Goal: Task Accomplishment & Management: Complete application form

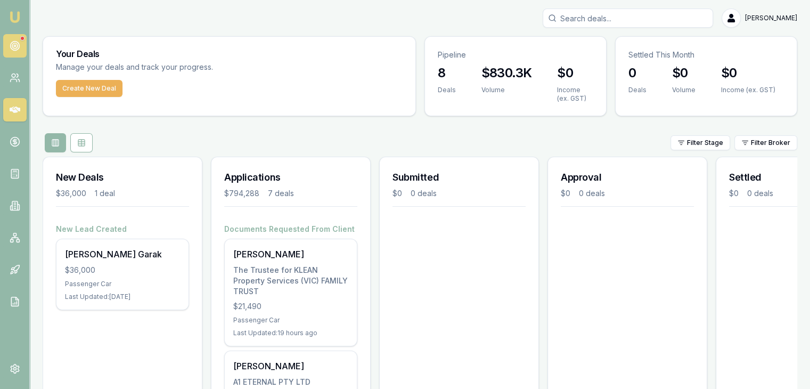
click at [19, 47] on icon at bounding box center [15, 45] width 11 height 11
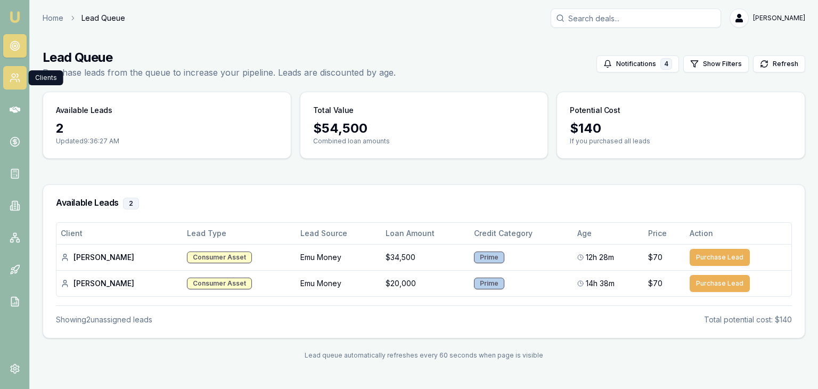
click at [13, 70] on link at bounding box center [14, 77] width 23 height 23
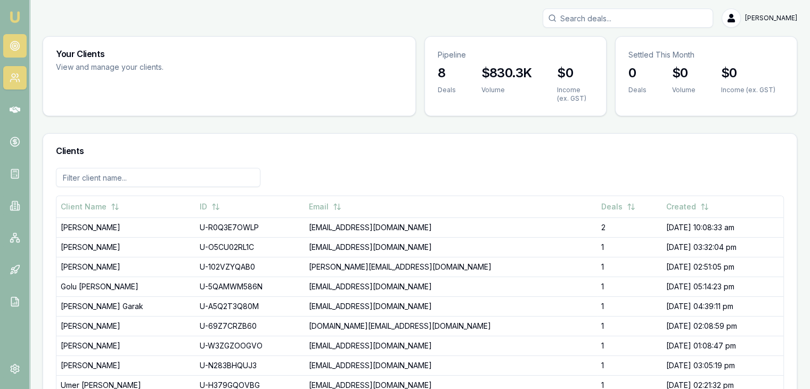
click at [13, 49] on icon at bounding box center [15, 45] width 11 height 11
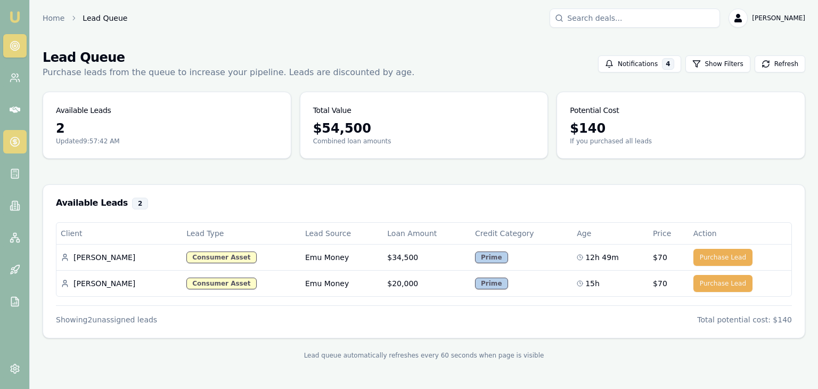
click at [15, 139] on icon at bounding box center [15, 141] width 0 height 5
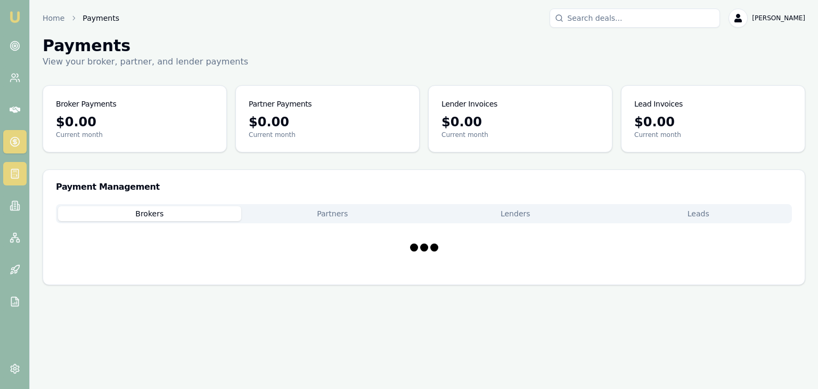
click at [10, 178] on icon at bounding box center [15, 173] width 11 height 11
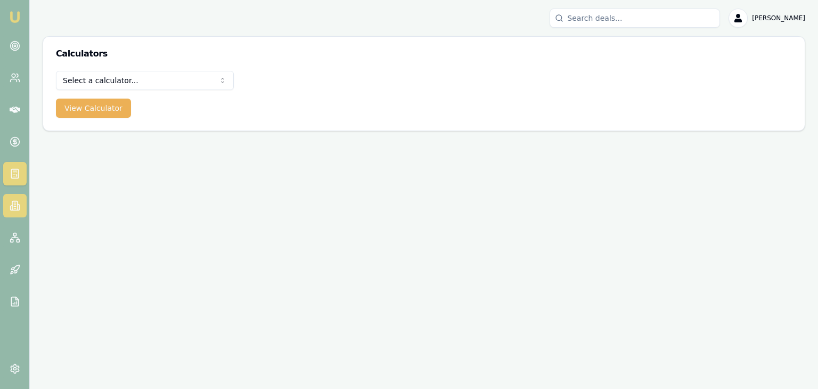
click at [18, 204] on icon at bounding box center [19, 207] width 2 height 6
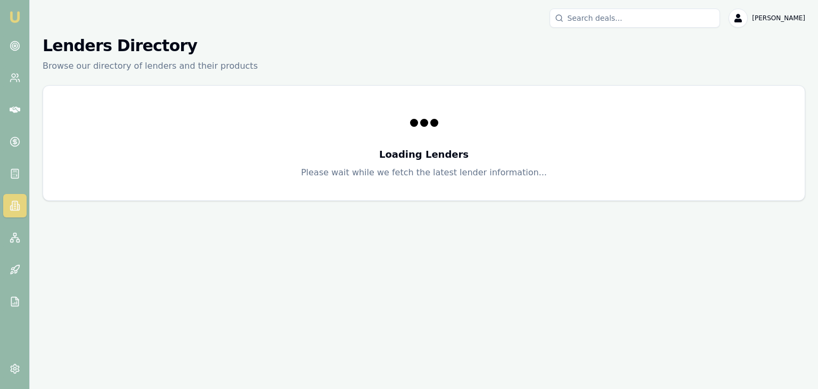
click at [13, 15] on img at bounding box center [15, 17] width 13 height 13
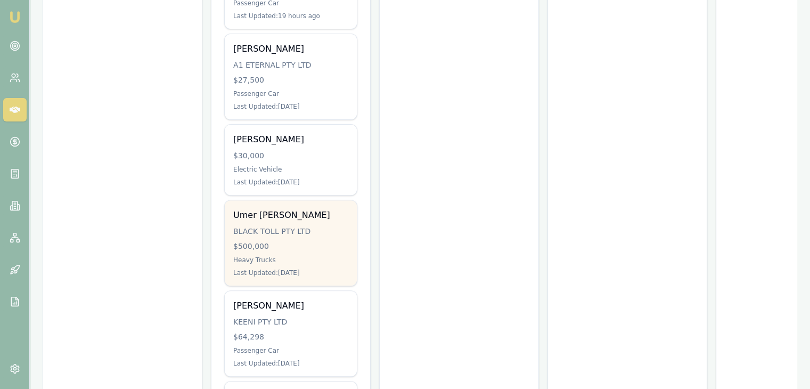
scroll to position [373, 0]
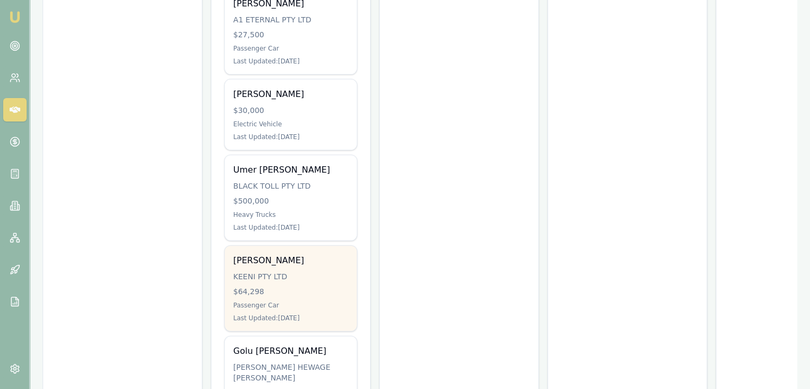
click at [265, 276] on div "Nishantkumar Chaudhari KEENI PTY LTD $64,298 Passenger Car Last Updated: 11 day…" at bounding box center [291, 287] width 132 height 85
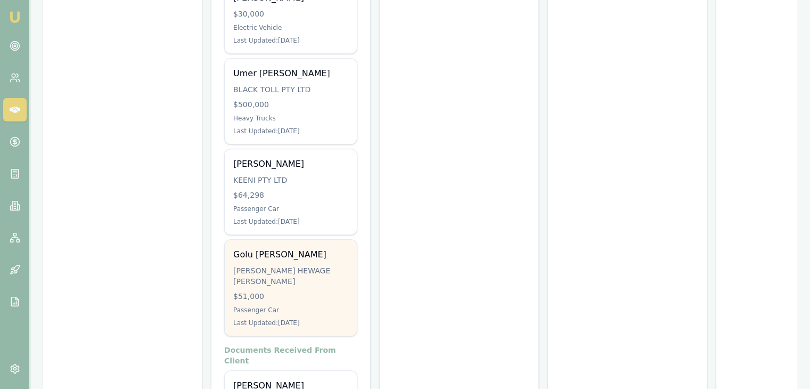
scroll to position [532, 0]
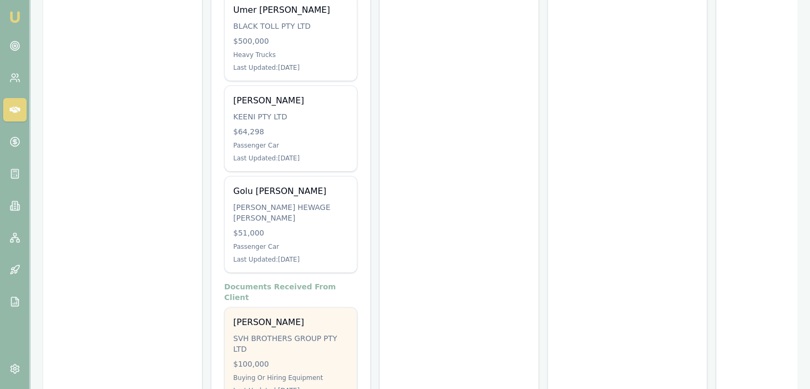
click at [281, 312] on div "Paragkumar Patel SVH BROTHERS GROUP PTY LTD $100,000 Buying Or Hiring Equipment…" at bounding box center [291, 355] width 132 height 96
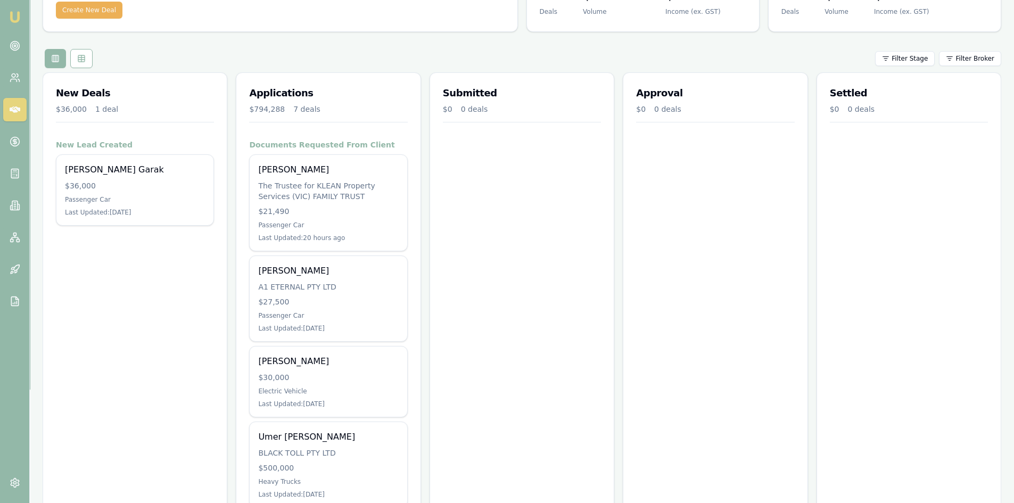
scroll to position [0, 0]
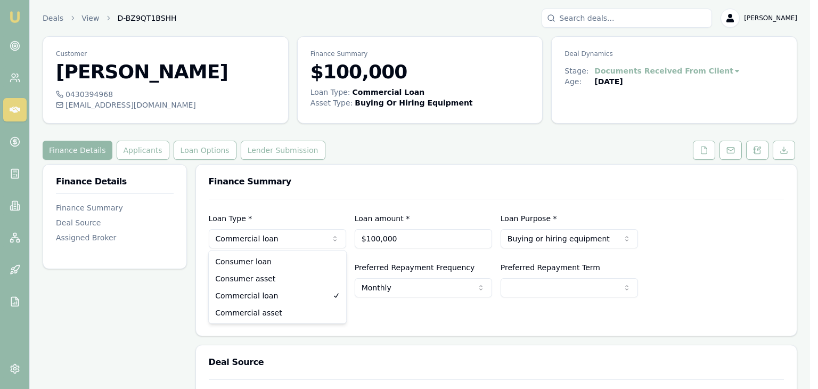
click at [290, 236] on html "Emu Broker Deals View D-BZ9QT1BSHH [PERSON_NAME] Toggle Menu Customer [PERSON_N…" at bounding box center [409, 194] width 818 height 389
click at [350, 211] on html "Emu Broker Deals View D-BZ9QT1BSHH Pinkesh Patel Toggle Menu Customer Paragkuma…" at bounding box center [405, 194] width 810 height 389
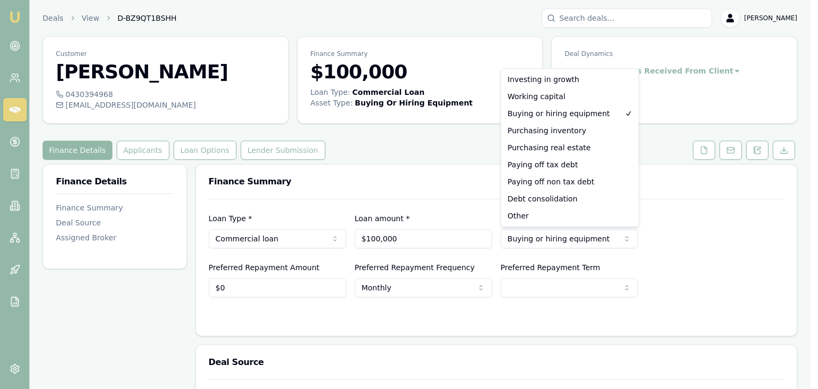
click at [519, 235] on html "Emu Broker Deals View D-BZ9QT1BSHH Pinkesh Patel Toggle Menu Customer Paragkuma…" at bounding box center [409, 194] width 818 height 389
drag, startPoint x: 494, startPoint y: 334, endPoint x: 504, endPoint y: 324, distance: 14.3
click at [496, 333] on html "Emu Broker Deals View D-BZ9QT1BSHH Pinkesh Patel Toggle Menu Customer Paragkuma…" at bounding box center [409, 194] width 818 height 389
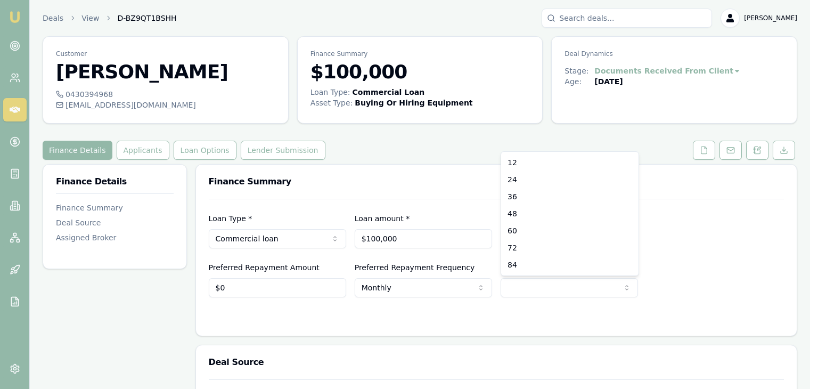
click at [524, 291] on html "Emu Broker Deals View D-BZ9QT1BSHH Pinkesh Patel Toggle Menu Customer Paragkuma…" at bounding box center [409, 194] width 818 height 389
select select "36"
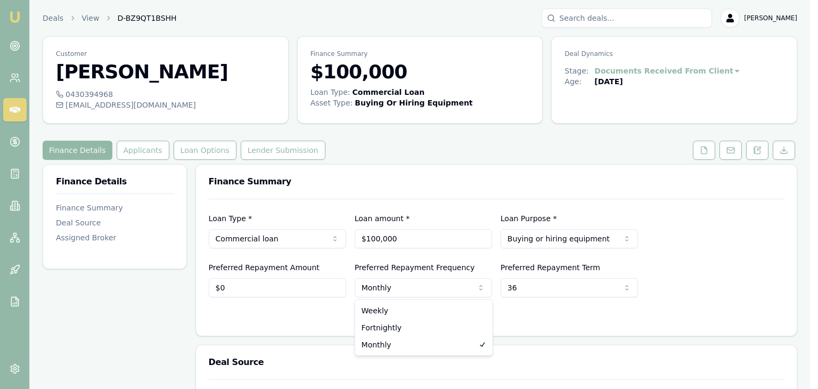
click at [461, 289] on html "Emu Broker Deals View D-BZ9QT1BSHH Pinkesh Patel Toggle Menu Customer Paragkuma…" at bounding box center [409, 194] width 818 height 389
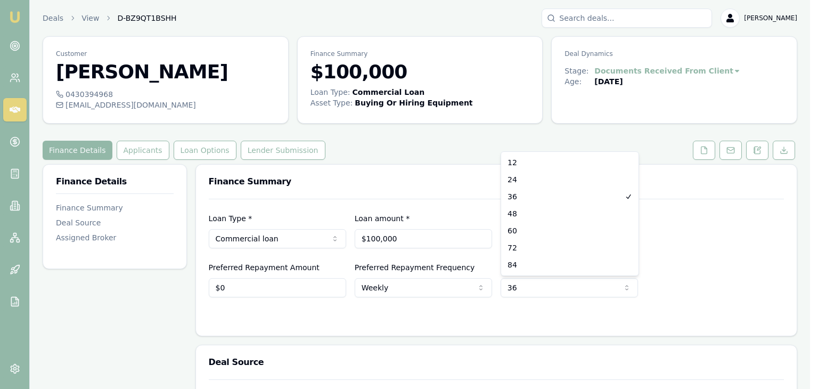
click at [511, 286] on html "Emu Broker Deals View D-BZ9QT1BSHH Pinkesh Patel Toggle Menu Customer Paragkuma…" at bounding box center [409, 194] width 818 height 389
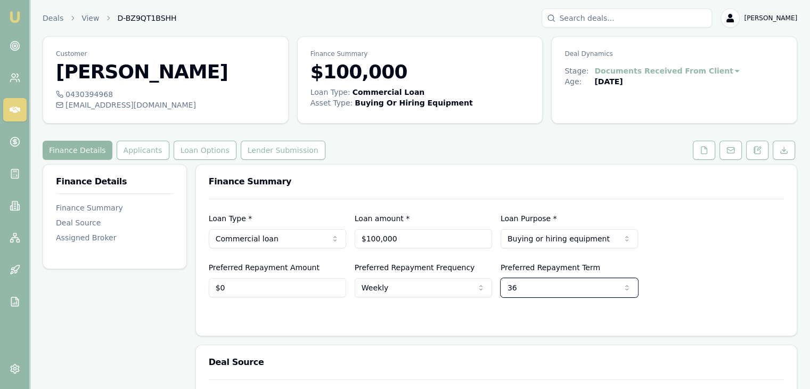
click at [659, 286] on html "Emu Broker Deals View D-BZ9QT1BSHH Pinkesh Patel Toggle Menu Customer Paragkuma…" at bounding box center [405, 194] width 810 height 389
click at [622, 288] on html "Emu Broker Deals View D-BZ9QT1BSHH Pinkesh Patel Toggle Menu Customer Paragkuma…" at bounding box center [409, 194] width 818 height 389
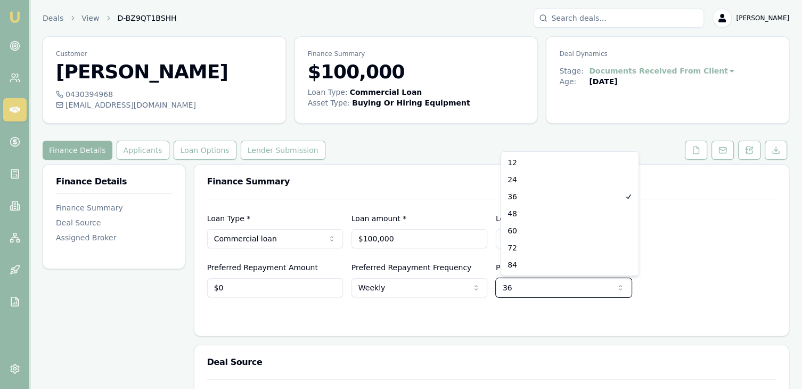
click at [456, 285] on html "Emu Broker Deals View D-BZ9QT1BSHH Pinkesh Patel Toggle Menu Customer Paragkuma…" at bounding box center [405, 194] width 810 height 389
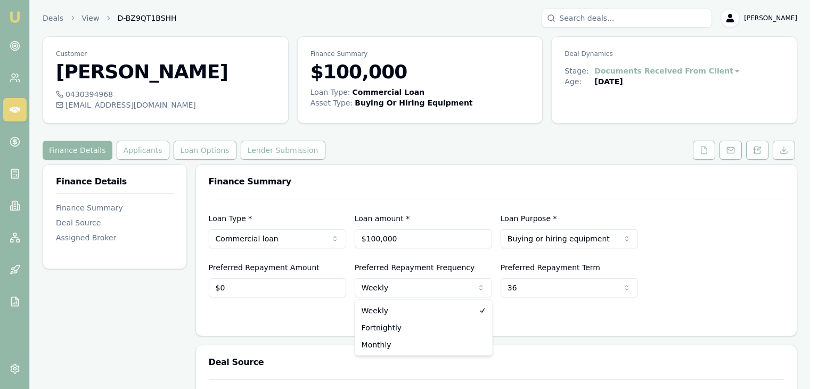
click at [443, 286] on html "Emu Broker Deals View D-BZ9QT1BSHH Pinkesh Patel Toggle Menu Customer Paragkuma…" at bounding box center [409, 194] width 818 height 389
select select "MONTHLY"
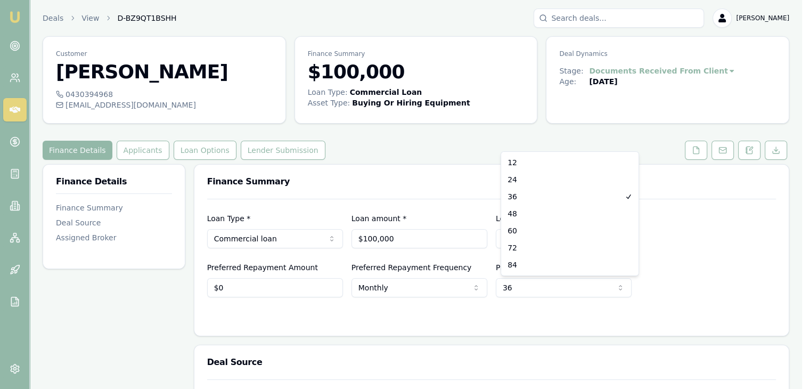
click at [534, 279] on html "Emu Broker Deals View D-BZ9QT1BSHH Pinkesh Patel Toggle Menu Customer Paragkuma…" at bounding box center [405, 194] width 810 height 389
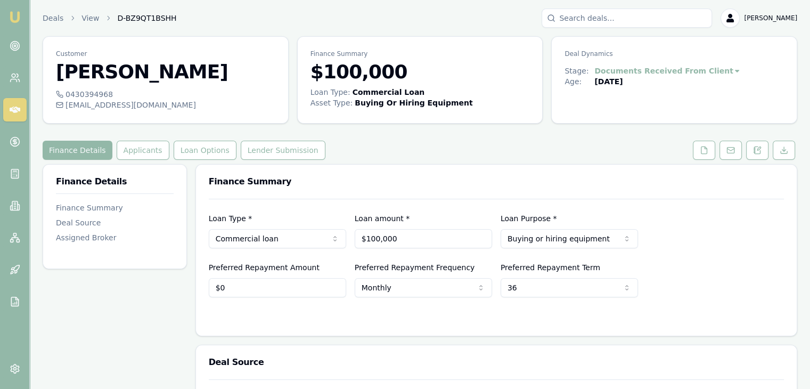
click at [389, 317] on div at bounding box center [496, 318] width 575 height 9
click at [126, 152] on button "Applicants" at bounding box center [143, 150] width 53 height 19
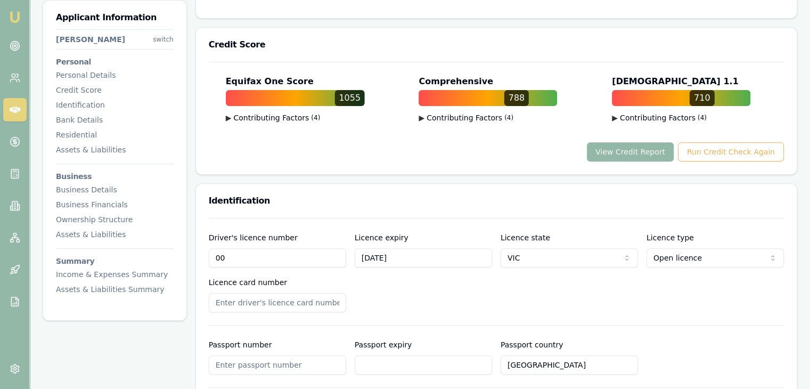
scroll to position [373, 0]
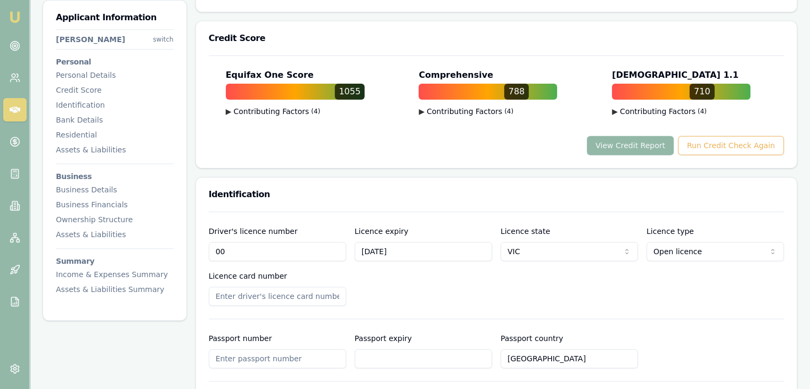
click at [249, 253] on input "00" at bounding box center [277, 251] width 137 height 19
type input "0"
click at [230, 252] on input "Driver's licence number" at bounding box center [277, 251] width 137 height 19
type input "000750660"
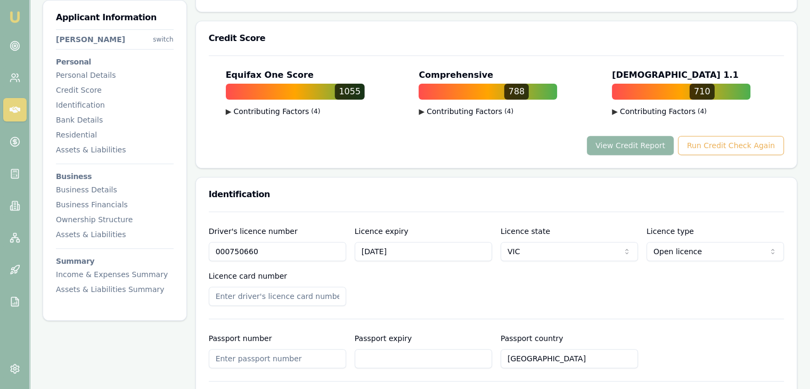
click at [409, 283] on div "Driver's licence number 000750660 Licence expiry 19/06/2035 Licence state VIC N…" at bounding box center [496, 265] width 575 height 81
click at [238, 292] on input "Licence card number" at bounding box center [277, 295] width 137 height 19
type input "P4540220"
click at [425, 321] on div "Driver's licence number 000750660 Licence expiry 19/06/2035 Licence state VIC N…" at bounding box center [496, 343] width 575 height 264
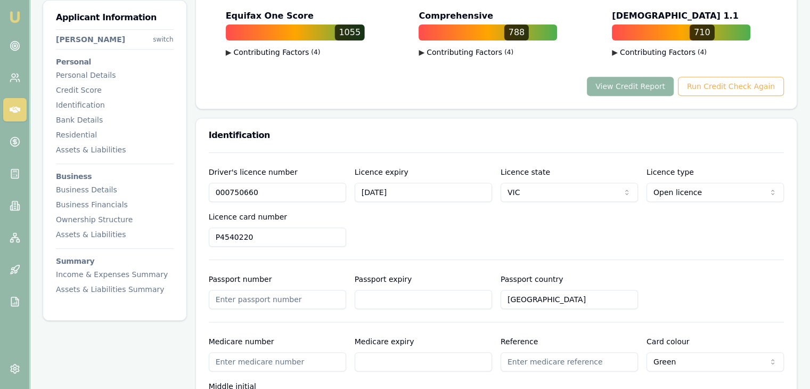
scroll to position [479, 0]
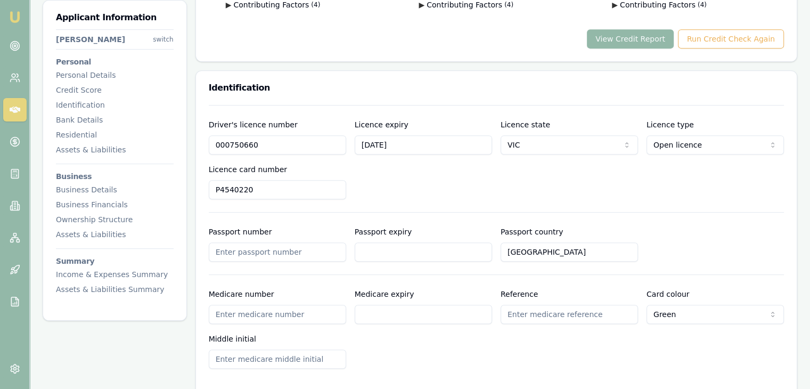
click at [235, 250] on input "Passport number" at bounding box center [277, 251] width 137 height 19
click at [227, 253] on input "Passport number" at bounding box center [277, 251] width 137 height 19
type input "RA8053601"
type input "25/11/2034"
click at [405, 188] on div "Driver's licence number 000750660 Licence expiry 19/06/2035 Licence state VIC N…" at bounding box center [496, 158] width 575 height 81
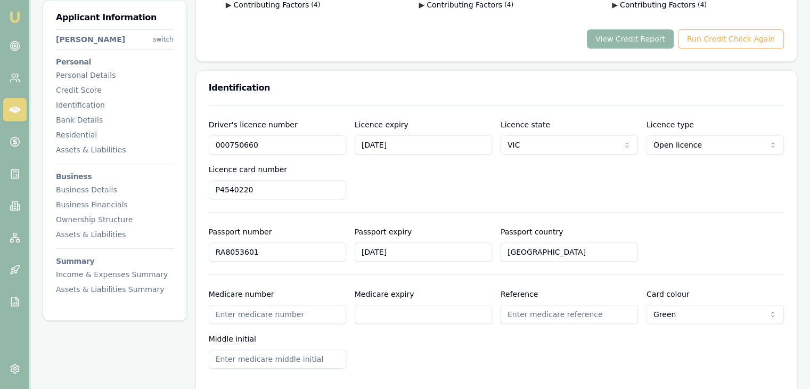
click at [251, 318] on input "Medicare number" at bounding box center [277, 313] width 137 height 19
click at [273, 310] on input "Medicare number" at bounding box center [277, 313] width 137 height 19
type input "3479739135"
click at [368, 309] on input "Medicare expiry" at bounding box center [423, 313] width 137 height 19
type input "05/2026"
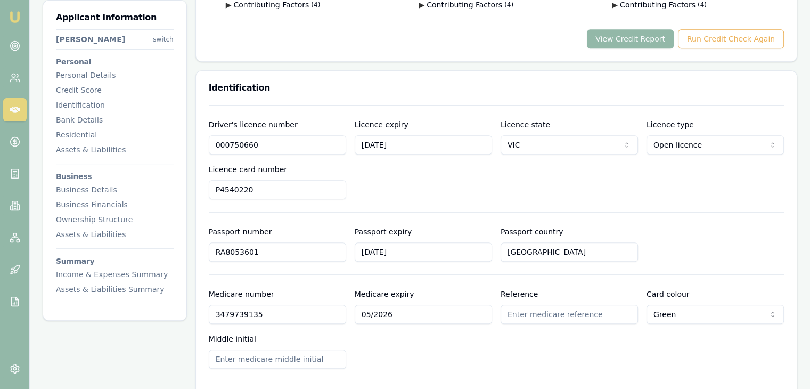
click at [562, 317] on input "Reference" at bounding box center [568, 313] width 137 height 19
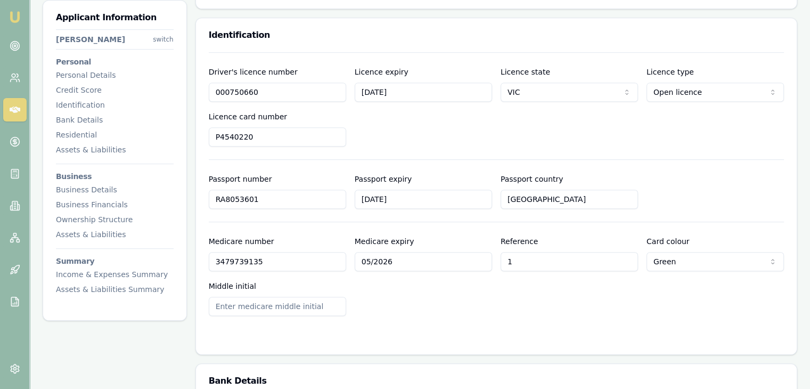
scroll to position [532, 0]
type input "1"
click at [283, 310] on input "Middle initial" at bounding box center [277, 305] width 137 height 19
type input "l"
click at [419, 314] on form "Driver's licence number 000750660 Licence expiry 19/06/2035 Licence state VIC N…" at bounding box center [496, 196] width 575 height 289
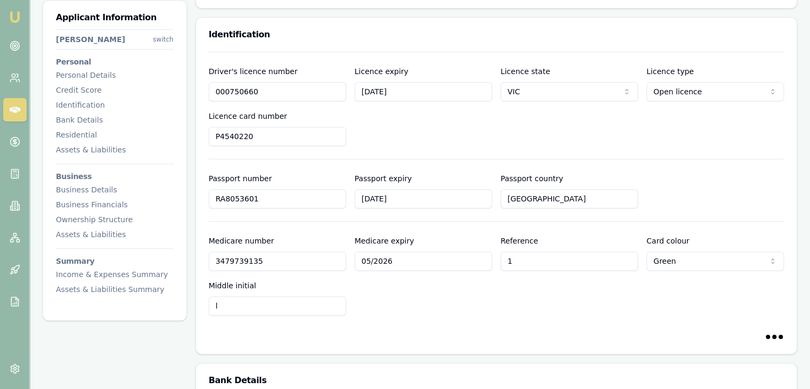
scroll to position [692, 0]
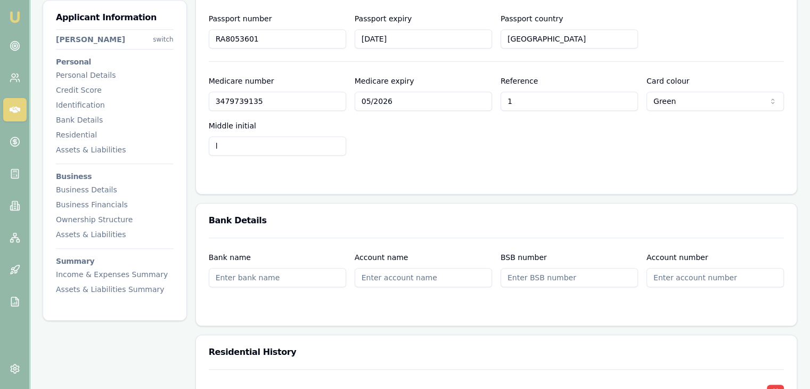
click at [249, 278] on input "Bank name" at bounding box center [277, 277] width 137 height 19
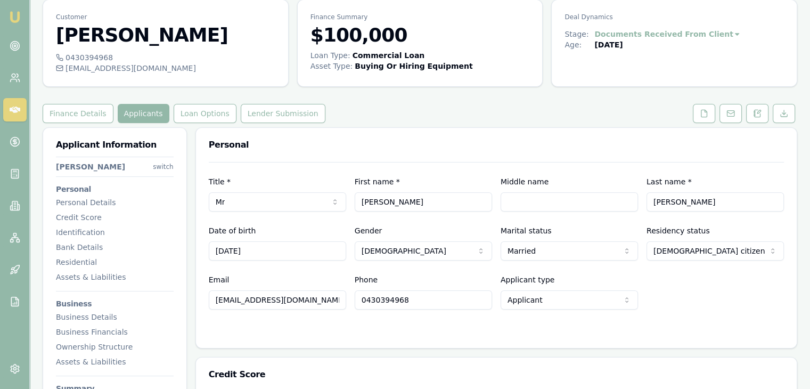
scroll to position [0, 0]
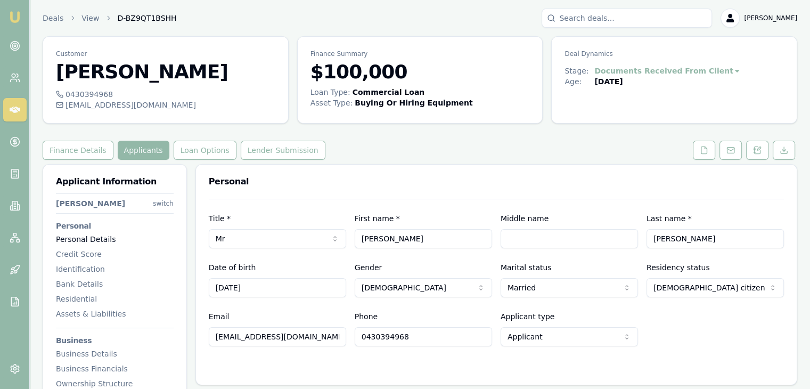
click at [93, 237] on div "Personal Details" at bounding box center [115, 239] width 118 height 11
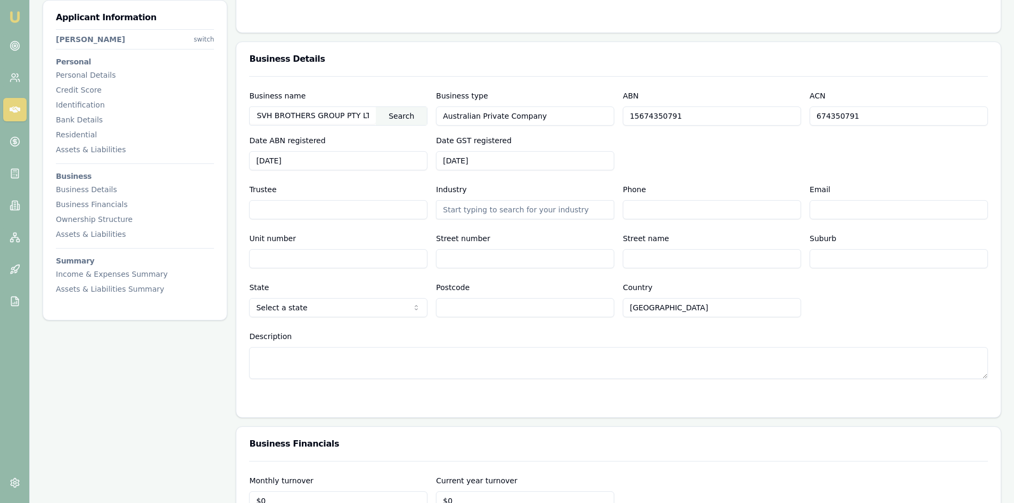
scroll to position [1442, 0]
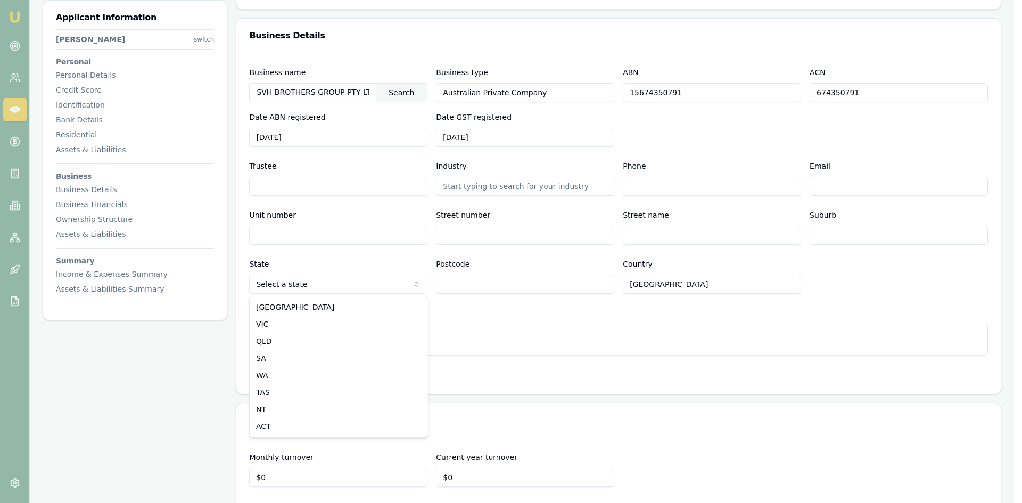
select select "VIC"
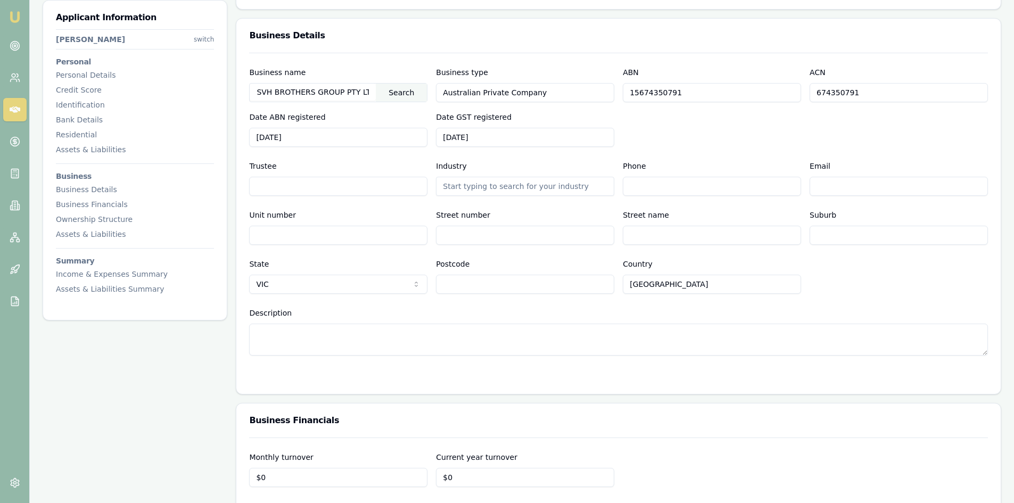
click at [451, 287] on input "Postcode" at bounding box center [525, 284] width 178 height 19
click at [809, 235] on input "Suburb" at bounding box center [899, 235] width 178 height 19
type input "Pakenham"
drag, startPoint x: 836, startPoint y: 292, endPoint x: 827, endPoint y: 297, distance: 11.0
click at [809, 295] on div "Business name SVH BROTHERS GROUP PTY LTD Search Business type Australian Privat…" at bounding box center [618, 204] width 739 height 303
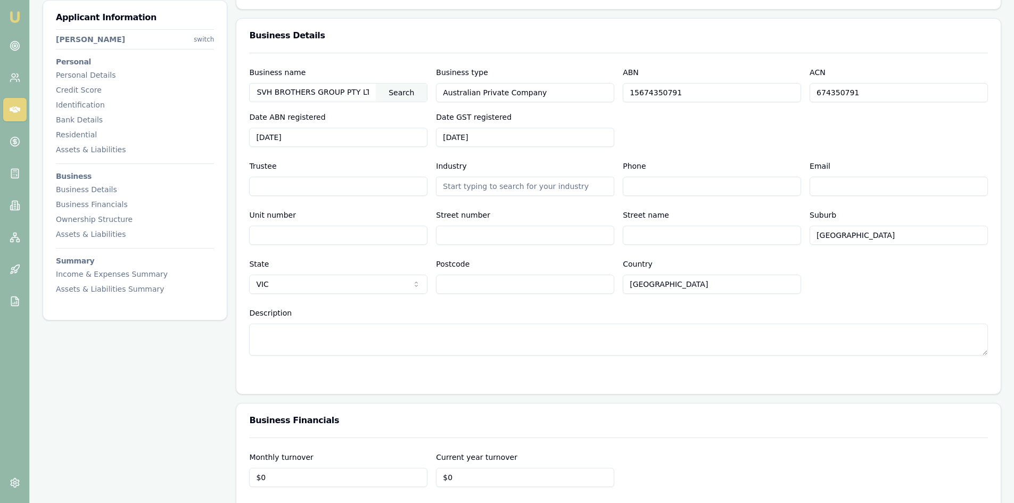
click at [366, 353] on textarea "Description" at bounding box center [618, 340] width 739 height 32
type textarea "C"
type textarea "M"
paste textarea "e are writing to formally apply for a business loan of $100,000 to assist with …"
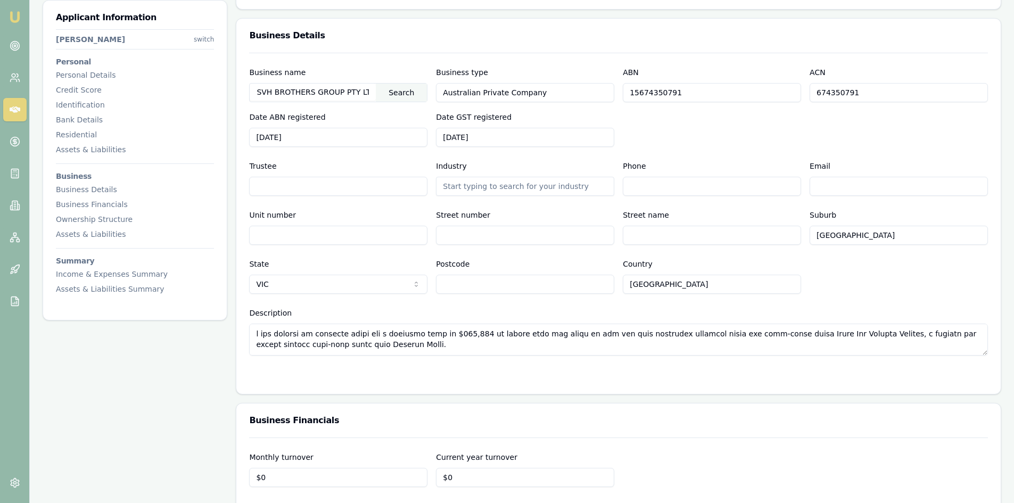
scroll to position [186, 0]
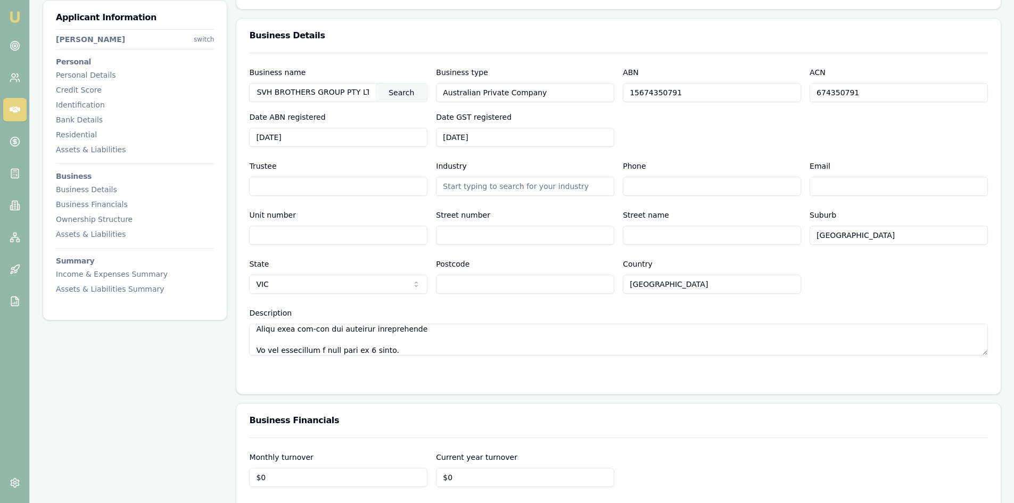
type textarea "e are writing to formally apply for a business loan of $100,000 to assist with …"
click at [356, 369] on form "Business name SVH BROTHERS GROUP PTY LTD Search Business type Australian Privat…" at bounding box center [618, 217] width 739 height 328
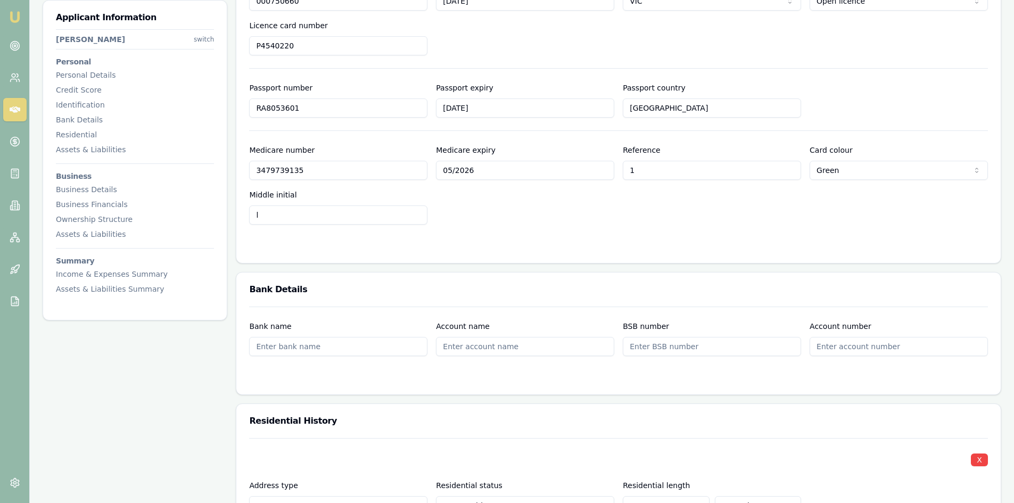
scroll to position [619, 0]
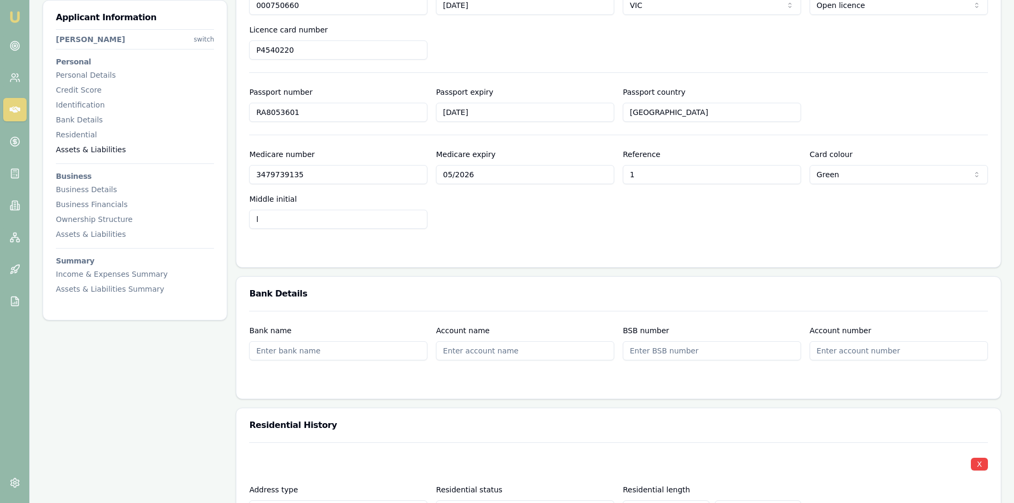
click at [76, 149] on div "Assets & Liabilities" at bounding box center [135, 149] width 158 height 11
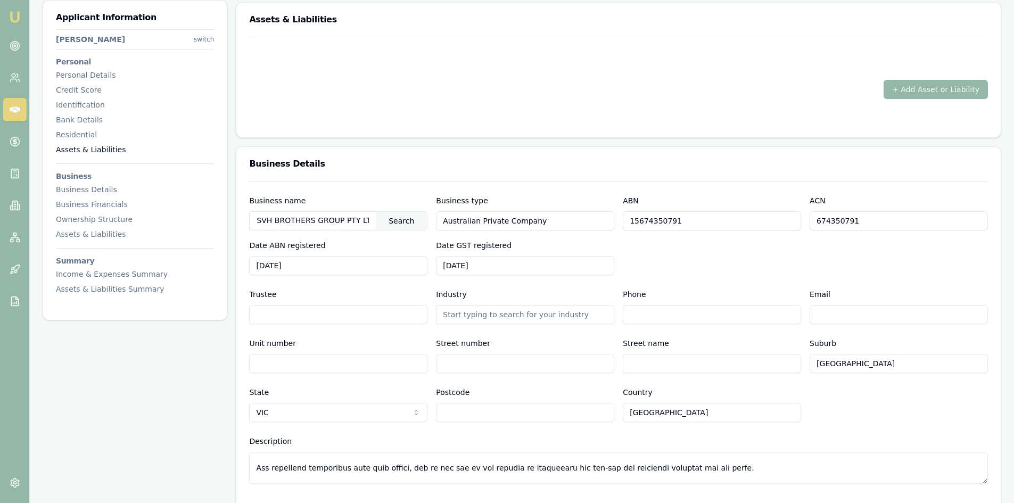
scroll to position [1315, 0]
click at [809, 85] on button "+ Add Asset or Liability" at bounding box center [936, 87] width 104 height 19
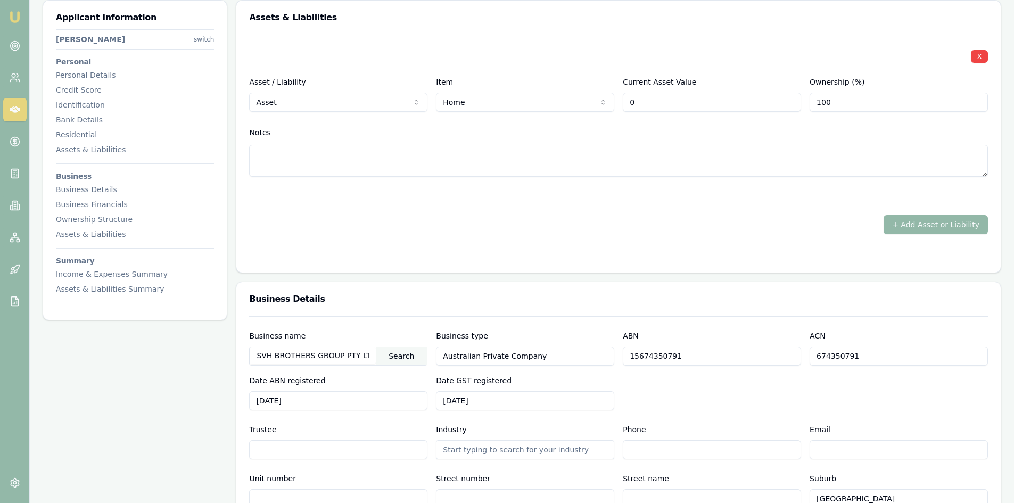
click at [652, 106] on input "0" at bounding box center [712, 102] width 178 height 19
type input "$0"
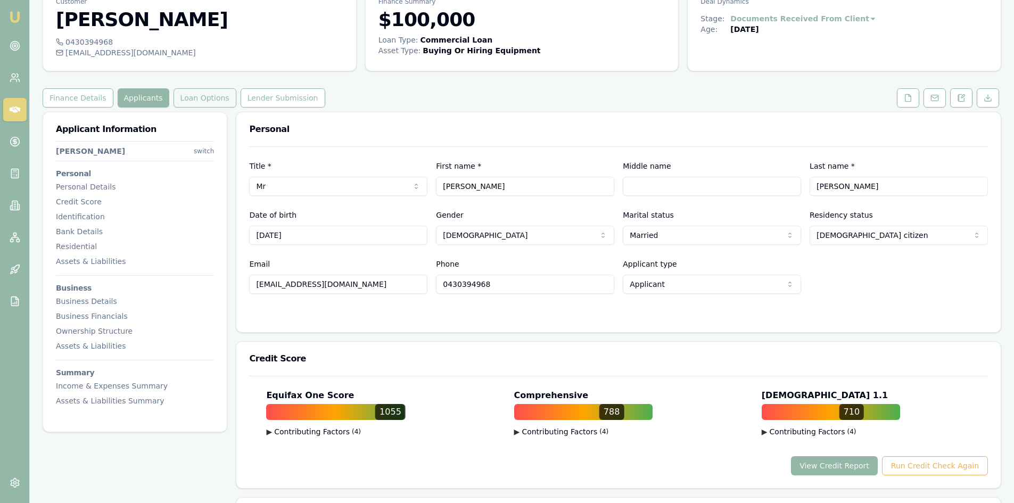
scroll to position [38, 0]
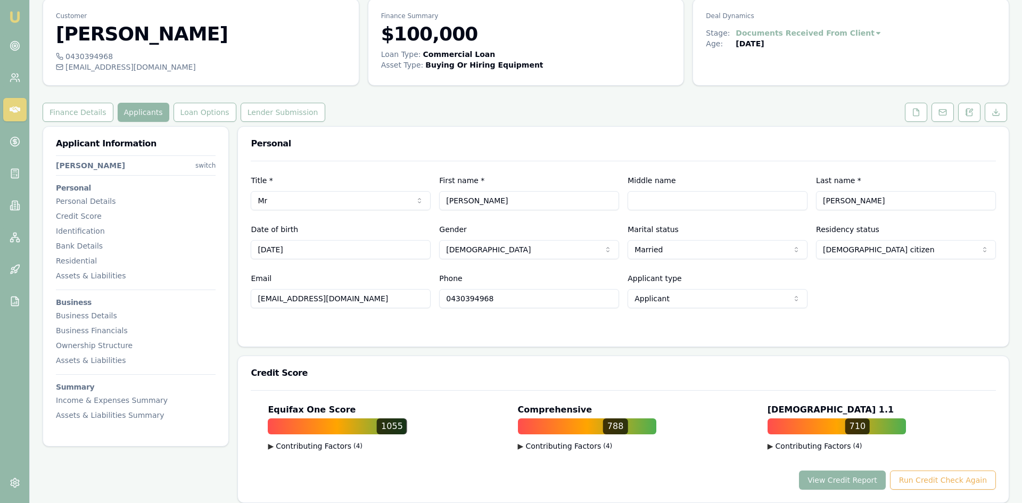
click at [202, 168] on html "Emu Broker Deals View D-BZ9QT1BSHH Pinkesh Patel Toggle Menu Customer Paragkuma…" at bounding box center [511, 213] width 1022 height 503
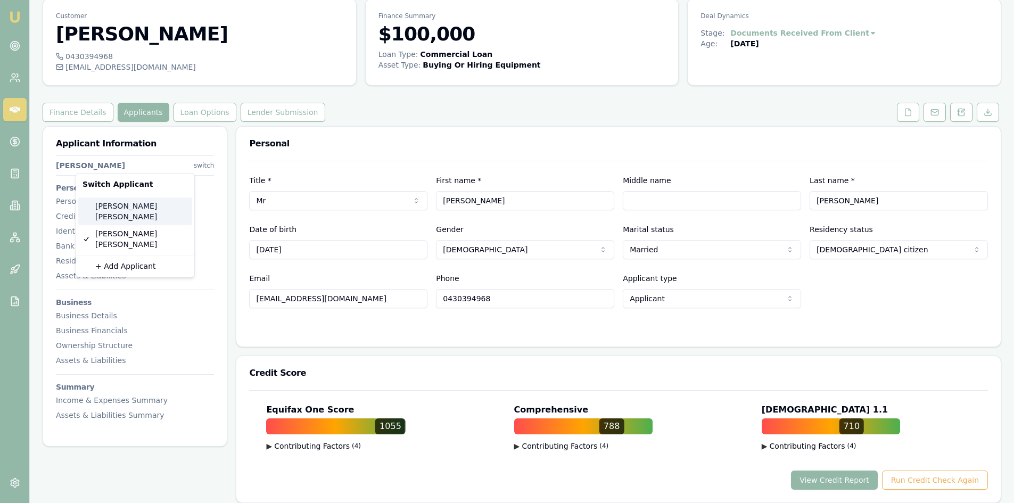
click at [138, 205] on div "Roshani Patel" at bounding box center [135, 211] width 114 height 28
select select "FEMALE"
select select "PERMANENT_RESIDENT"
type input "Roshani"
type input "A"
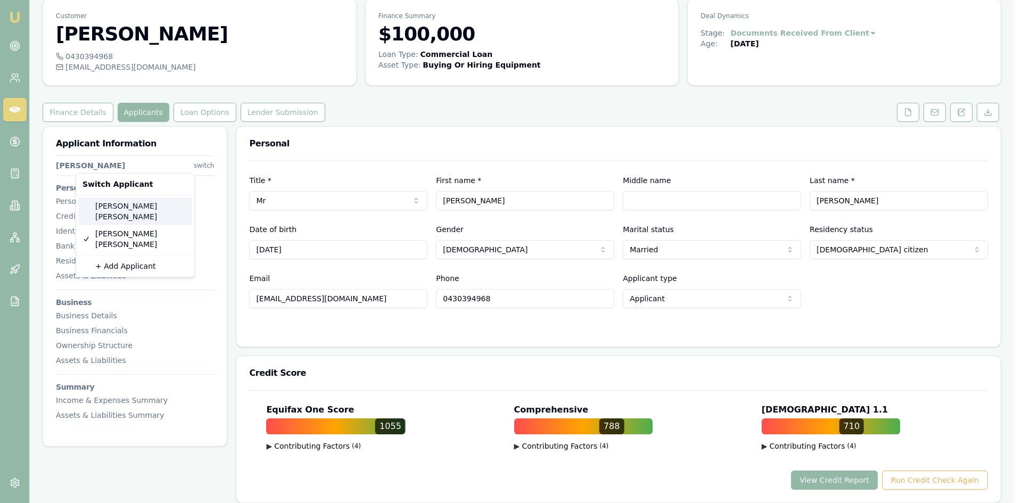
type input "roshani.patel9063@gmail.com"
type input "0450982900"
type input "008448749"
type input "20/072028"
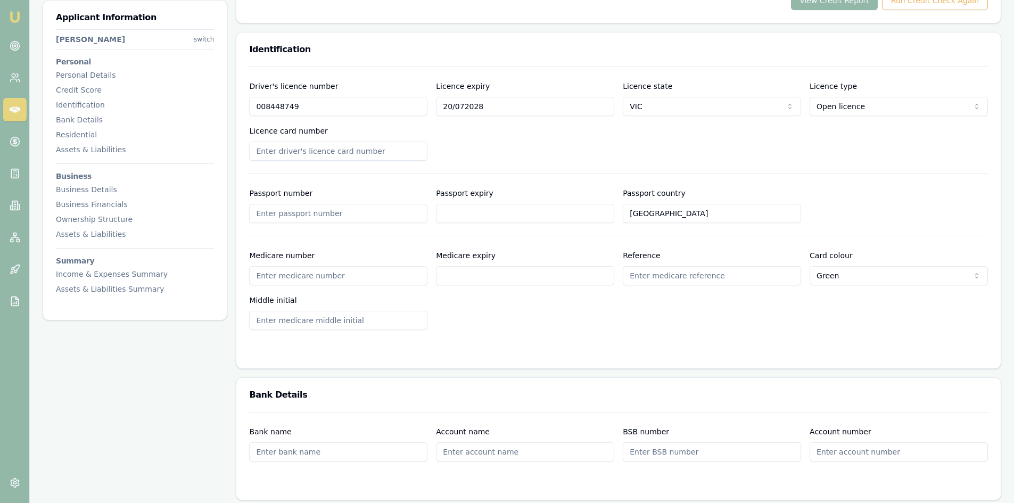
scroll to position [517, 0]
click at [283, 211] on input "Passport number" at bounding box center [338, 213] width 178 height 19
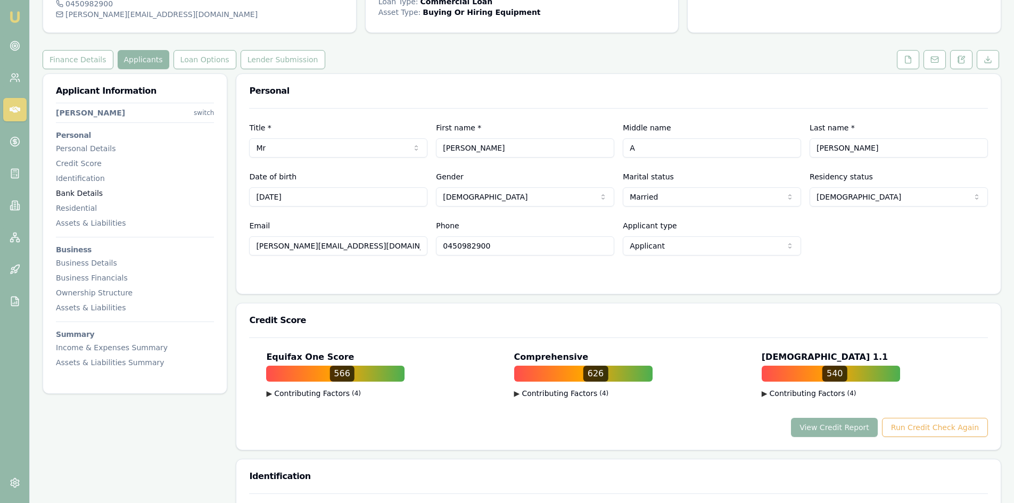
scroll to position [0, 0]
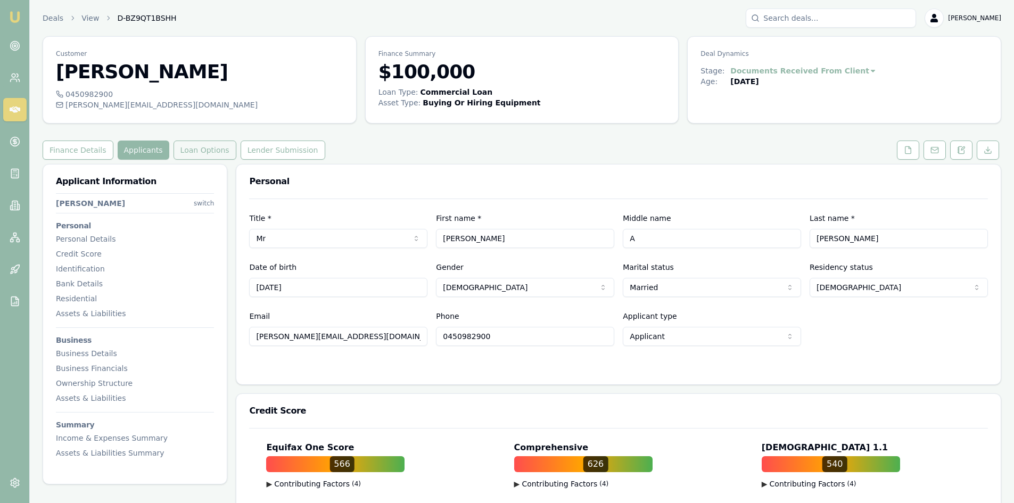
click at [192, 146] on button "Loan Options" at bounding box center [205, 150] width 63 height 19
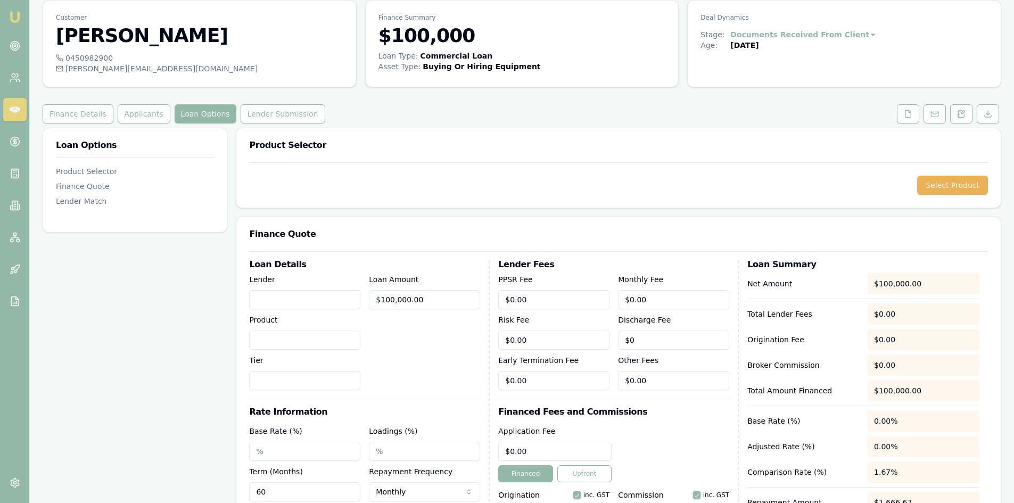
scroll to position [53, 0]
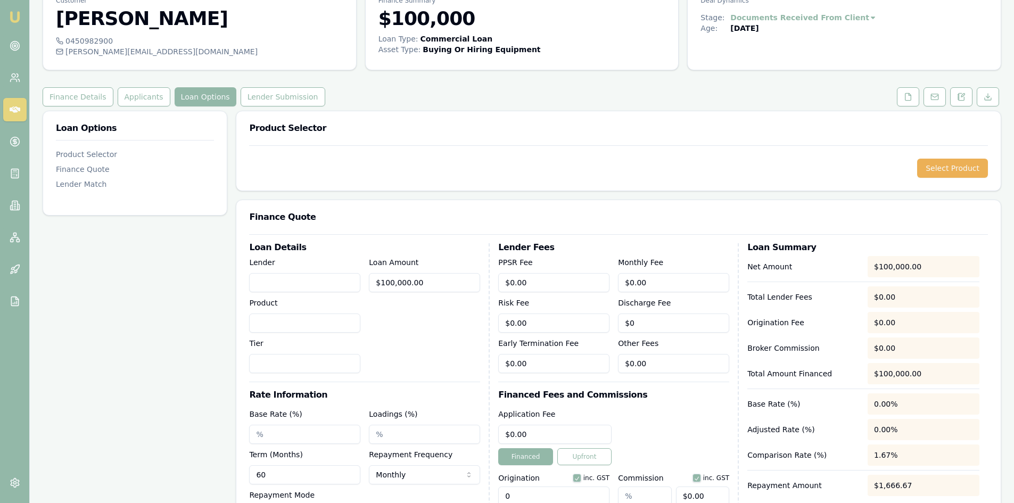
click at [317, 284] on input "Lender" at bounding box center [304, 282] width 111 height 19
click at [809, 173] on button "Select Product" at bounding box center [952, 168] width 71 height 19
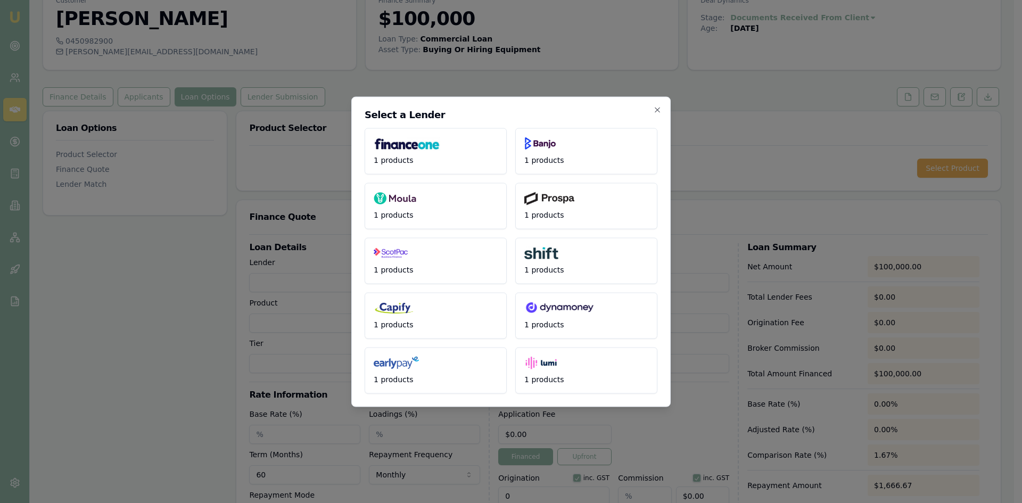
click at [662, 110] on div "Select a Lender 1 products 1 products 1 products 1 products 1 products 1 produc…" at bounding box center [510, 251] width 319 height 310
click at [656, 109] on icon "button" at bounding box center [657, 109] width 9 height 9
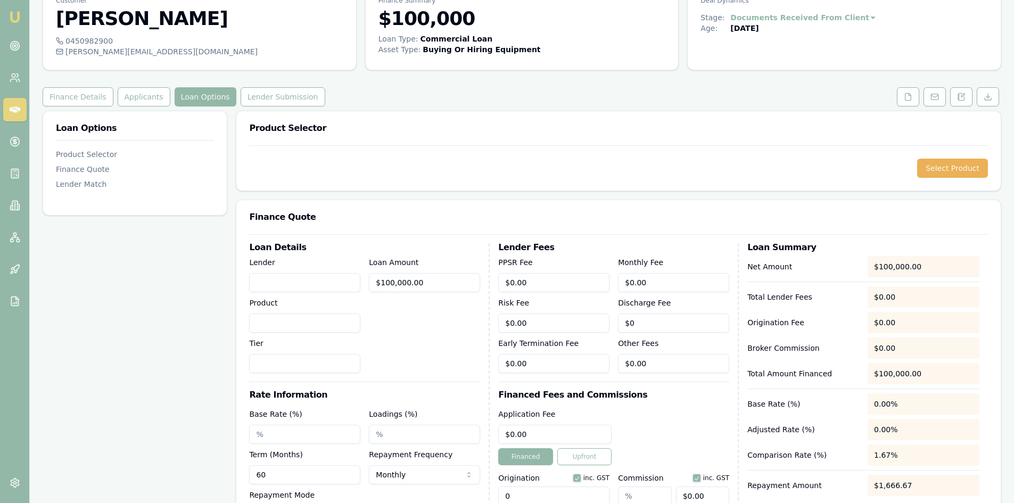
click at [260, 282] on input "Lender" at bounding box center [304, 282] width 111 height 19
type input "Cfi Finance"
click at [334, 157] on div "Select Product" at bounding box center [618, 167] width 764 height 45
click at [262, 318] on input "Product" at bounding box center [304, 323] width 111 height 19
click at [268, 354] on input "Tier" at bounding box center [304, 363] width 111 height 19
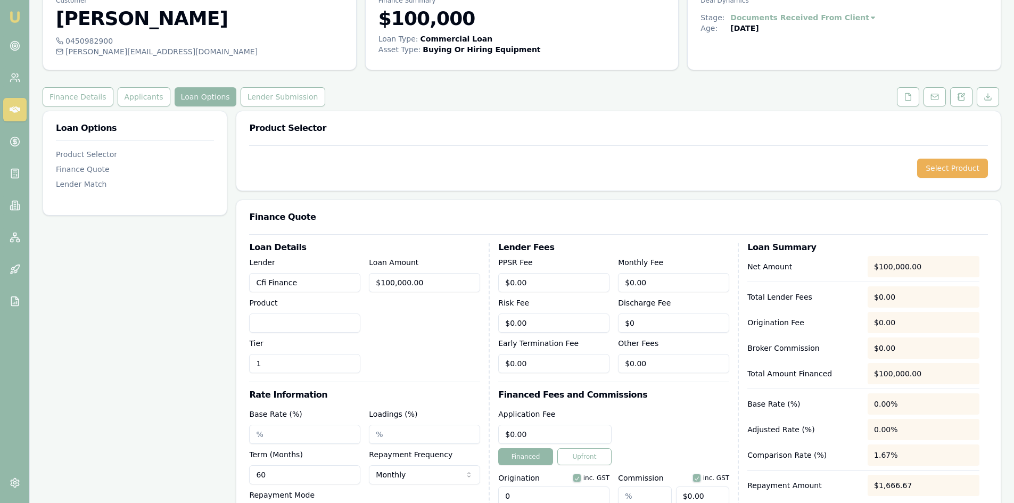
type input "1"
click at [408, 364] on div "Loan Amount $100,000.00" at bounding box center [424, 314] width 111 height 117
click at [307, 326] on input "Product" at bounding box center [304, 323] width 111 height 19
type input "z"
type input "Business Loan"
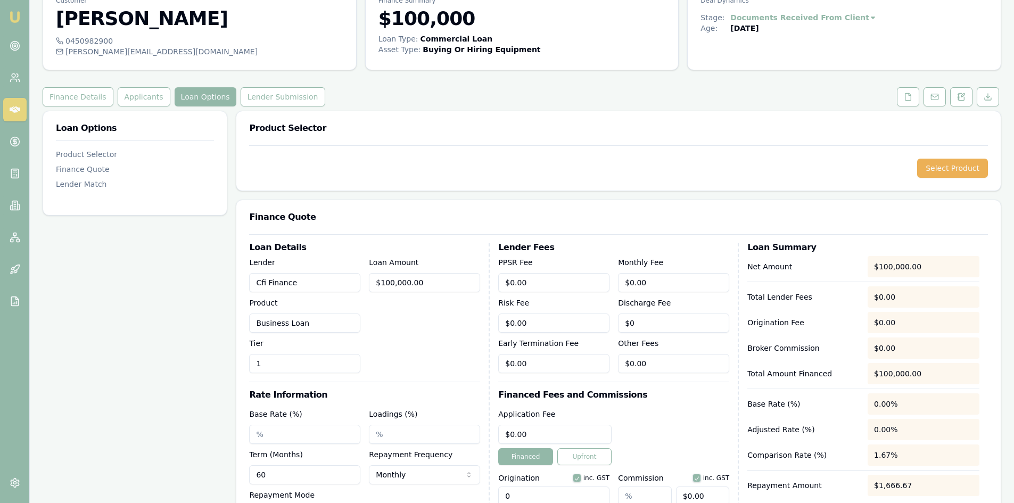
click at [389, 351] on div "Loan Amount $100,000.00" at bounding box center [424, 314] width 111 height 117
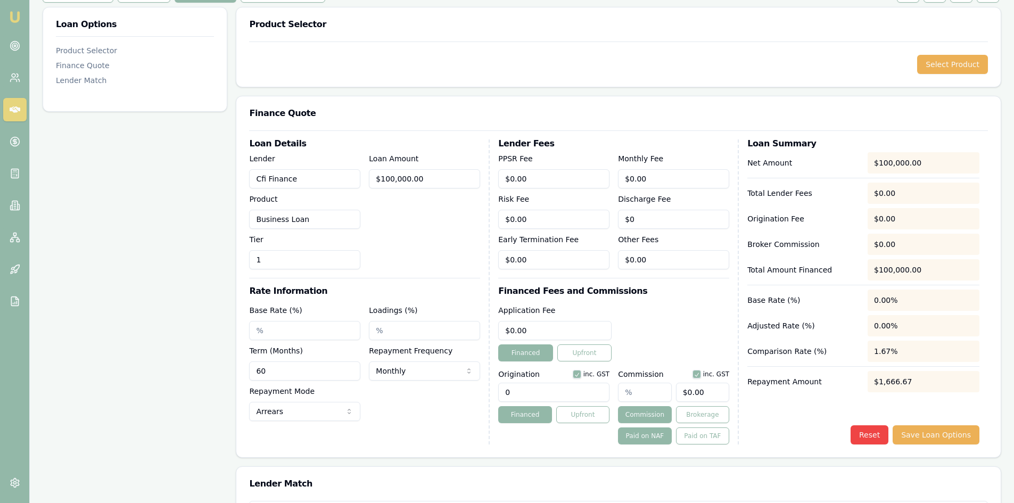
scroll to position [160, 0]
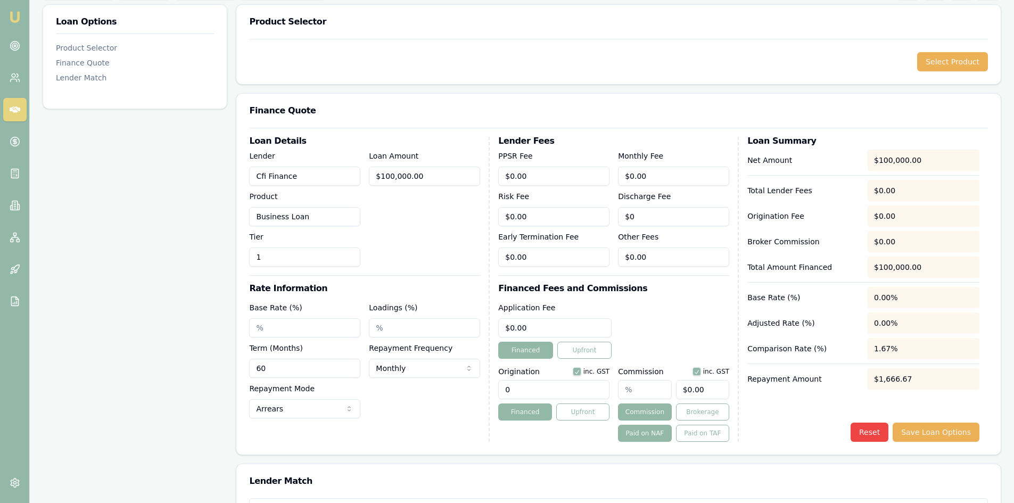
click at [278, 330] on input "Base Rate (%)" at bounding box center [304, 327] width 111 height 19
click at [521, 384] on input "0" at bounding box center [553, 389] width 111 height 19
type input "0.00"
click at [648, 388] on input "text" at bounding box center [644, 389] width 53 height 19
type input "4"
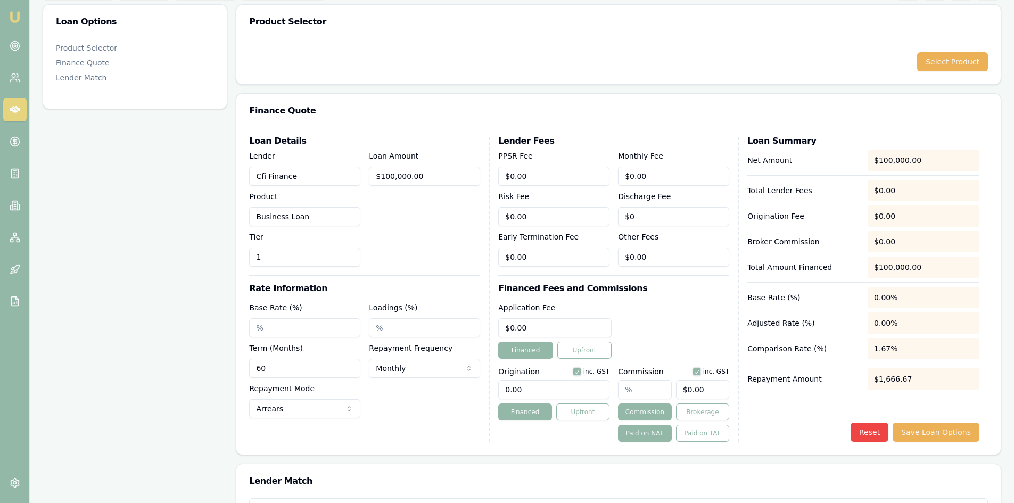
type input "$4,000.00"
type input "44"
type input "$44,000.00"
type input "443"
type input "$443,000.00"
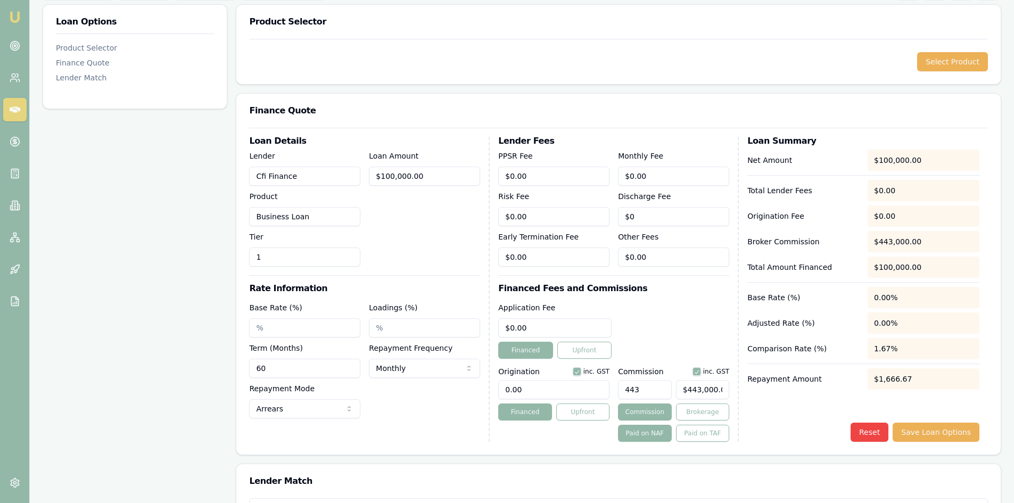
type input "4437"
type input "$4,437,000.00"
type input "4437.00%"
click at [651, 339] on div "Application Fee $0.00 Financed Upfront" at bounding box center [613, 329] width 231 height 57
click at [713, 388] on input "4437000" at bounding box center [702, 389] width 53 height 19
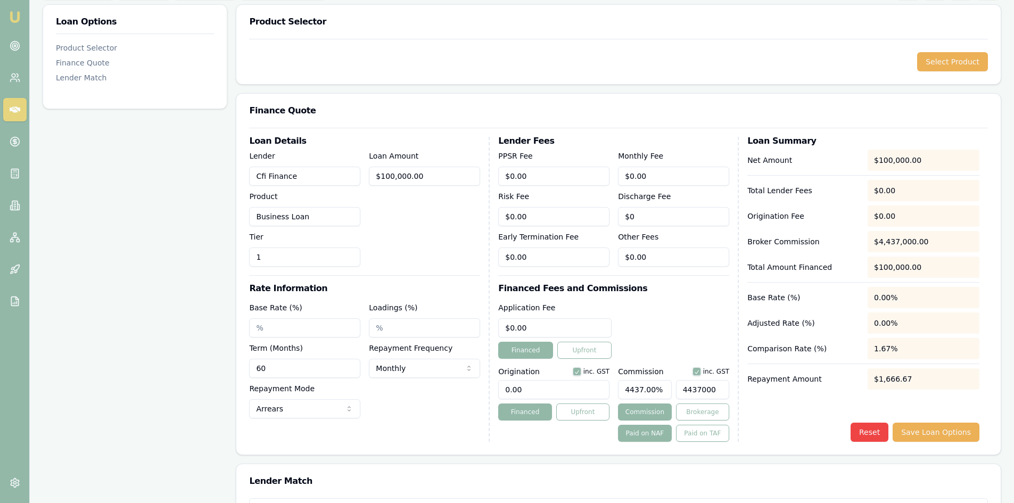
type input "$4,437,000.00"
click at [660, 386] on input "4437.00%" at bounding box center [644, 389] width 53 height 19
type input "443"
type input "$443,000.00"
type input "44"
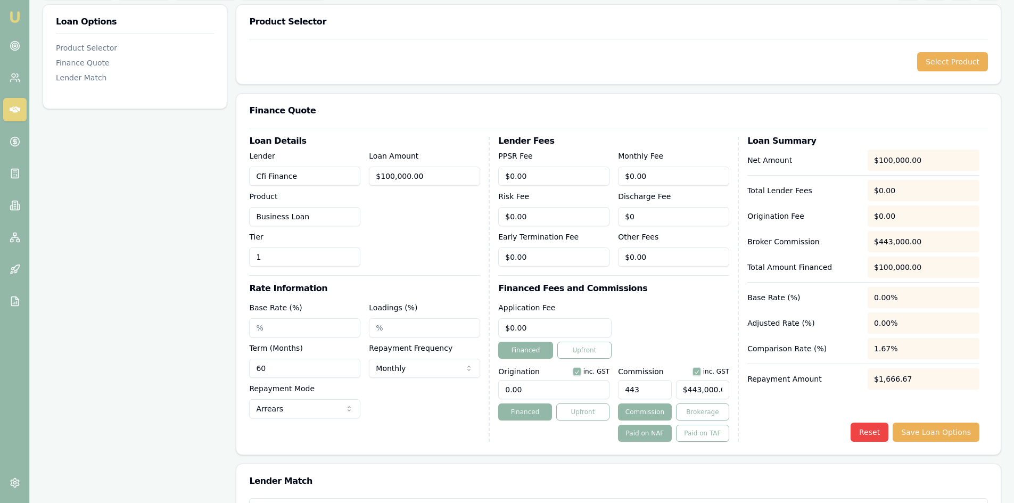
type input "$44,000.00"
type input "4"
type input "$4,000.00"
type input "$0.00"
type input "0"
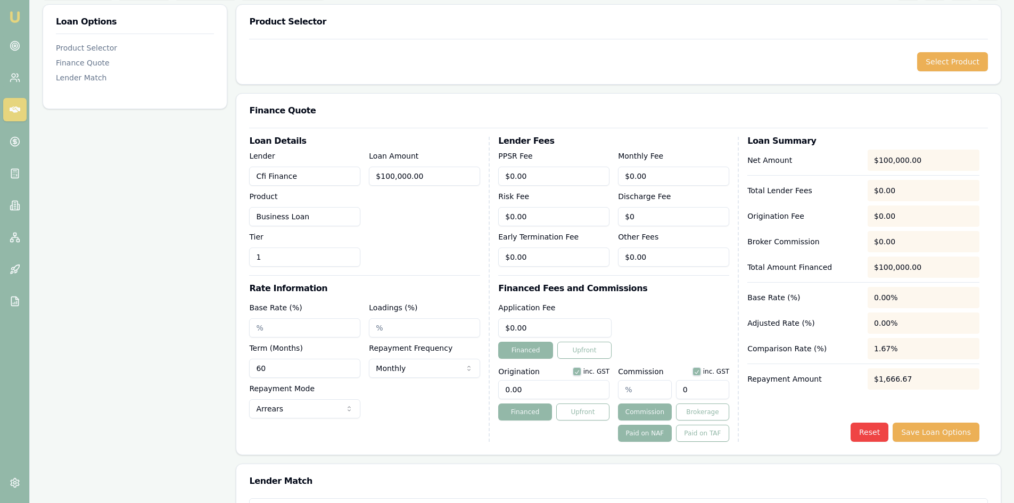
click at [687, 388] on input "0" at bounding box center [702, 389] width 53 height 19
type input "0.004"
type input "04"
type input "0.044000000000000004"
type input "044"
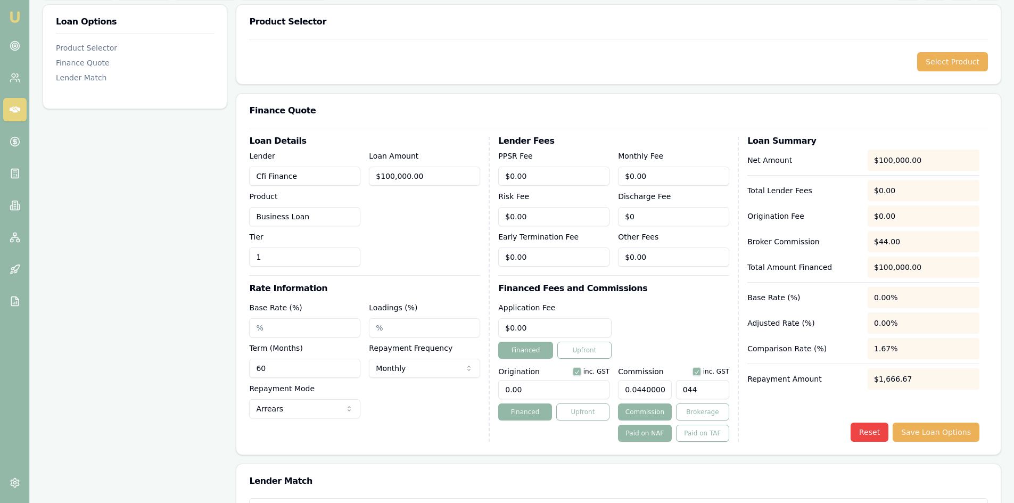
type input "0.443"
type input "0443"
type input "4.437"
click at [688, 344] on div "Application Fee $0.00 Financed Upfront" at bounding box center [613, 329] width 231 height 57
type input "4437"
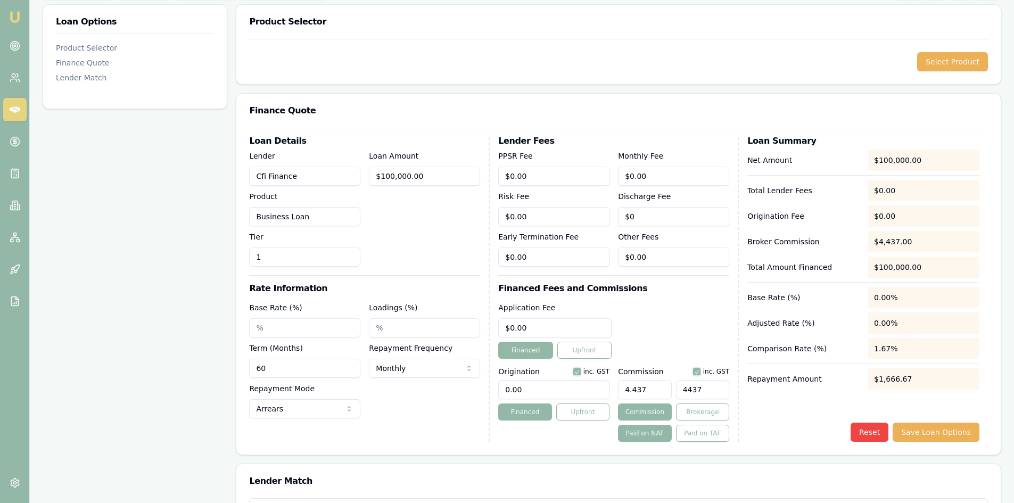
click at [714, 388] on input "4437" at bounding box center [702, 389] width 53 height 19
type input "44.37"
type input "44370."
type input "44.3707"
type input "44370.7"
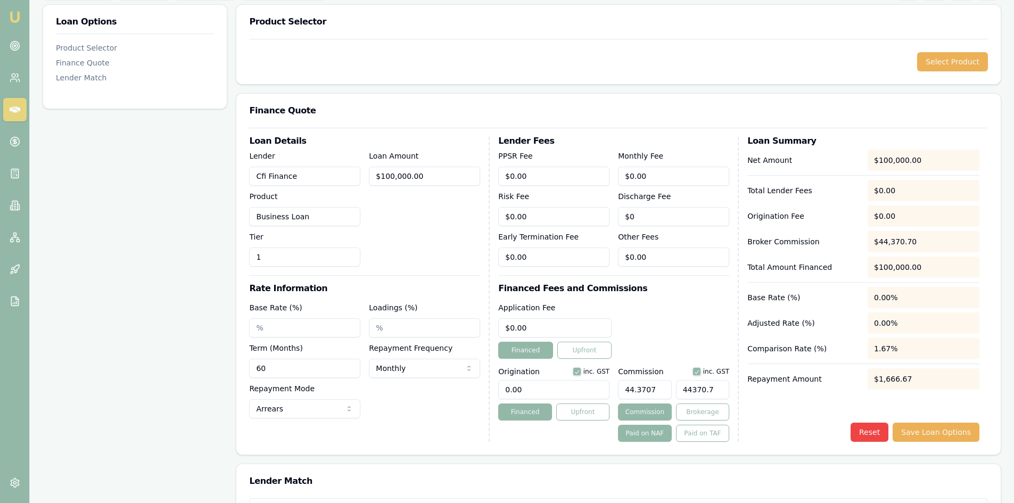
type input "44.37"
type input "44370"
type input "4.437"
type input "4437.0"
type input "4.43707"
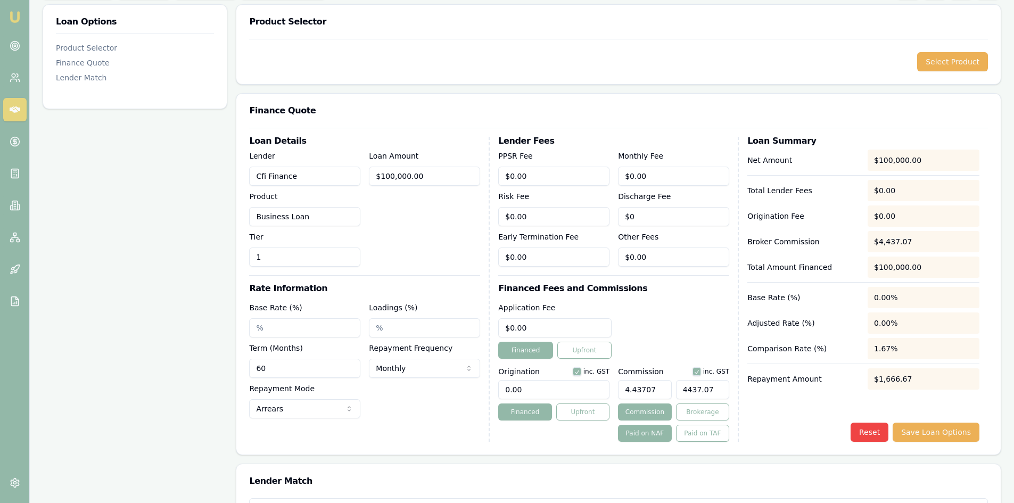
type input "$4,437.07"
click at [764, 388] on div "Reset Save Loan Options" at bounding box center [863, 432] width 232 height 19
click at [809, 388] on button "Save Loan Options" at bounding box center [936, 432] width 87 height 19
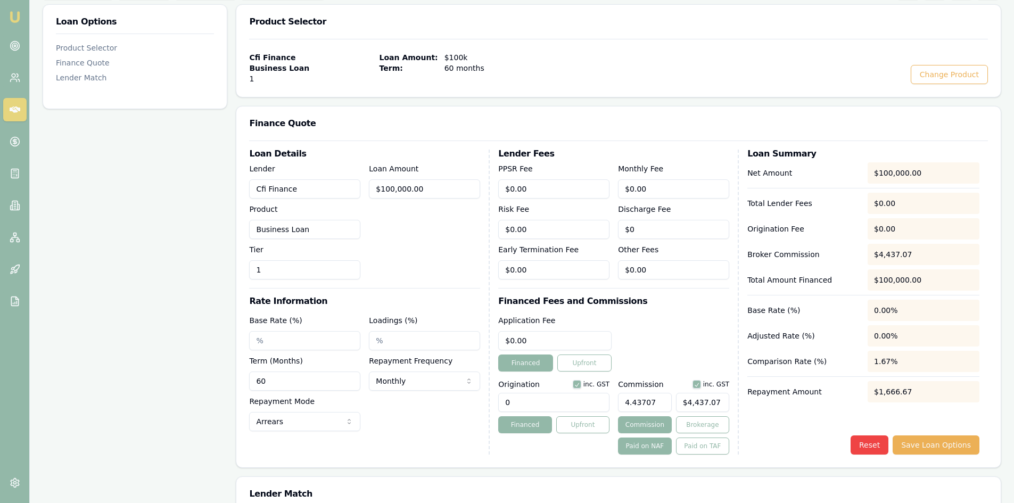
click at [302, 187] on input "Cfi Finance" at bounding box center [304, 188] width 111 height 19
drag, startPoint x: 253, startPoint y: 188, endPoint x: 296, endPoint y: 188, distance: 42.6
click at [296, 188] on input "Cfi Finance" at bounding box center [304, 188] width 111 height 19
click at [262, 189] on input "Lender" at bounding box center [304, 188] width 111 height 19
paste input "CFI Finance Pty Ltd."
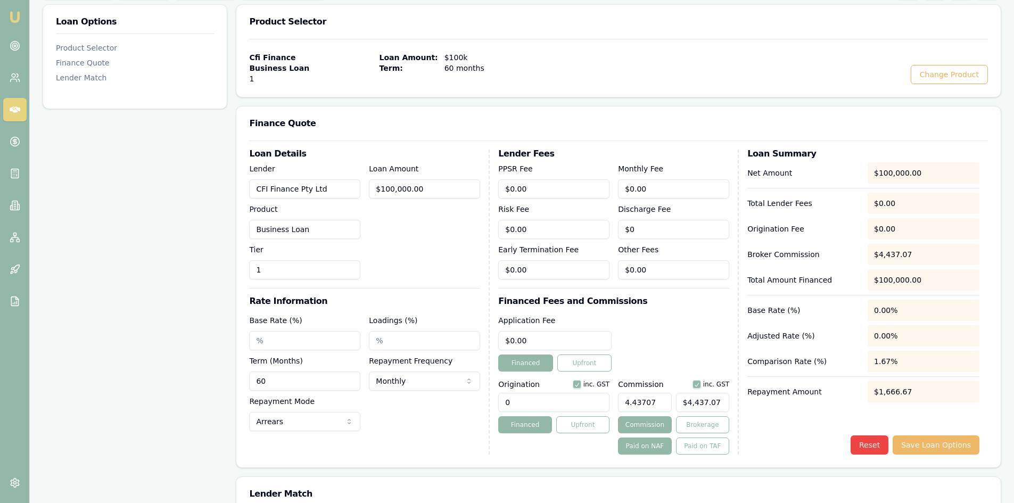
type input "CFI Finance Pty Ltd"
click at [809, 388] on button "Save Loan Options" at bounding box center [936, 444] width 87 height 19
click at [284, 348] on input "Base Rate (%)" at bounding box center [304, 340] width 111 height 19
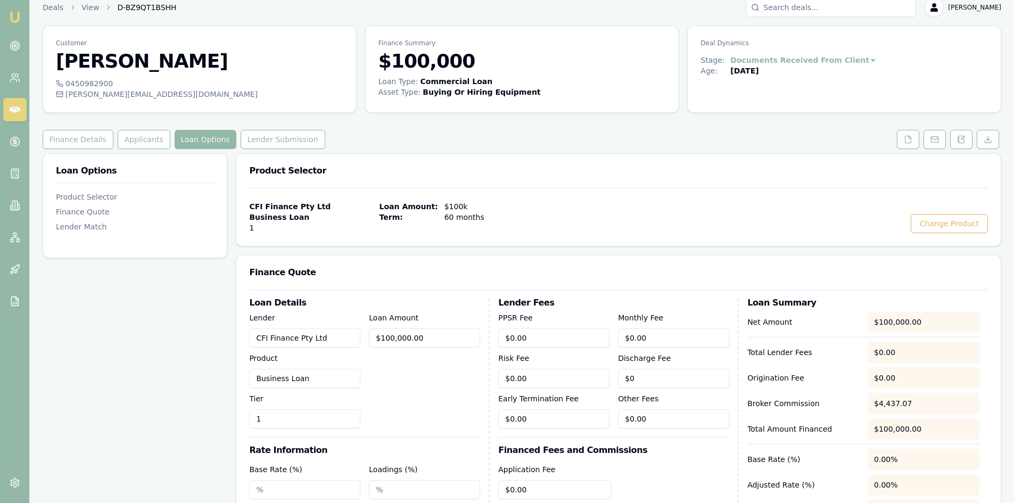
scroll to position [0, 0]
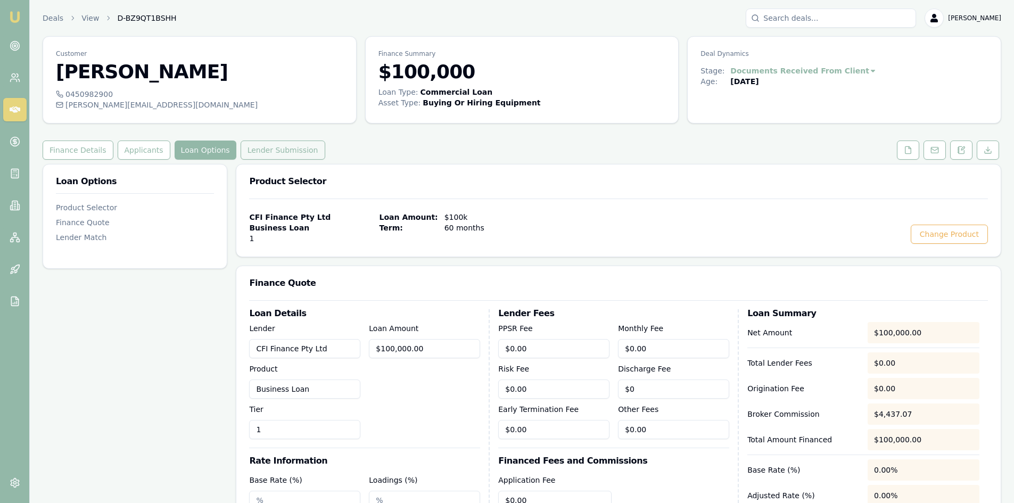
click at [257, 146] on button "Lender Submission" at bounding box center [283, 150] width 85 height 19
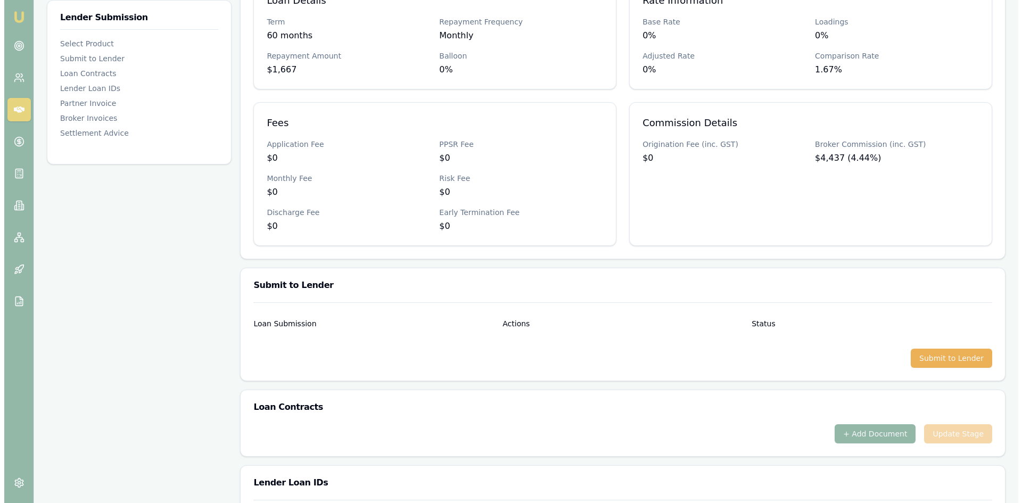
scroll to position [373, 0]
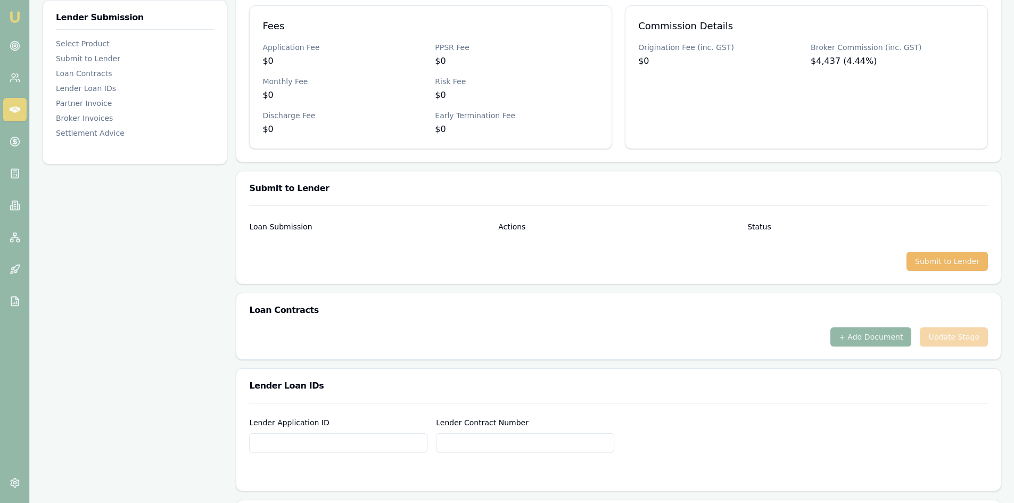
click at [809, 260] on button "Submit to Lender" at bounding box center [947, 261] width 81 height 19
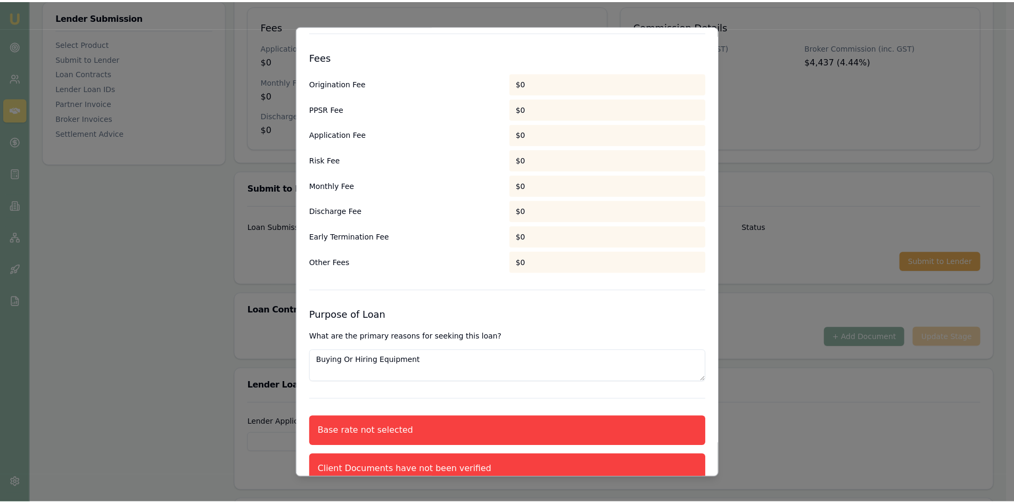
scroll to position [592, 0]
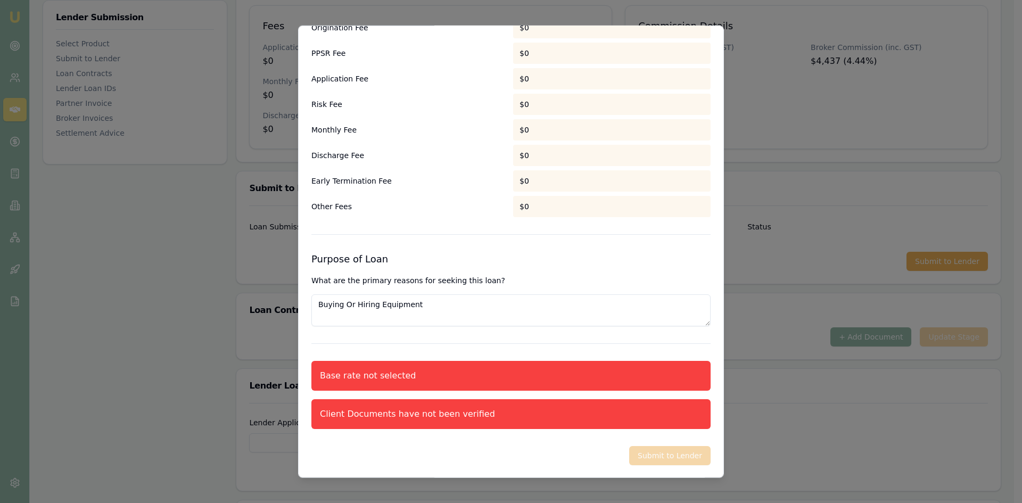
click at [476, 373] on div "Base rate not selected" at bounding box center [510, 375] width 399 height 30
click at [467, 388] on div "Client Documents have not been verified" at bounding box center [407, 413] width 175 height 13
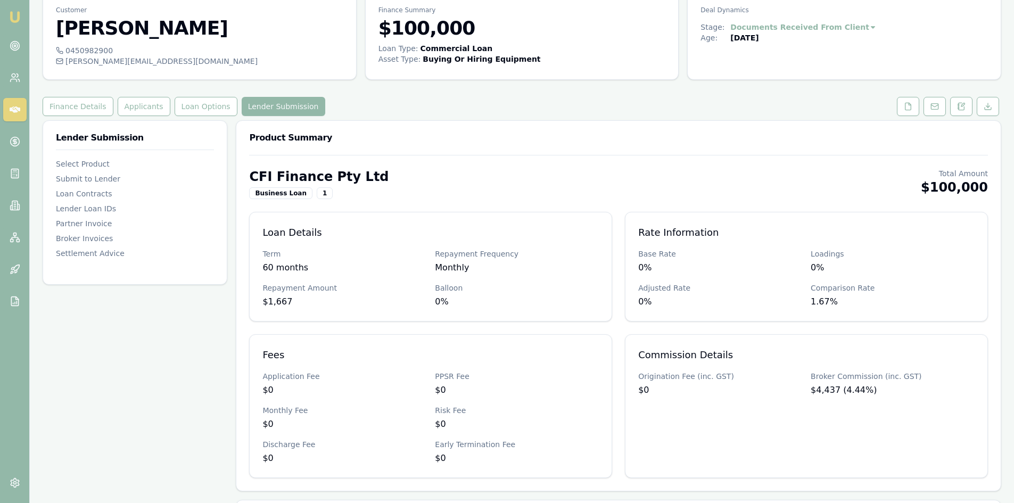
scroll to position [0, 0]
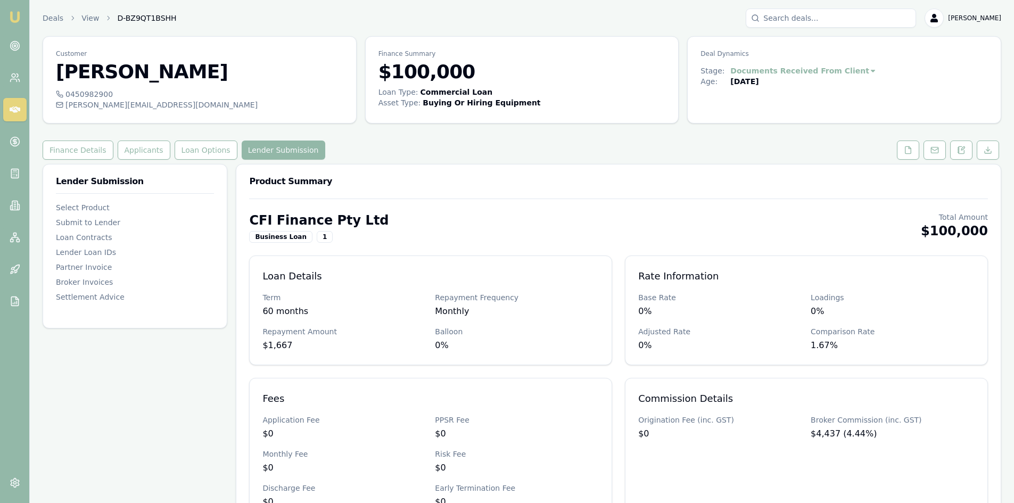
click at [183, 149] on button "Loan Options" at bounding box center [206, 150] width 63 height 19
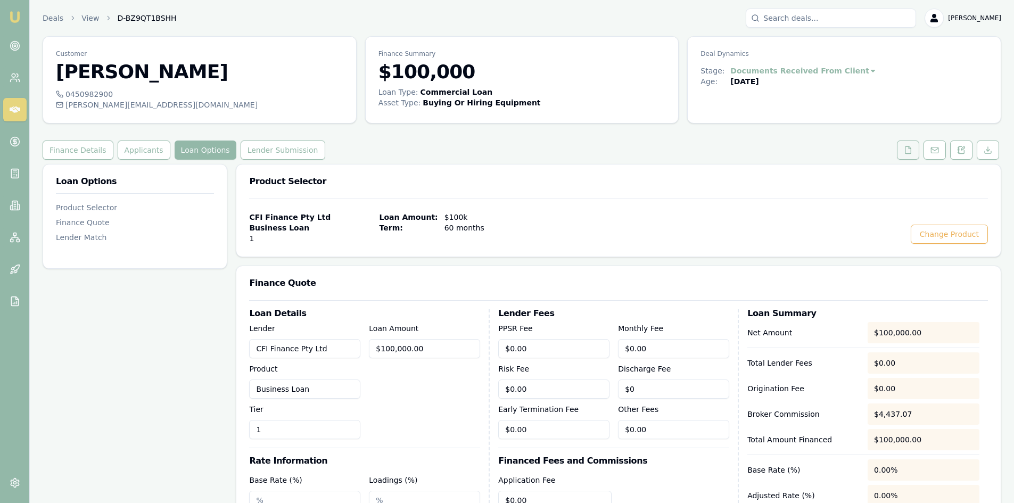
click at [809, 151] on icon at bounding box center [908, 150] width 9 height 9
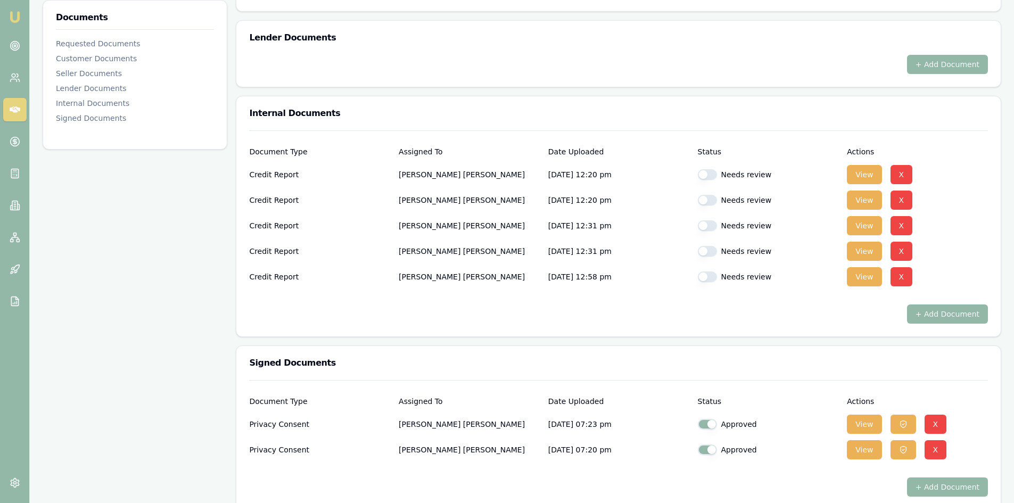
scroll to position [425, 0]
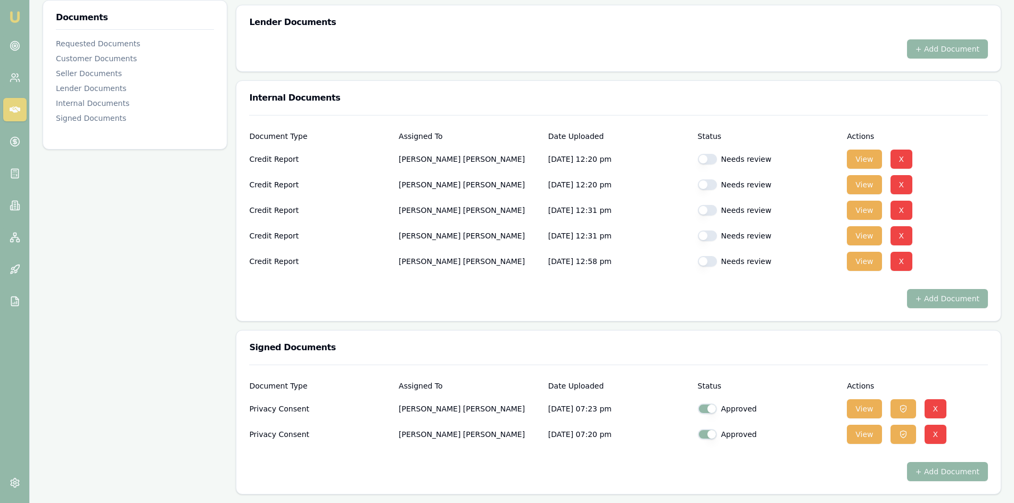
click at [711, 161] on button "button" at bounding box center [707, 159] width 19 height 11
checkbox input "true"
click at [705, 183] on button "button" at bounding box center [707, 184] width 19 height 11
checkbox input "true"
click at [705, 213] on button "button" at bounding box center [707, 210] width 19 height 11
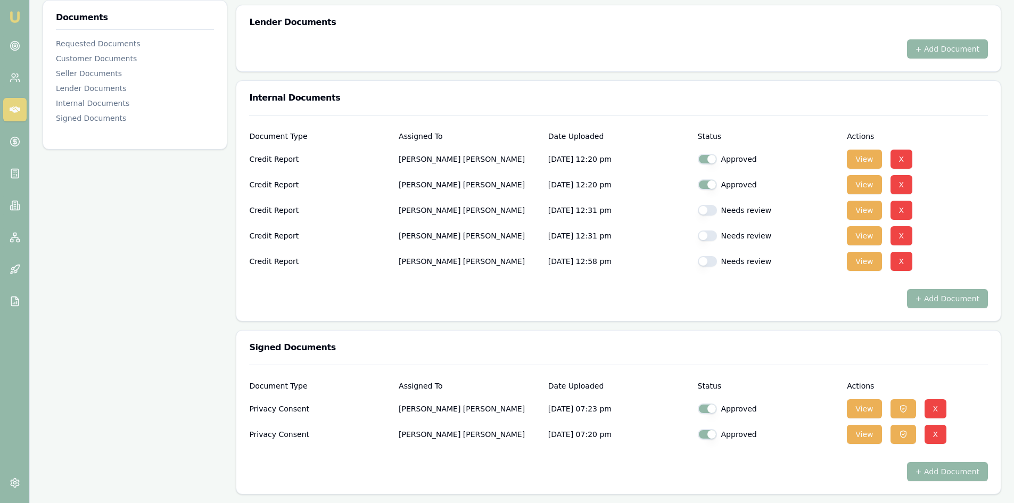
checkbox input "true"
click at [709, 240] on button "button" at bounding box center [707, 236] width 19 height 11
checkbox input "true"
click at [704, 261] on button "button" at bounding box center [707, 261] width 19 height 11
checkbox input "true"
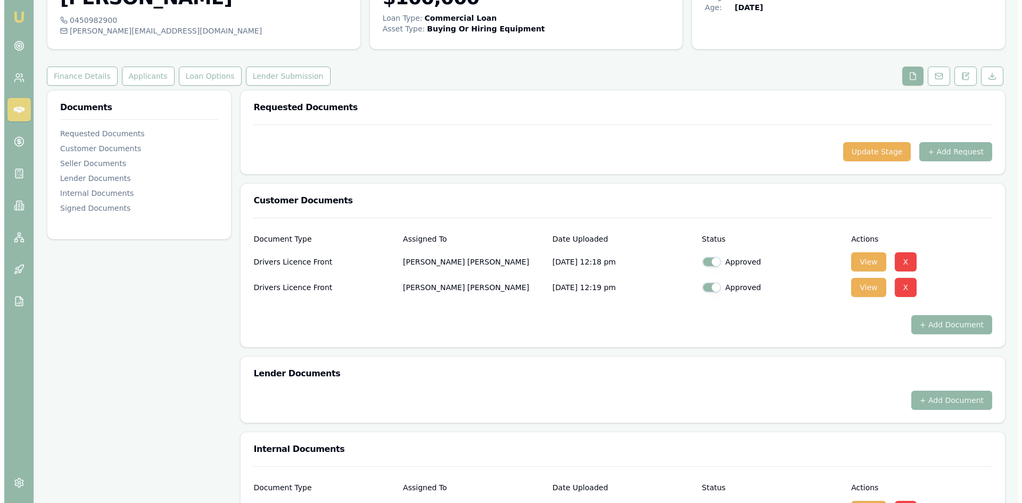
scroll to position [53, 0]
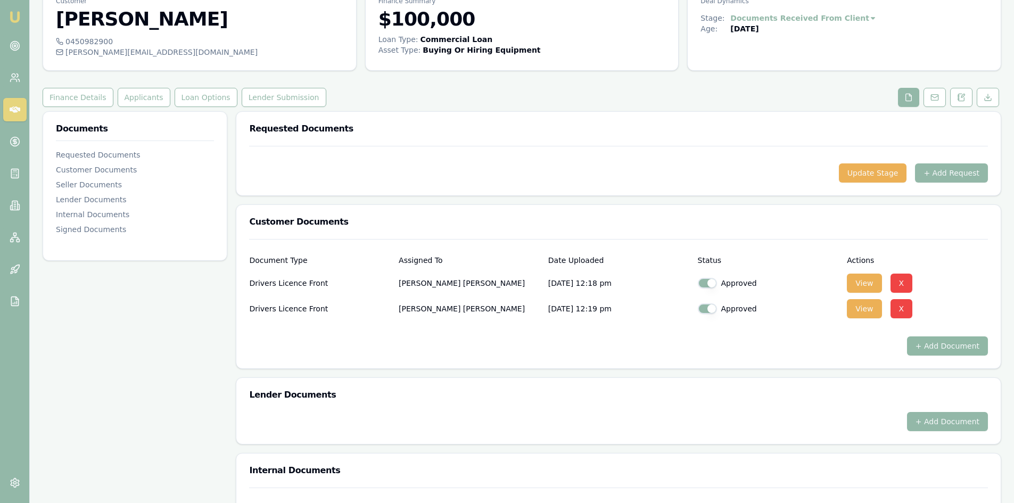
click at [809, 348] on button "+ Add Document" at bounding box center [947, 345] width 81 height 19
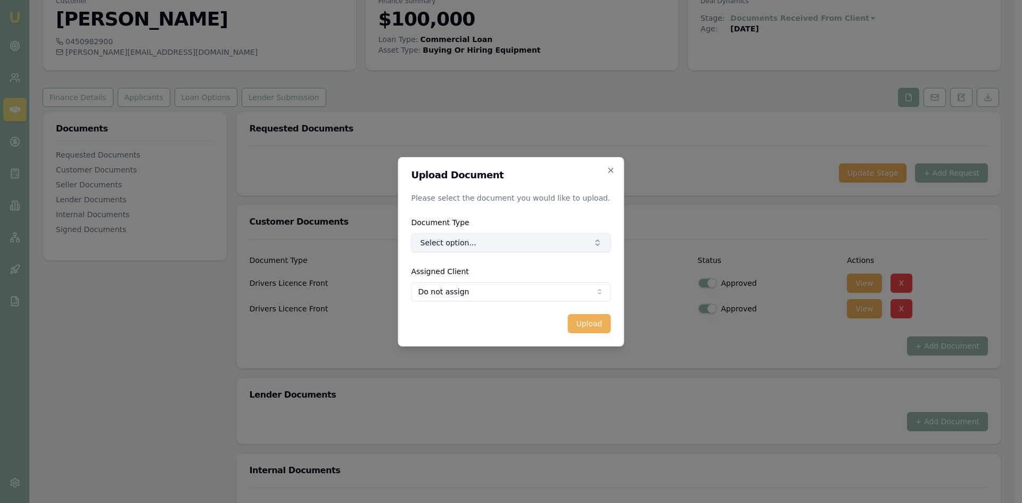
click at [523, 236] on button "Select option..." at bounding box center [511, 242] width 200 height 19
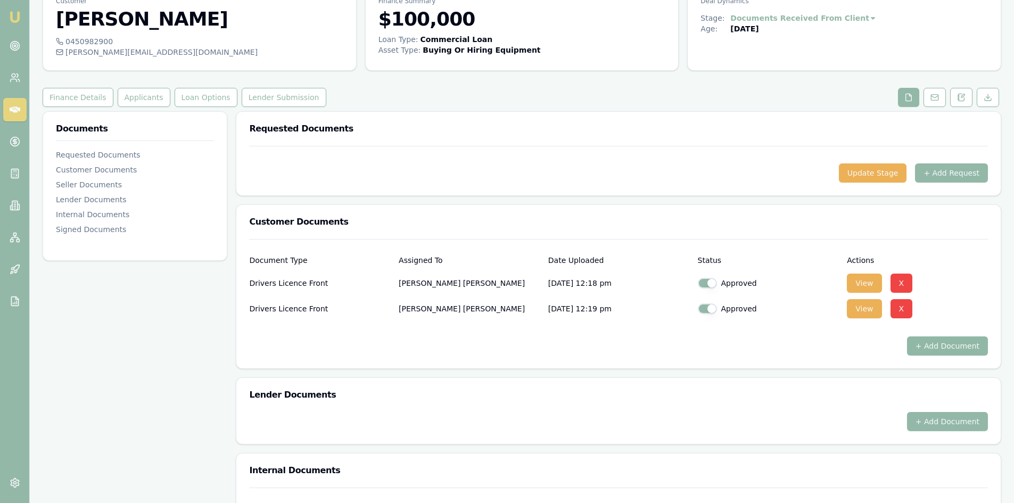
click at [809, 345] on button "+ Add Document" at bounding box center [947, 345] width 81 height 19
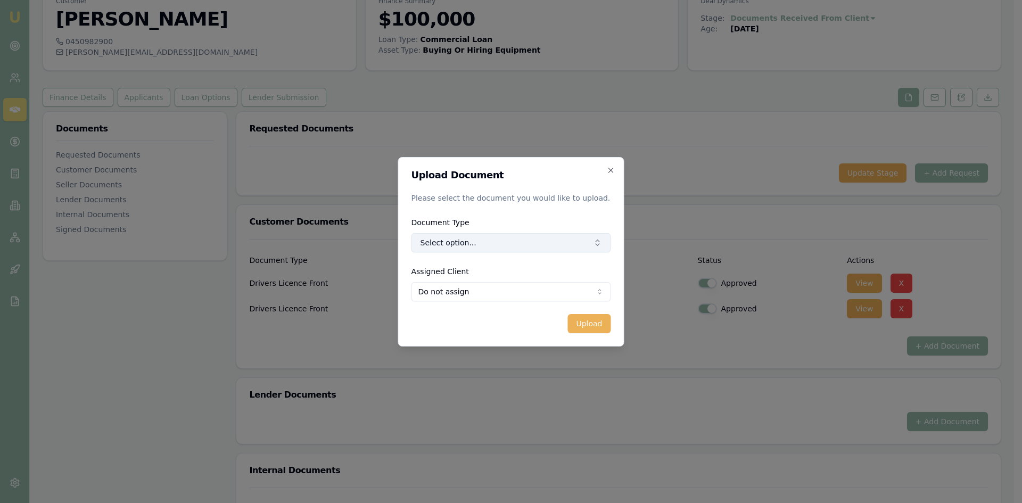
click at [501, 244] on button "Select option..." at bounding box center [511, 242] width 200 height 19
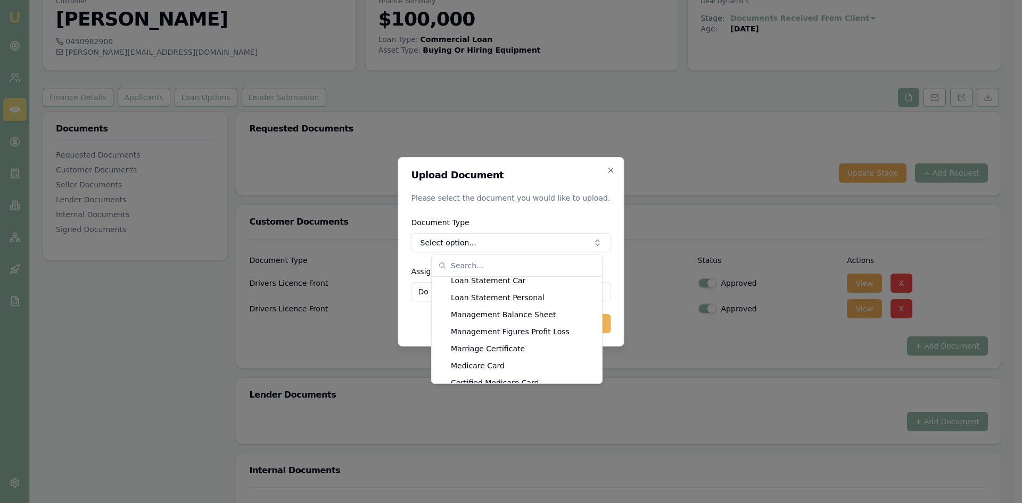
scroll to position [724, 0]
click at [503, 348] on div "Medicare Card" at bounding box center [517, 347] width 166 height 17
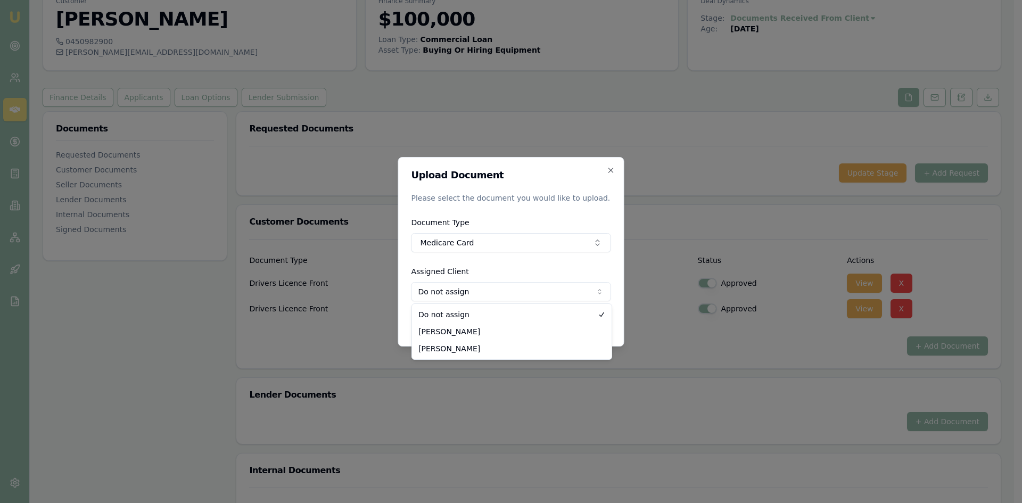
click at [579, 291] on body "Emu Broker Deals View D-BZ9QT1BSHH Pinkesh Patel Toggle Menu Customer Roshani P…" at bounding box center [507, 198] width 1014 height 503
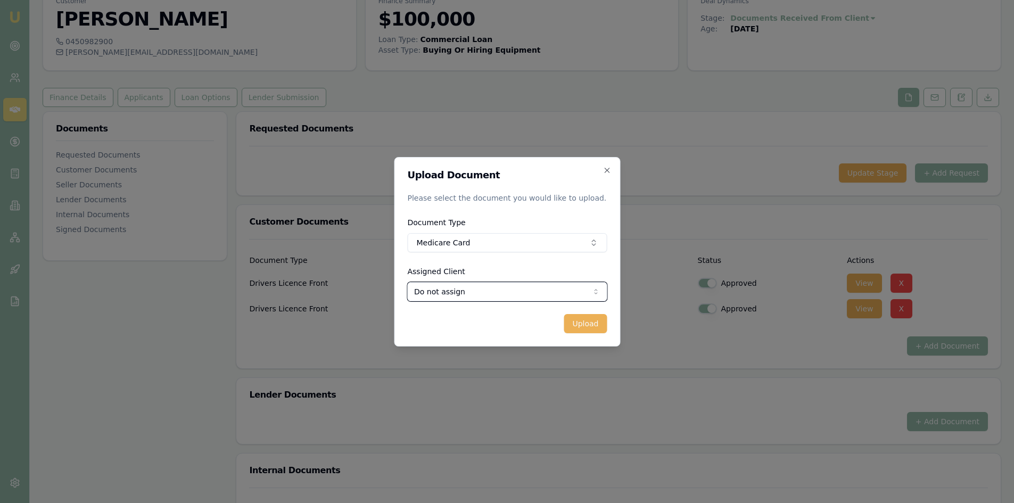
click at [610, 285] on body "Emu Broker Deals View D-BZ9QT1BSHH Pinkesh Patel Toggle Menu Customer Roshani P…" at bounding box center [507, 198] width 1014 height 503
click at [587, 322] on button "Upload" at bounding box center [585, 323] width 43 height 19
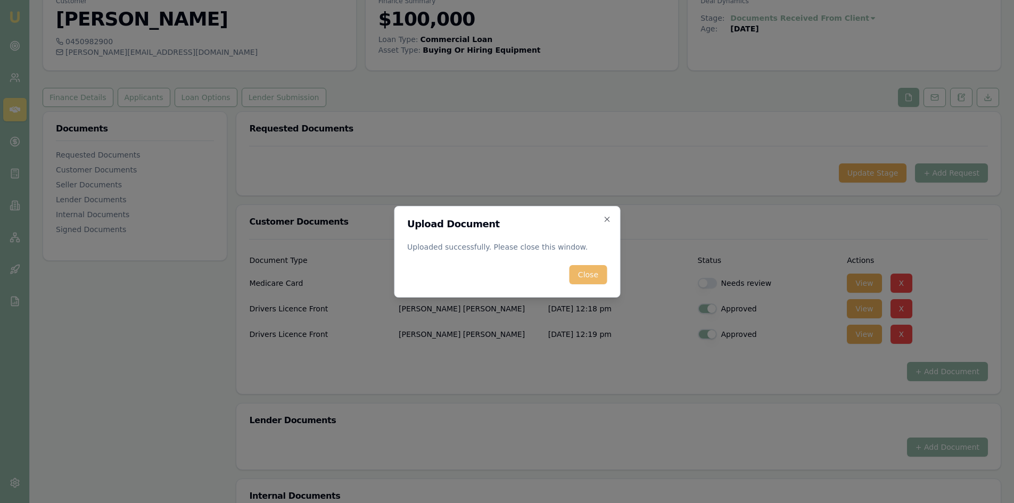
click at [587, 273] on button "Close" at bounding box center [588, 274] width 37 height 19
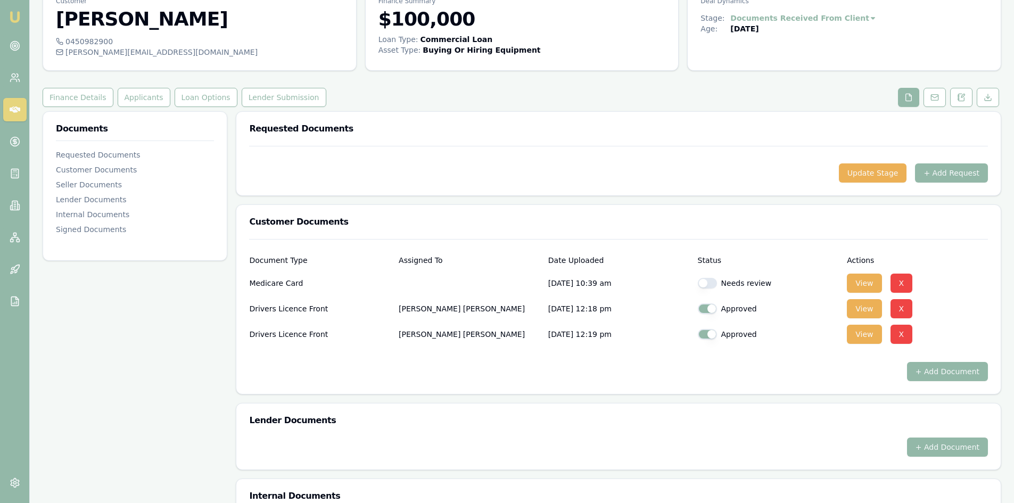
click at [706, 283] on button "button" at bounding box center [707, 283] width 19 height 11
checkbox input "true"
click at [809, 370] on button "+ Add Document" at bounding box center [947, 371] width 81 height 19
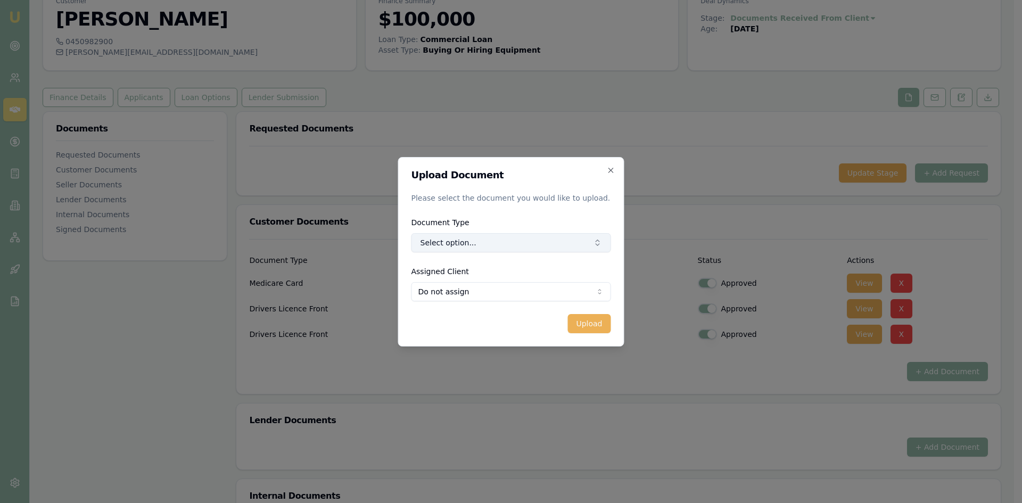
click at [438, 248] on button "Select option..." at bounding box center [511, 242] width 200 height 19
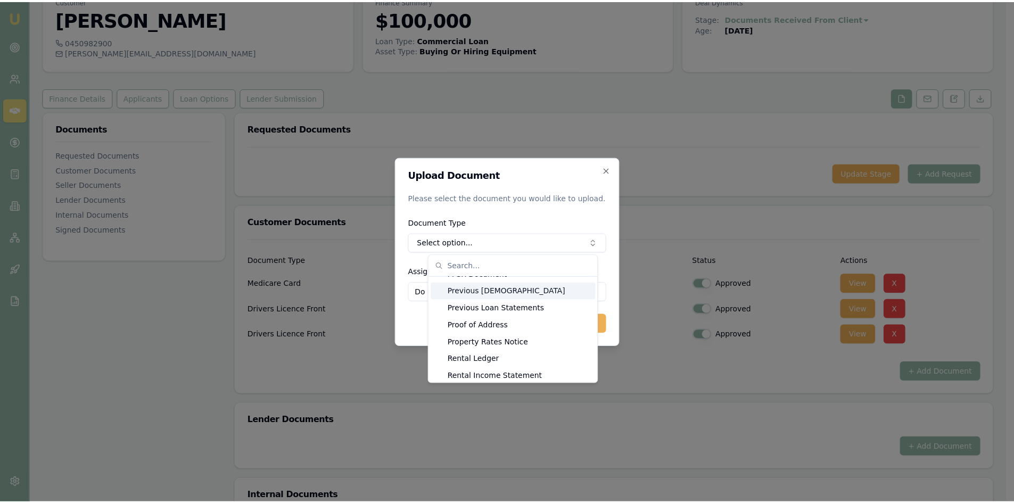
scroll to position [1001, 0]
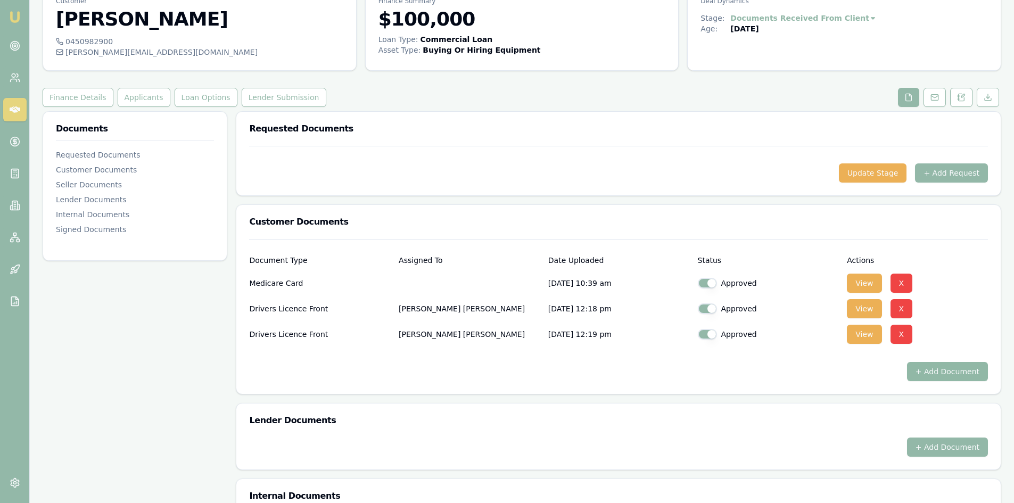
click at [809, 372] on button "+ Add Document" at bounding box center [947, 371] width 81 height 19
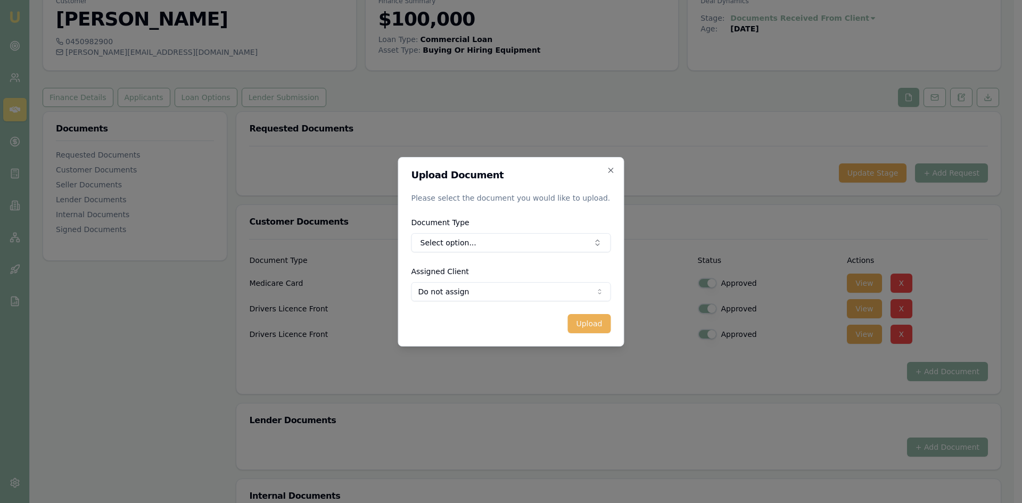
click at [449, 293] on body "Emu Broker Deals View D-BZ9QT1BSHH Pinkesh Patel Toggle Menu Customer Roshani P…" at bounding box center [507, 198] width 1014 height 503
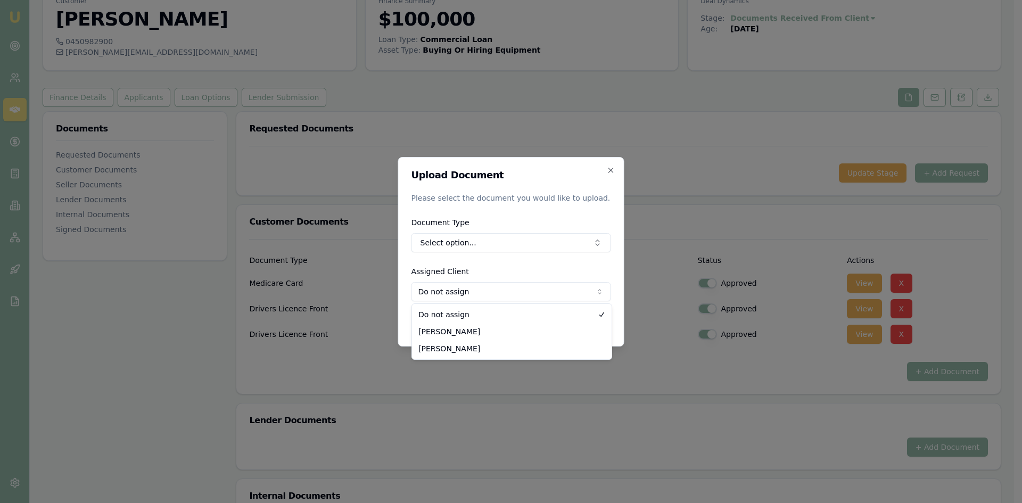
select select "U-U3IZ7ZGE5B"
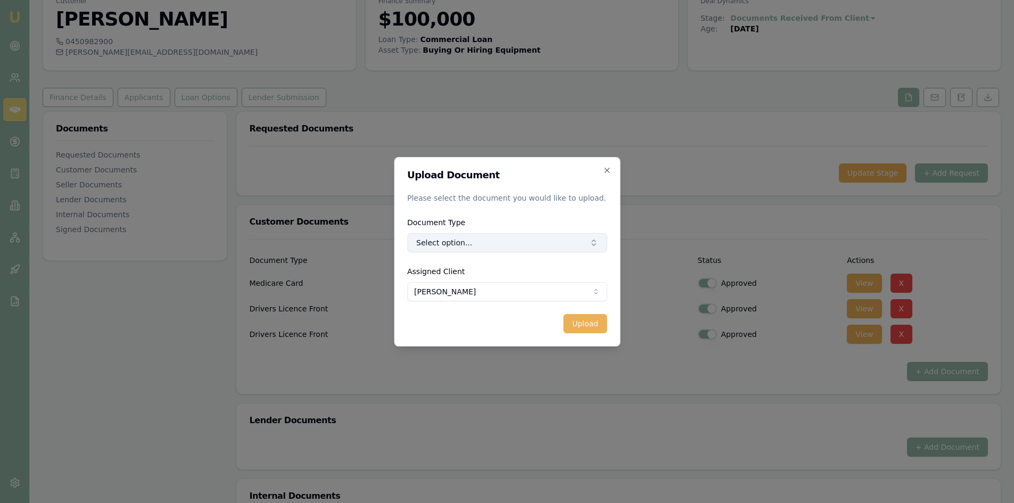
drag, startPoint x: 495, startPoint y: 231, endPoint x: 495, endPoint y: 239, distance: 8.0
click at [495, 234] on div "Document Type Select option..." at bounding box center [507, 234] width 200 height 36
click at [495, 246] on button "Select option..." at bounding box center [507, 242] width 200 height 19
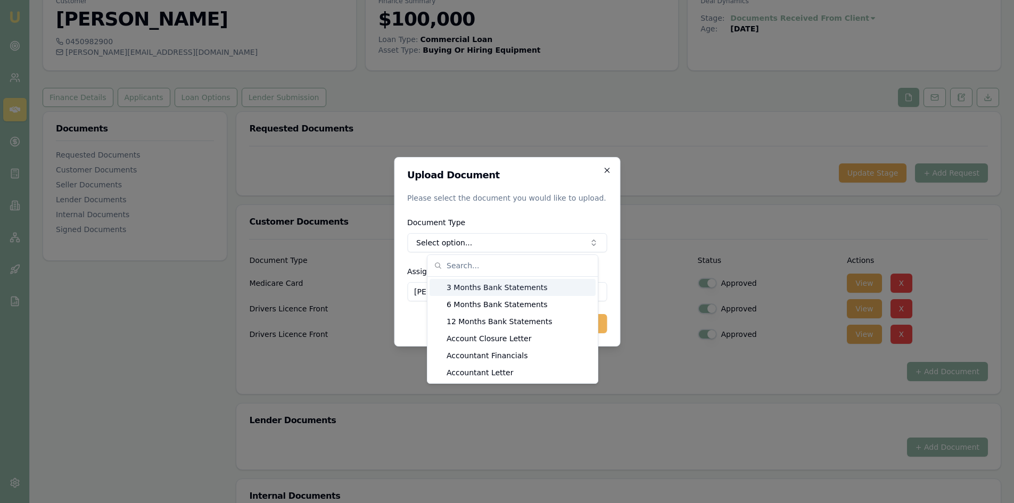
click at [606, 172] on icon "button" at bounding box center [607, 170] width 9 height 9
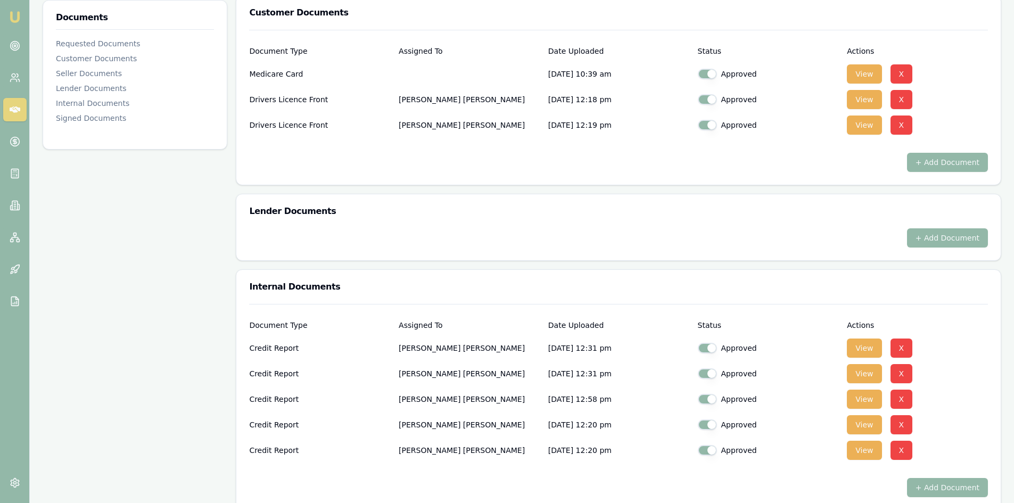
scroll to position [266, 0]
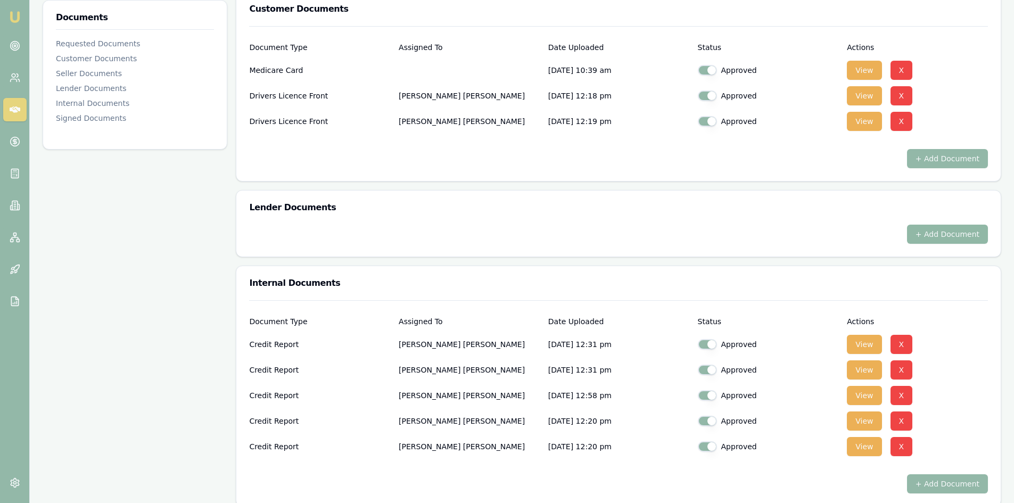
click at [809, 236] on button "+ Add Document" at bounding box center [947, 234] width 81 height 19
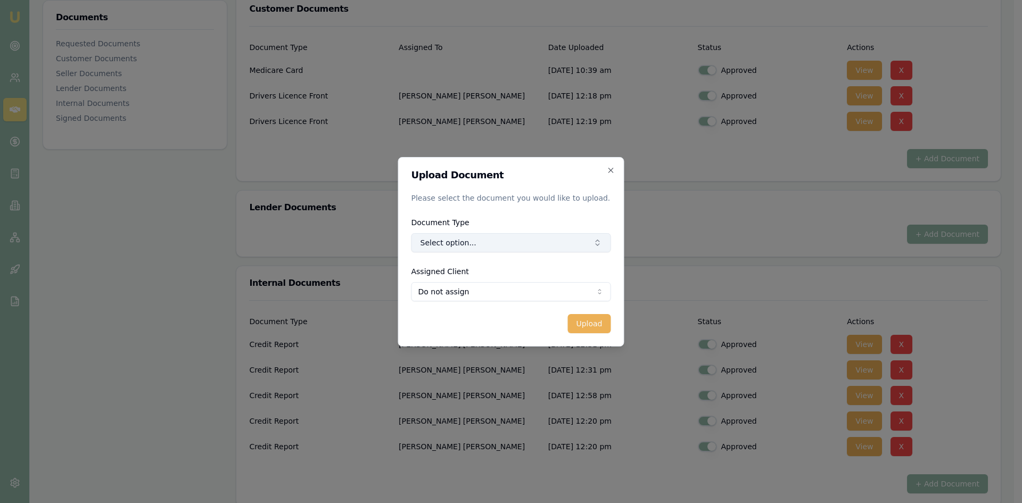
click at [548, 236] on button "Select option..." at bounding box center [511, 242] width 200 height 19
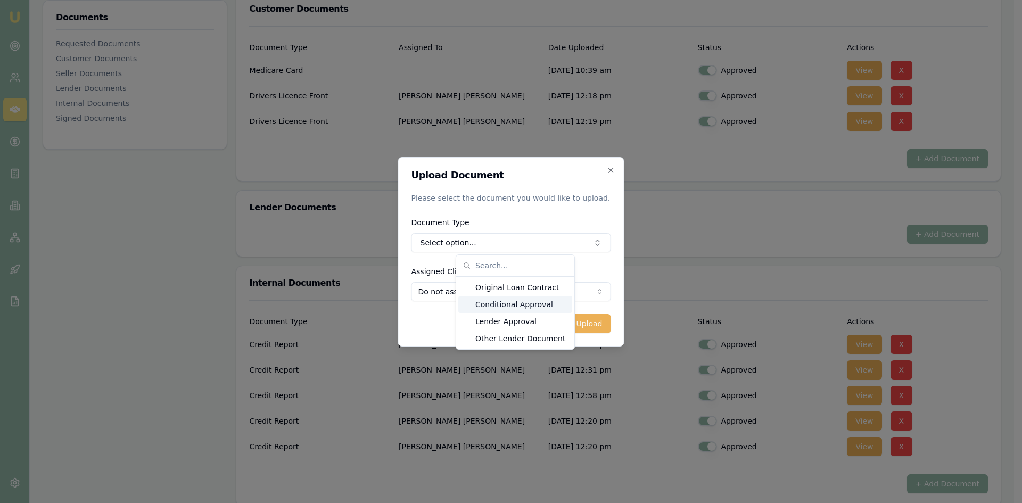
click at [508, 306] on div "Conditional Approval" at bounding box center [515, 304] width 114 height 17
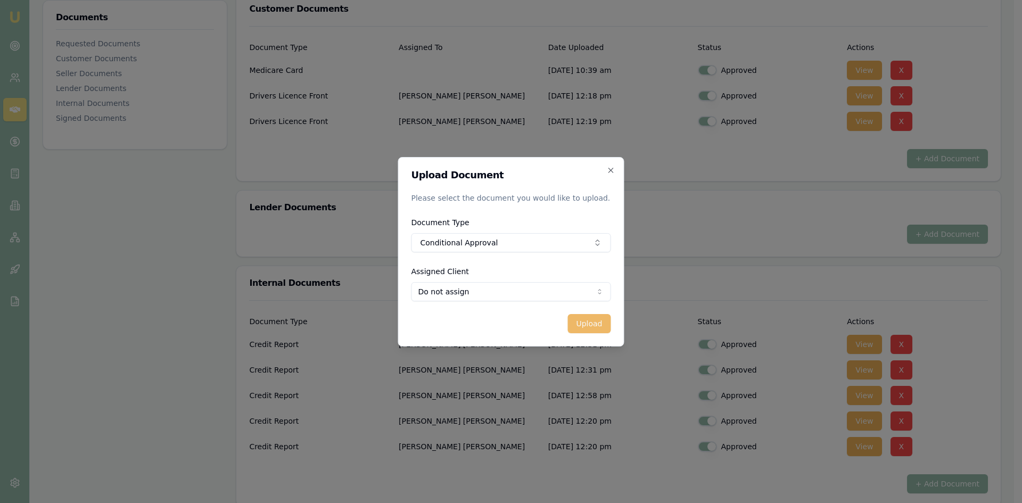
click at [587, 322] on button "Upload" at bounding box center [588, 323] width 43 height 19
click at [612, 170] on icon "button" at bounding box center [611, 170] width 9 height 9
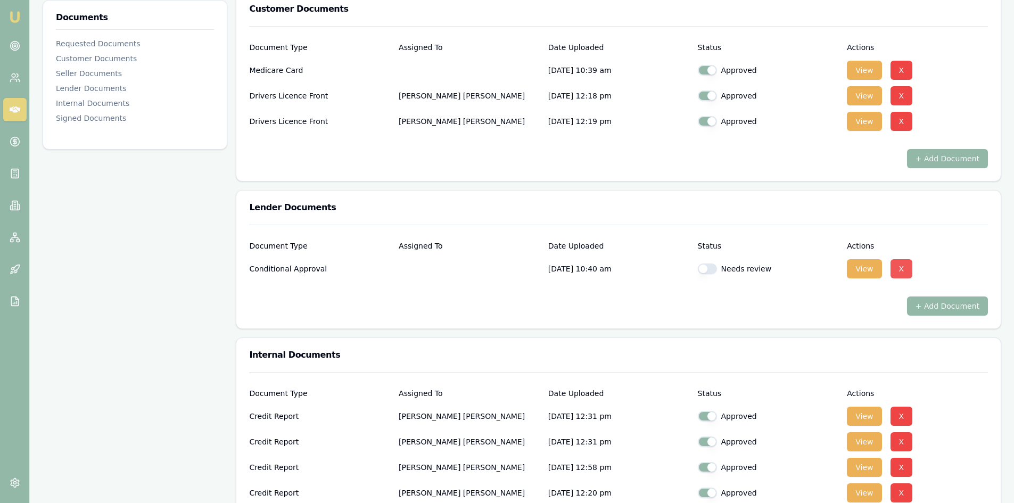
click at [809, 267] on button "X" at bounding box center [902, 268] width 22 height 19
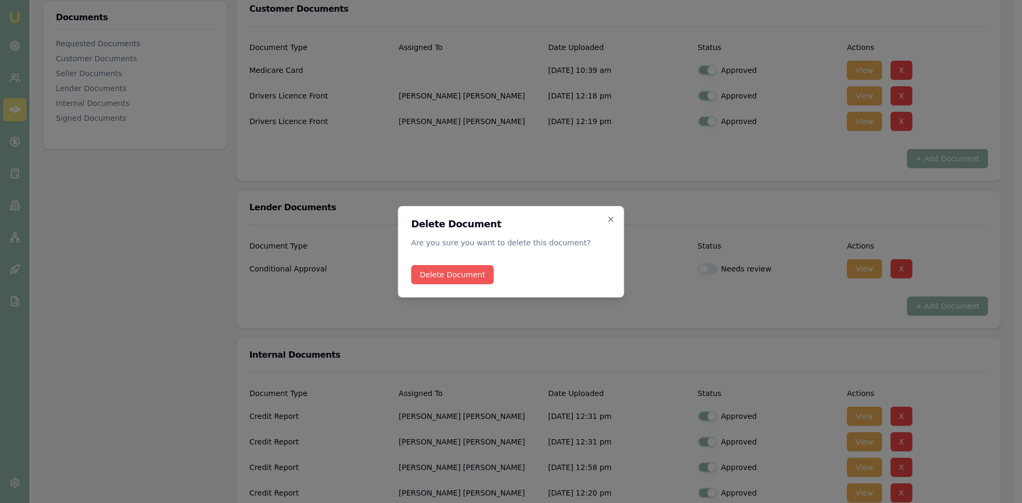
click at [430, 274] on button "Delete Document" at bounding box center [452, 274] width 83 height 19
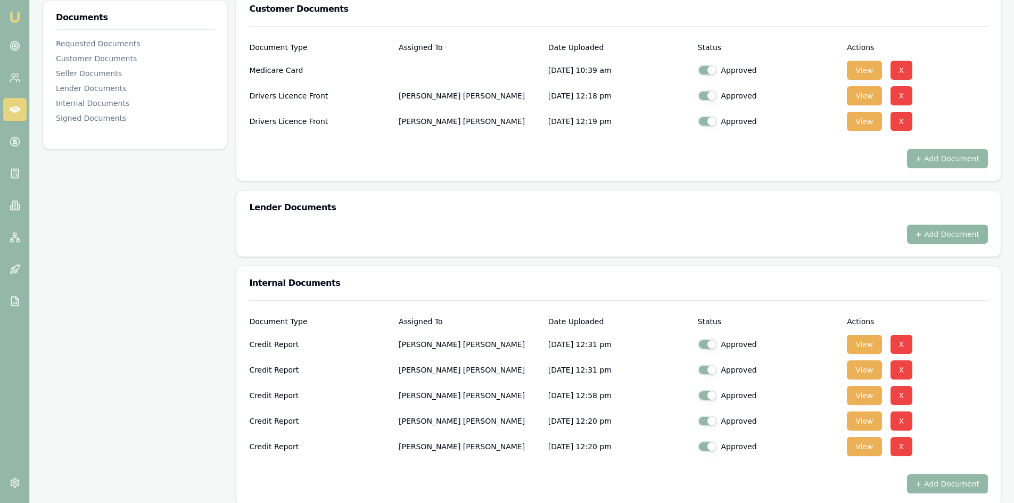
click at [809, 235] on button "+ Add Document" at bounding box center [947, 234] width 81 height 19
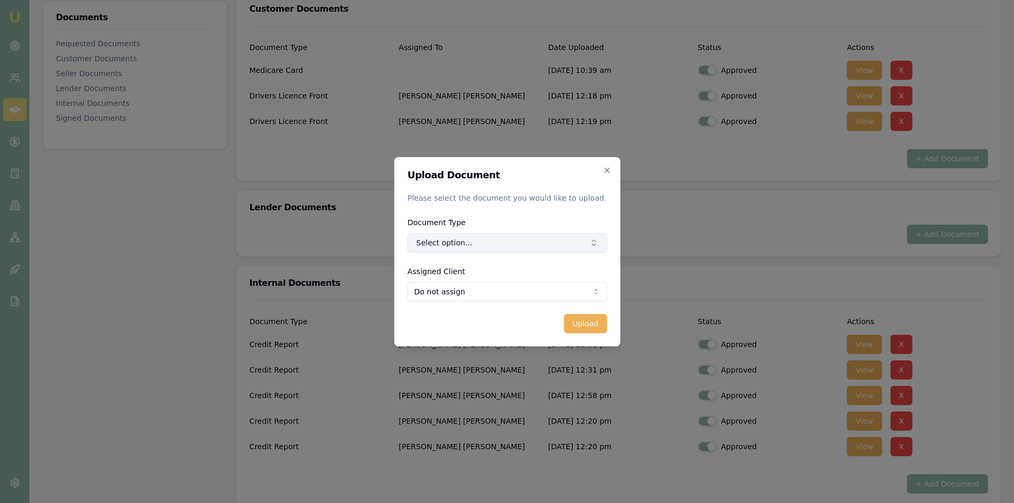
click at [464, 241] on button "Select option..." at bounding box center [507, 242] width 200 height 19
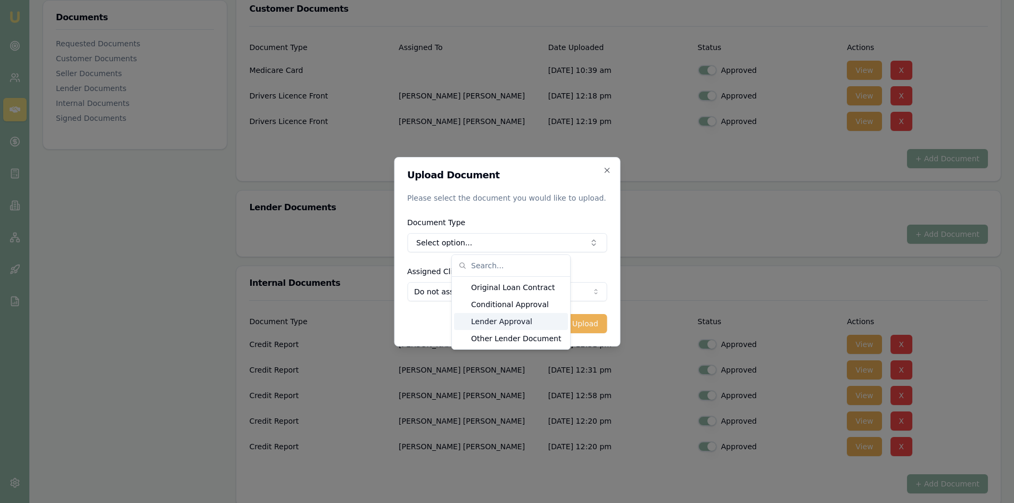
click at [480, 320] on div "Lender Approval" at bounding box center [511, 321] width 114 height 17
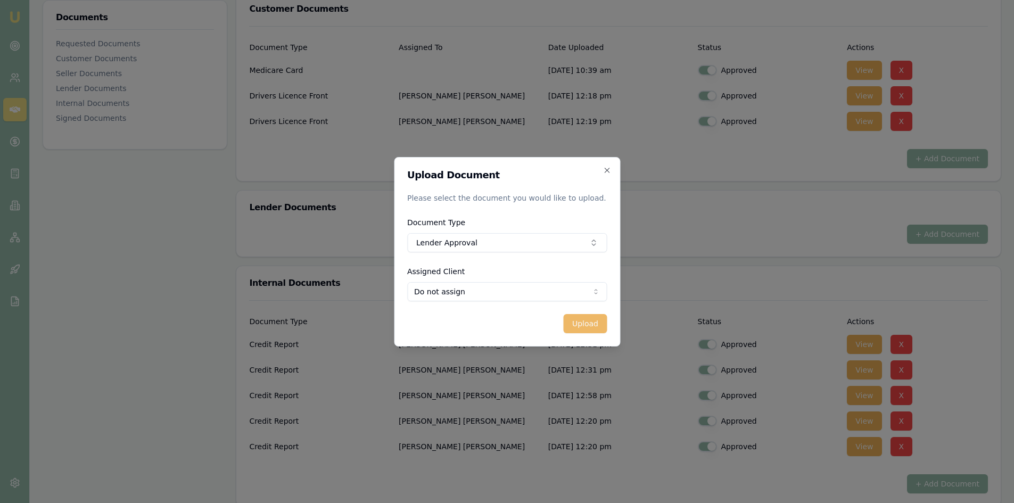
click at [585, 326] on button "Upload" at bounding box center [585, 323] width 43 height 19
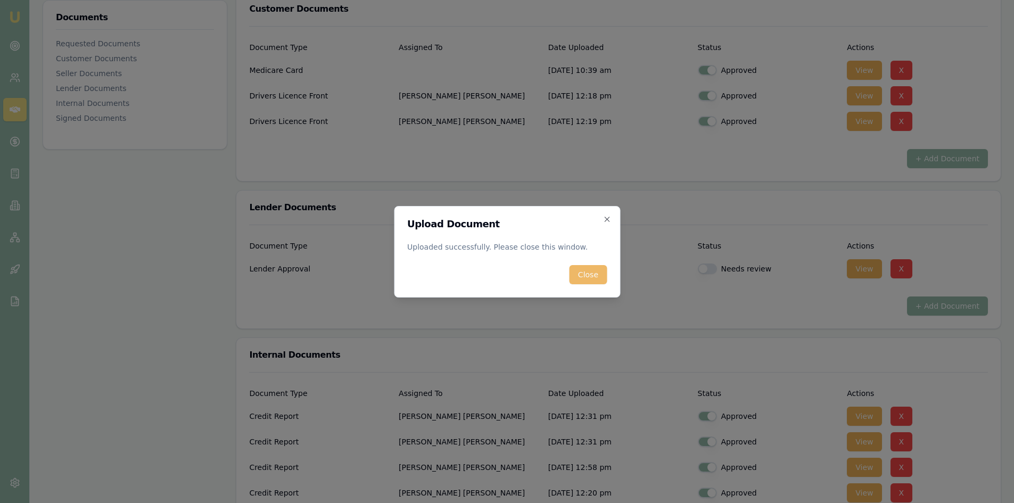
click at [580, 275] on button "Close" at bounding box center [588, 274] width 37 height 19
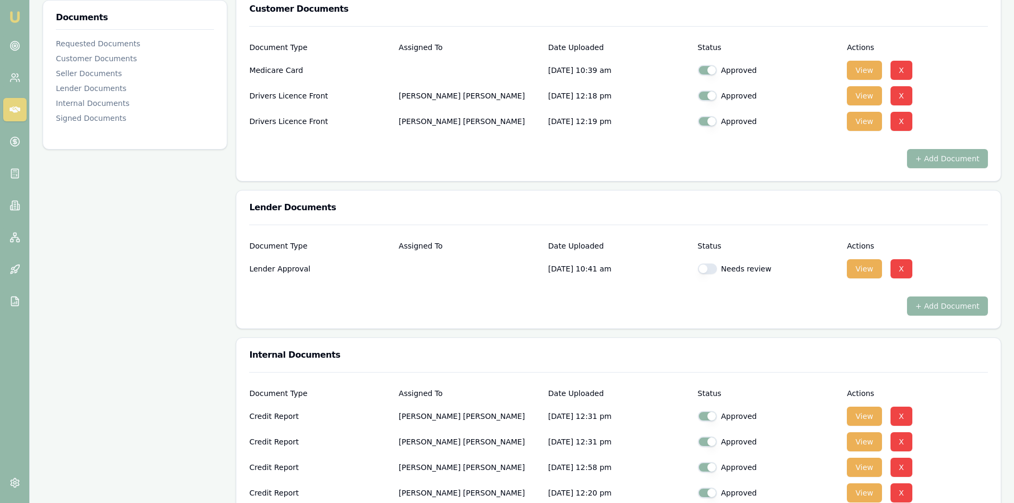
click at [706, 270] on button "button" at bounding box center [707, 269] width 19 height 11
checkbox input "true"
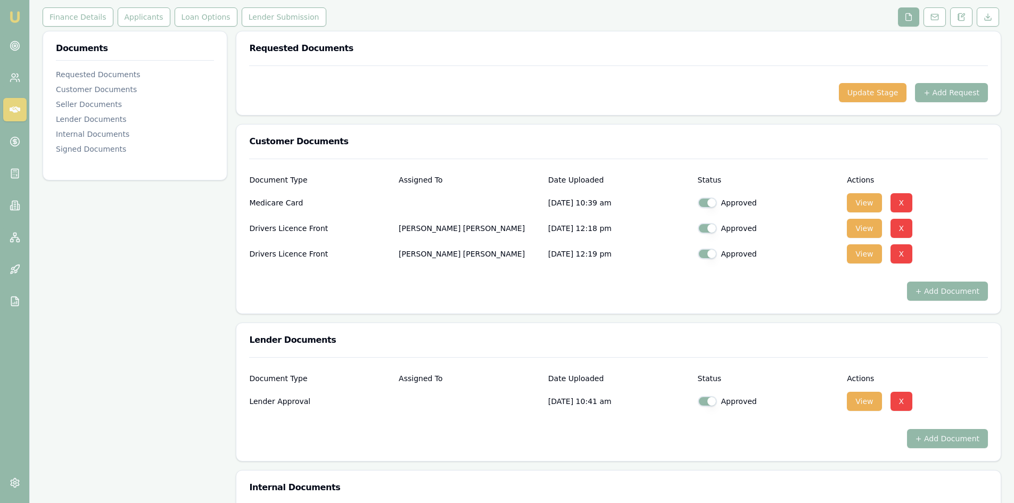
scroll to position [0, 0]
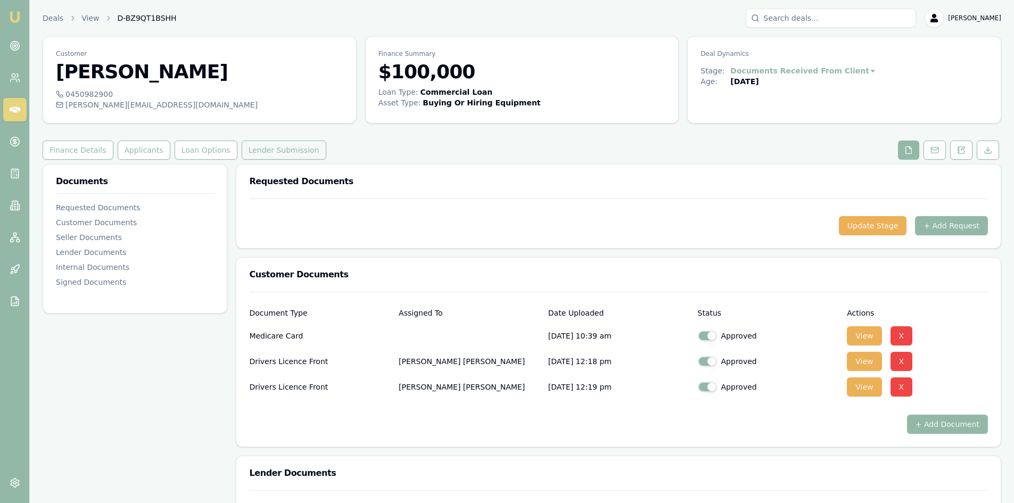
click at [260, 151] on button "Lender Submission" at bounding box center [284, 150] width 85 height 19
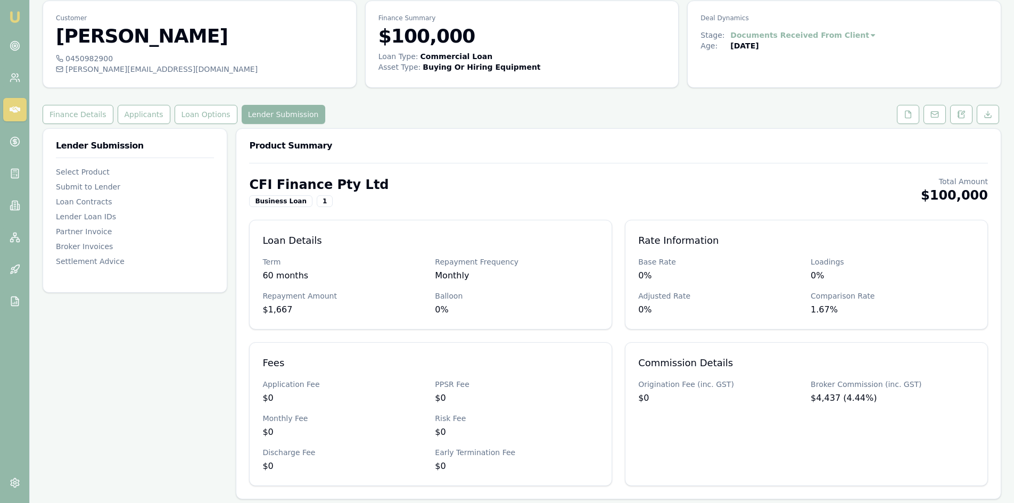
scroll to position [53, 0]
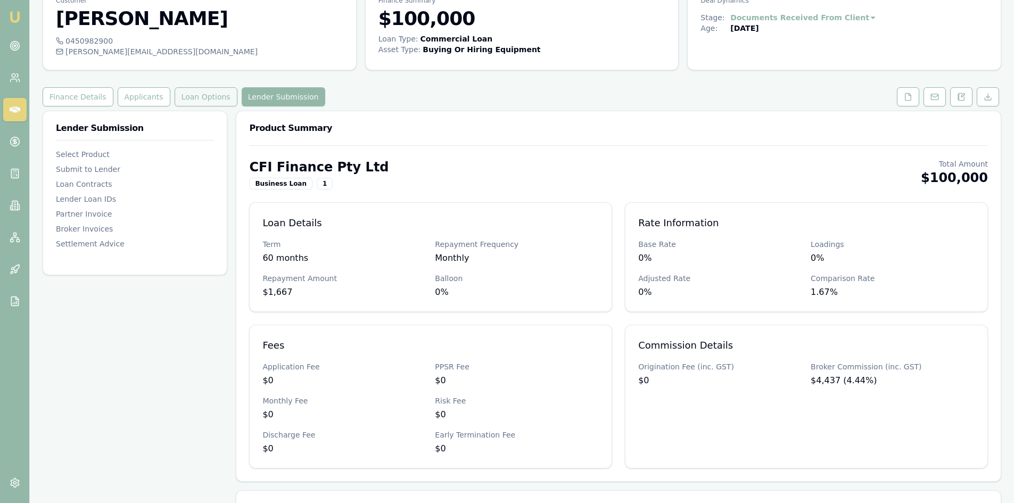
click at [185, 97] on button "Loan Options" at bounding box center [206, 96] width 63 height 19
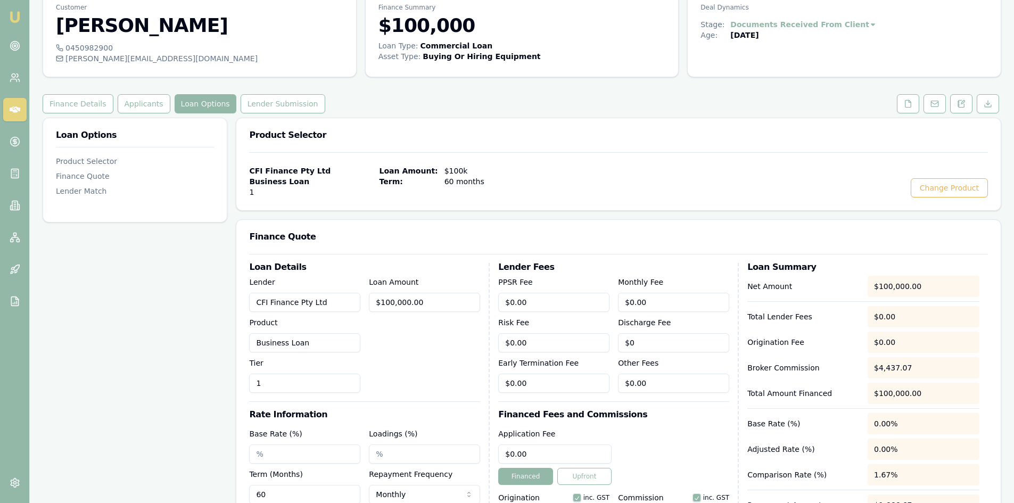
scroll to position [106, 0]
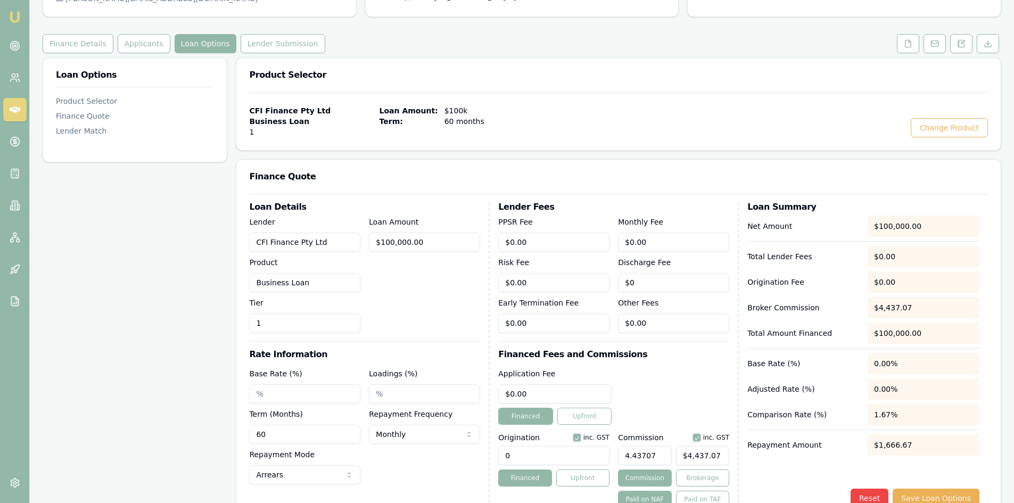
click at [309, 388] on input "60" at bounding box center [304, 434] width 111 height 19
type input "036"
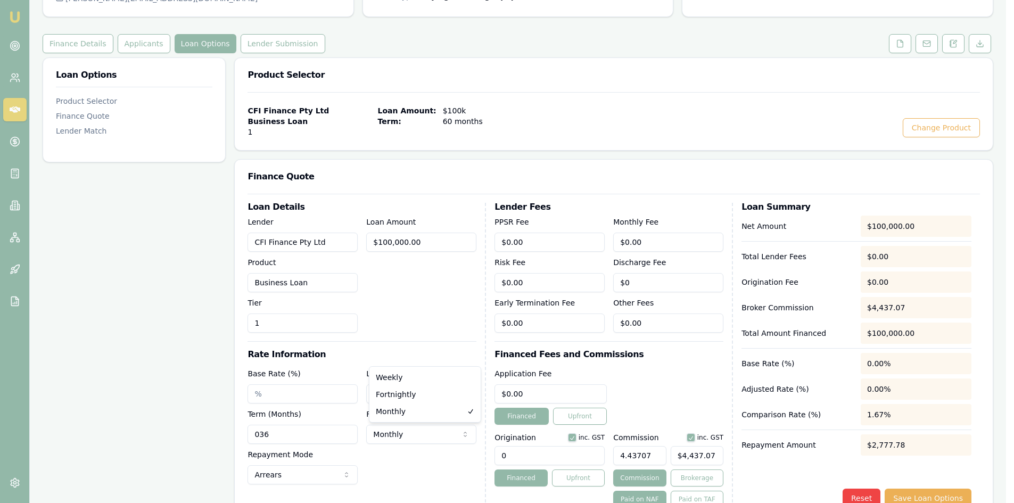
click at [405, 388] on html "Emu Broker Deals View D-BZ9QT1BSHH Pinkesh Patel Toggle Menu Customer Roshani P…" at bounding box center [507, 145] width 1014 height 503
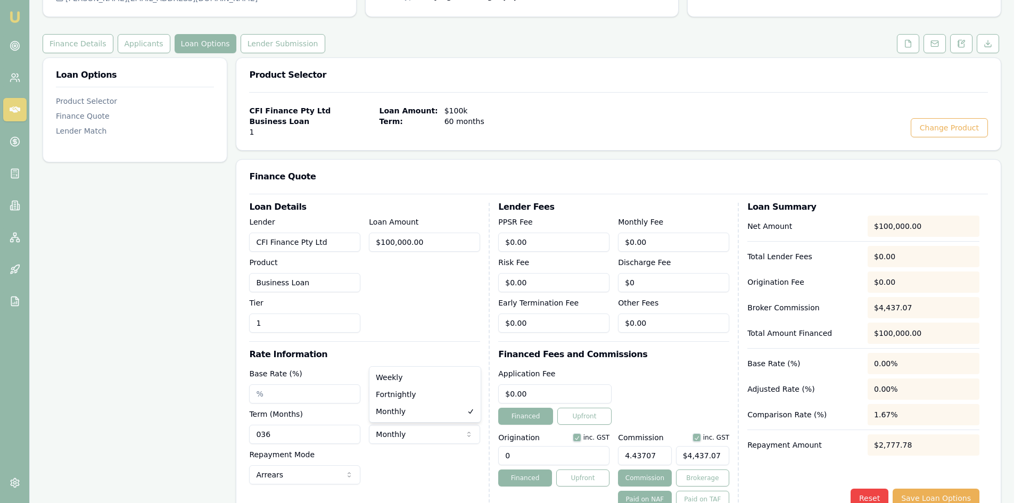
select select "WEEKLY"
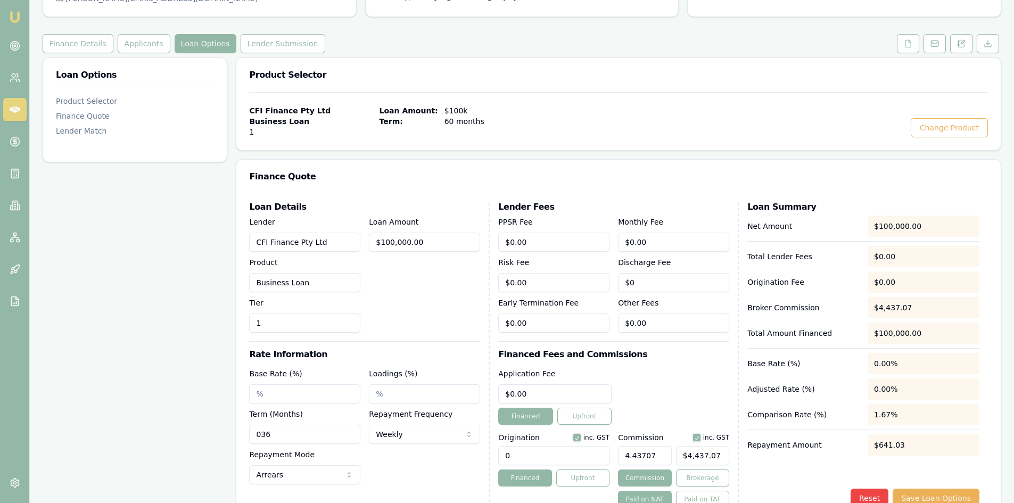
click at [330, 388] on input "036" at bounding box center [304, 434] width 111 height 19
click at [363, 388] on div "Base Rate (%) Loadings (%) Term (Months) 036 Repayment Frequency Weekly Weekly …" at bounding box center [364, 425] width 231 height 117
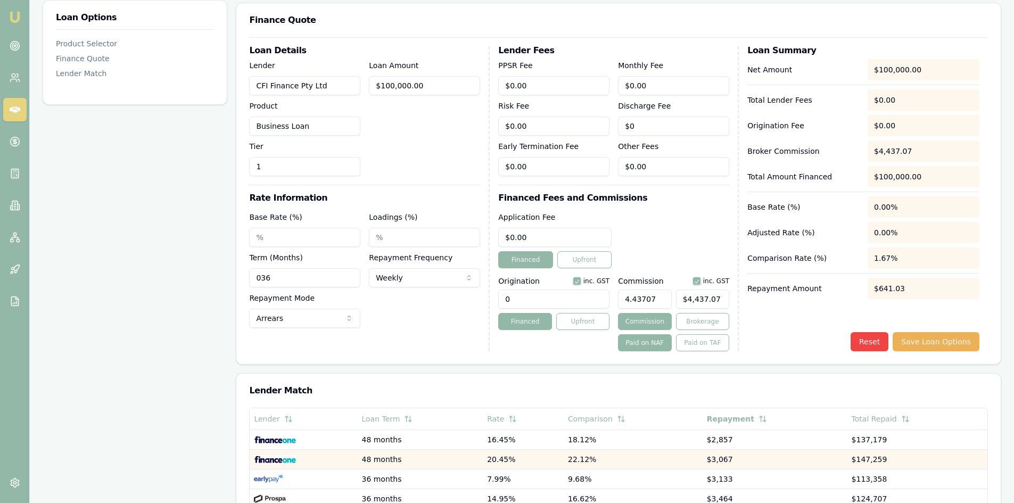
scroll to position [266, 0]
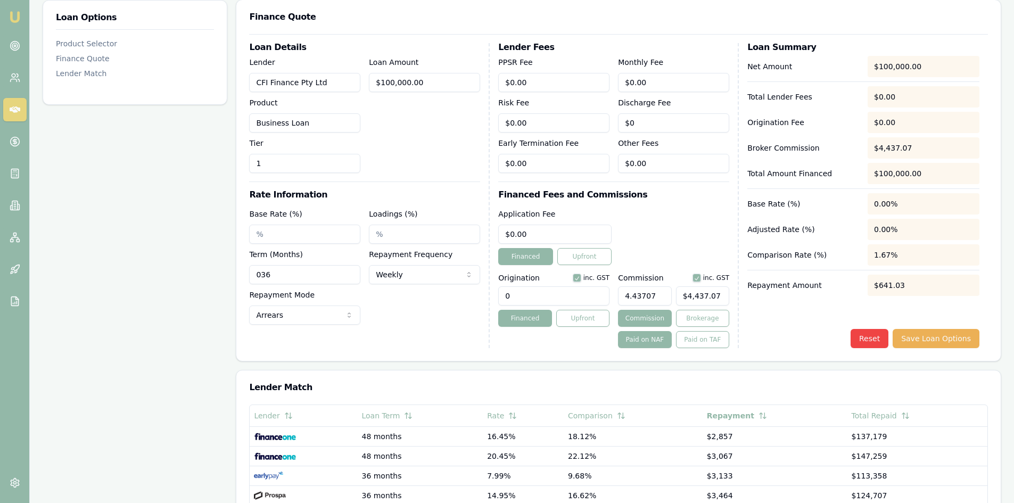
click at [335, 237] on input "Base Rate (%)" at bounding box center [304, 234] width 111 height 19
click at [383, 231] on input "Loadings (%)" at bounding box center [424, 234] width 111 height 19
type input "3.75%"
click at [417, 328] on div "Loan Details Lender CFI Finance Pty Ltd Product Business Loan Tier 1 Loan Amoun…" at bounding box center [369, 195] width 241 height 305
click at [289, 234] on input "Base Rate (%)" at bounding box center [304, 234] width 111 height 19
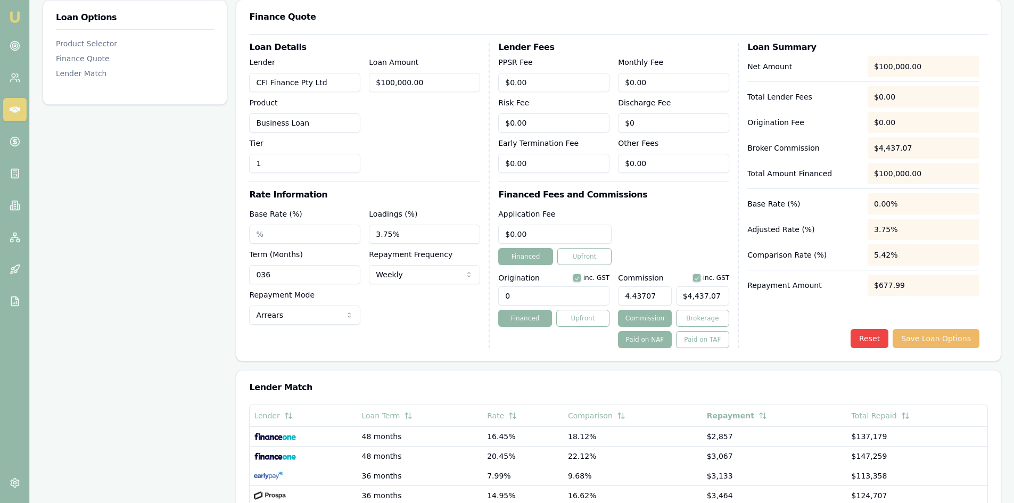
click at [809, 337] on button "Save Loan Options" at bounding box center [936, 338] width 87 height 19
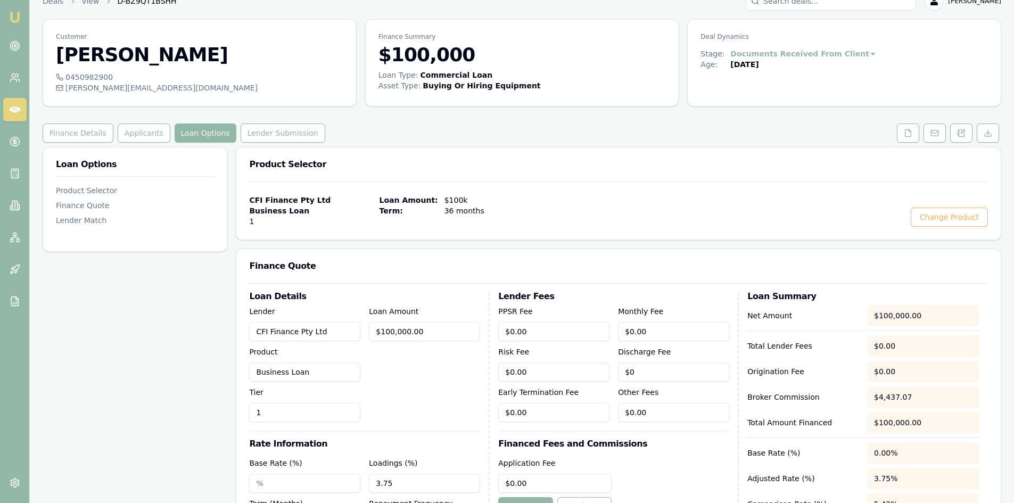
scroll to position [0, 0]
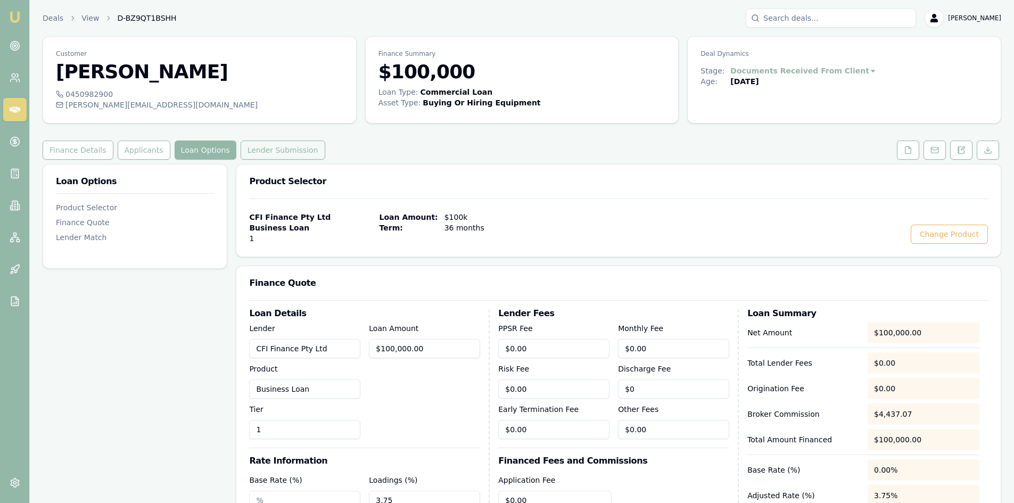
click at [253, 153] on button "Lender Submission" at bounding box center [283, 150] width 85 height 19
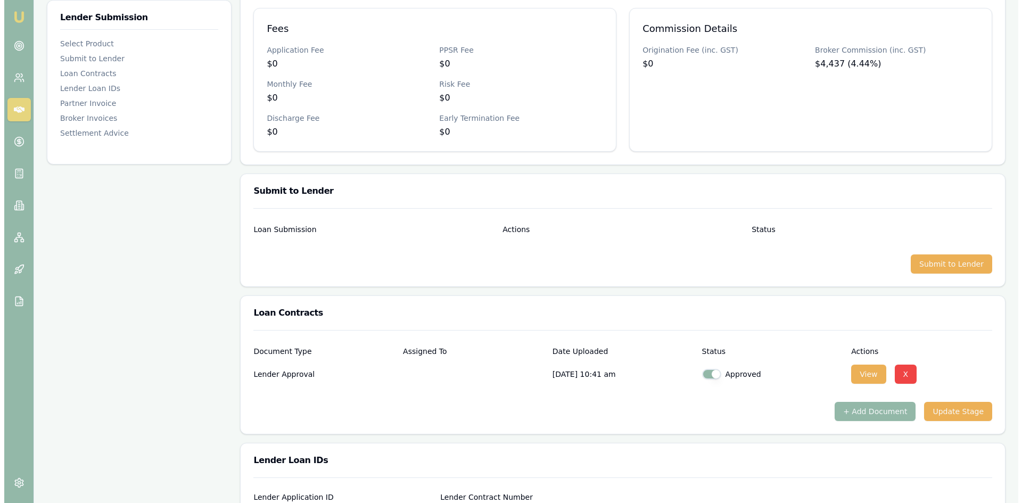
scroll to position [373, 0]
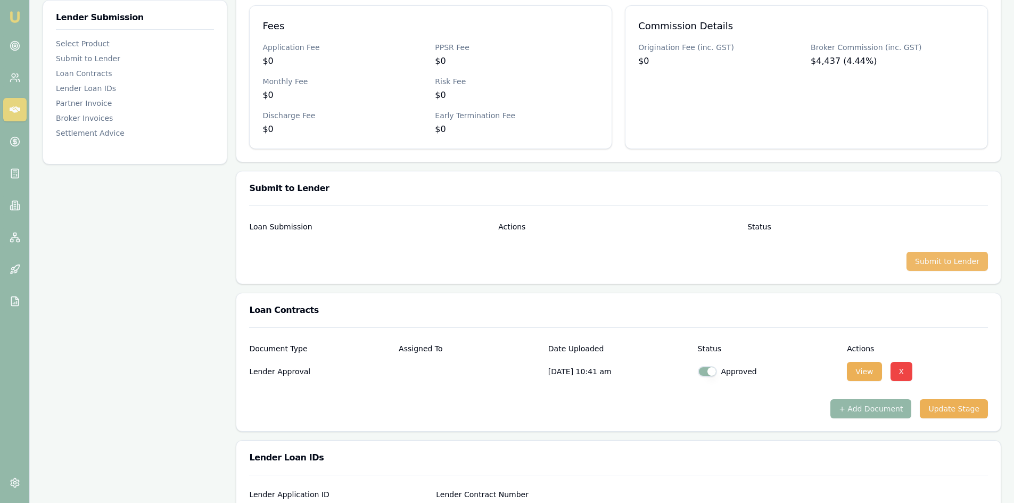
click at [809, 260] on button "Submit to Lender" at bounding box center [947, 261] width 81 height 19
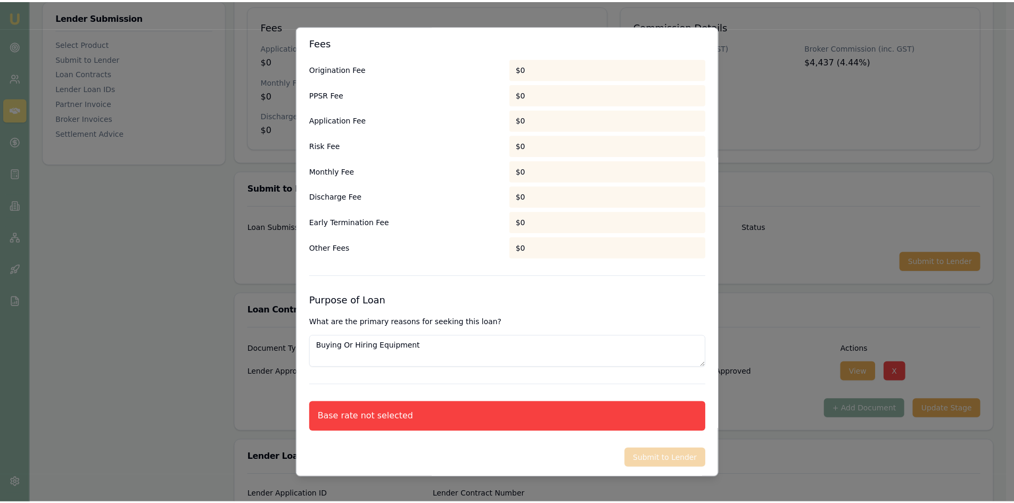
scroll to position [554, 0]
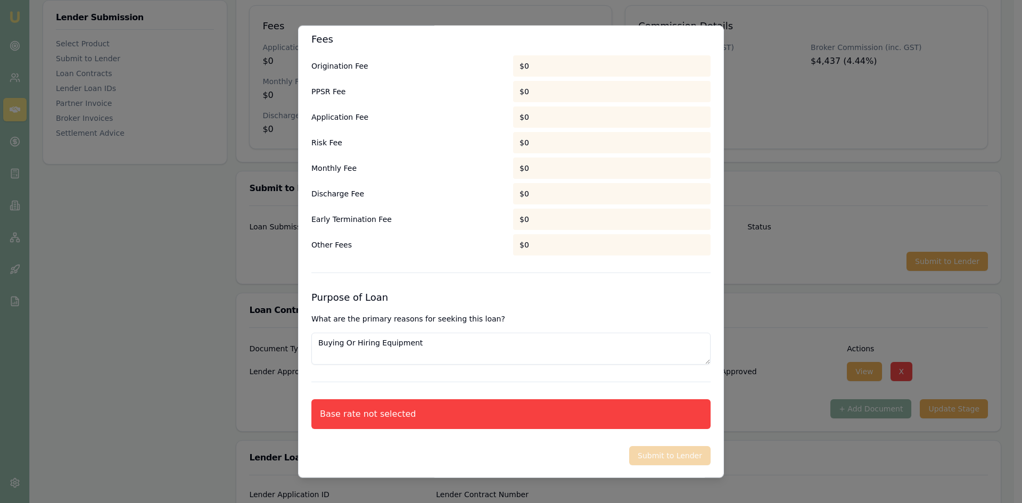
click at [579, 388] on div "Preliminary Assessment Please complete the following assessment to submit to th…" at bounding box center [511, 251] width 426 height 453
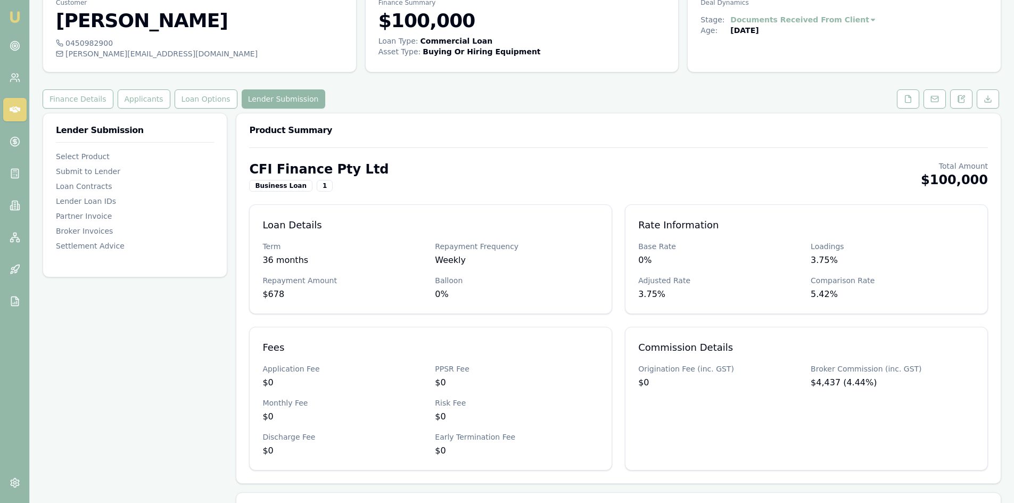
scroll to position [0, 0]
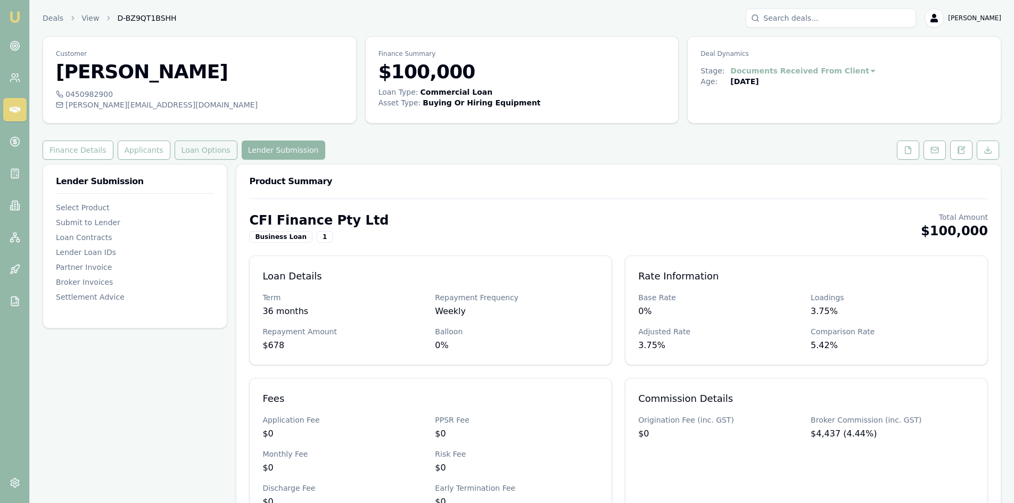
click at [193, 145] on button "Loan Options" at bounding box center [206, 150] width 63 height 19
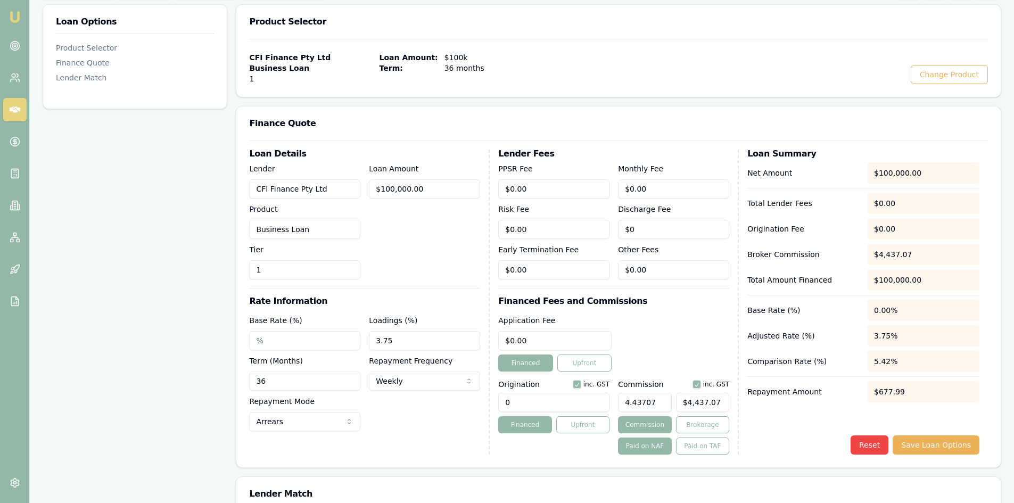
scroll to position [213, 0]
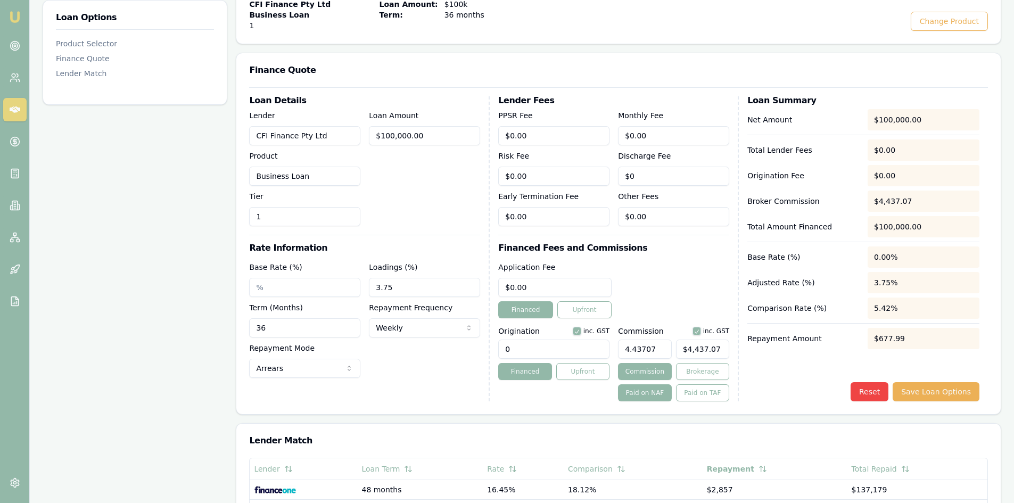
click at [809, 338] on div "$677.99" at bounding box center [924, 338] width 112 height 21
click at [809, 337] on div "$677.99" at bounding box center [924, 338] width 112 height 21
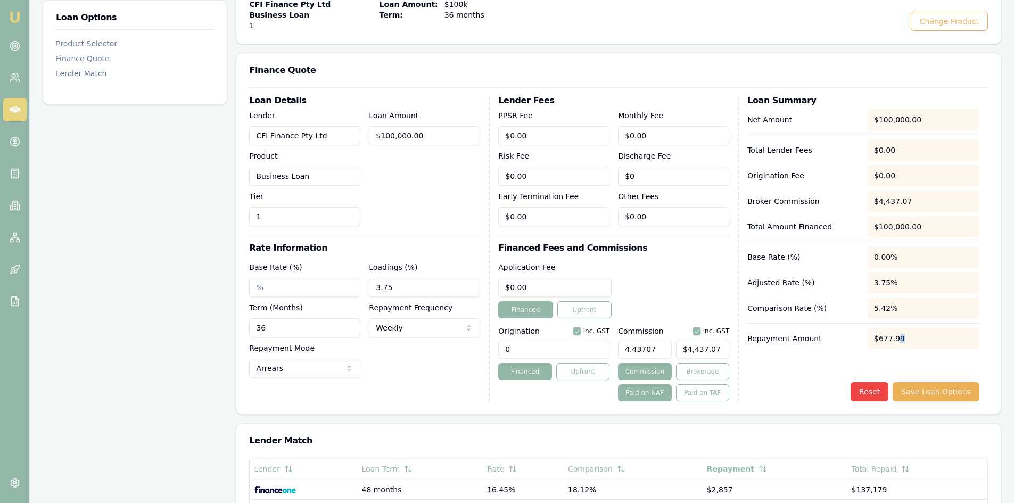
drag, startPoint x: 902, startPoint y: 336, endPoint x: 895, endPoint y: 338, distance: 7.2
click at [809, 338] on div "$677.99" at bounding box center [924, 338] width 112 height 21
click at [809, 334] on div "$677.99" at bounding box center [924, 338] width 112 height 21
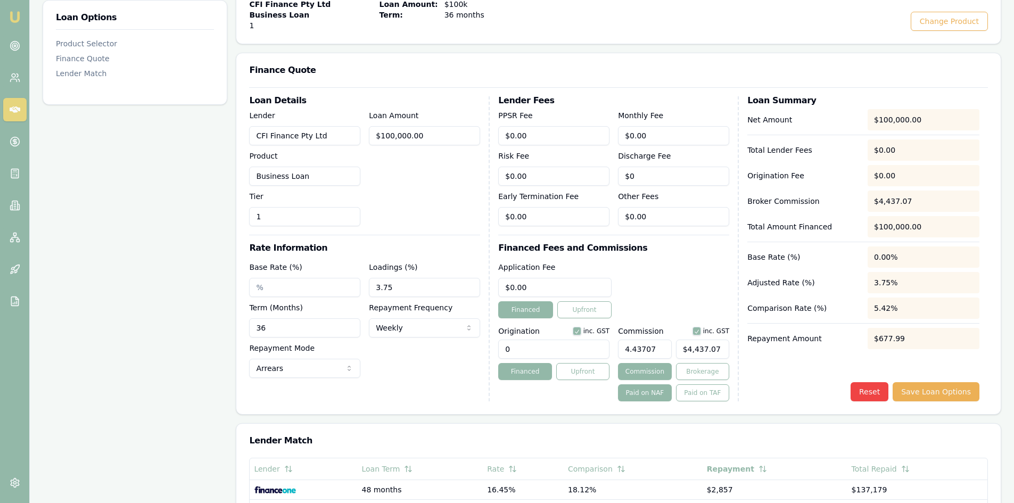
click at [809, 336] on div "$677.99" at bounding box center [924, 338] width 112 height 21
click at [304, 290] on input "Base Rate (%)" at bounding box center [304, 287] width 111 height 19
click at [809, 338] on div "$677.99" at bounding box center [924, 338] width 112 height 21
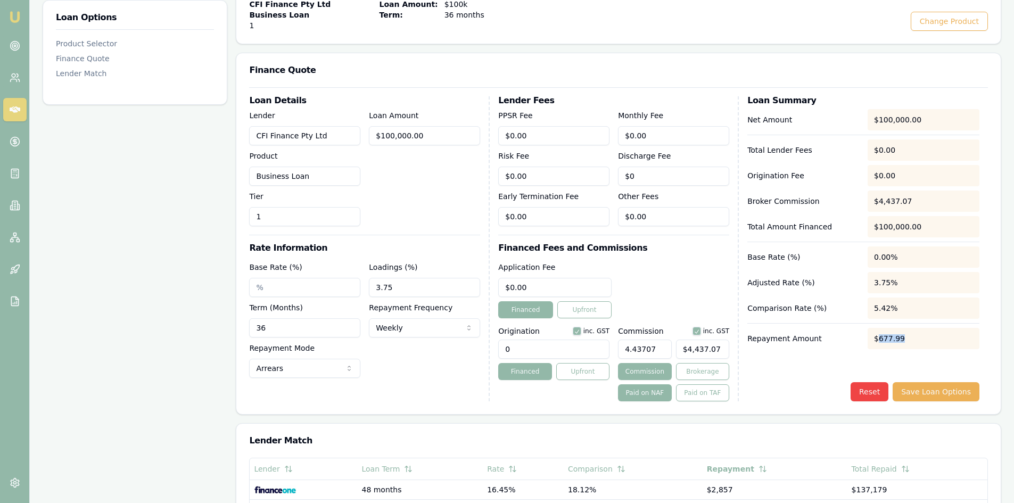
click at [809, 338] on div "$677.99" at bounding box center [924, 338] width 112 height 21
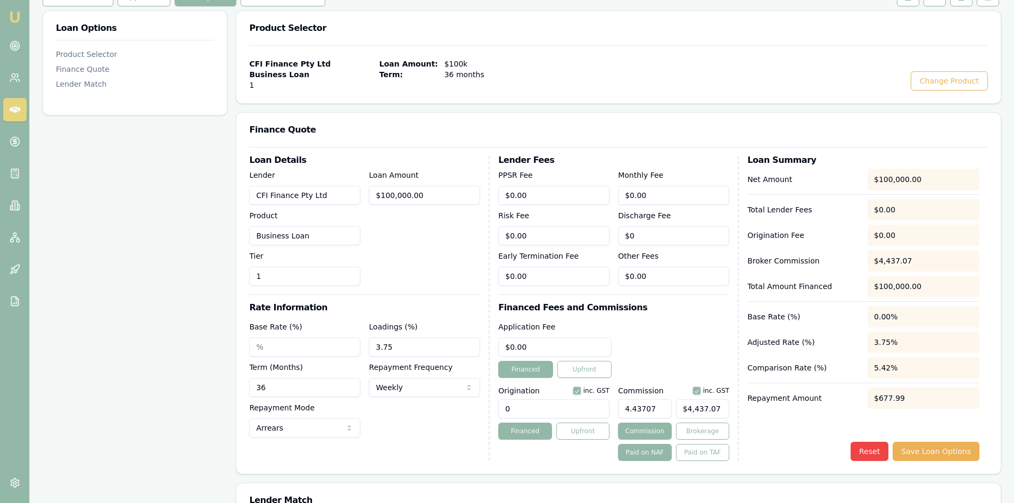
scroll to position [106, 0]
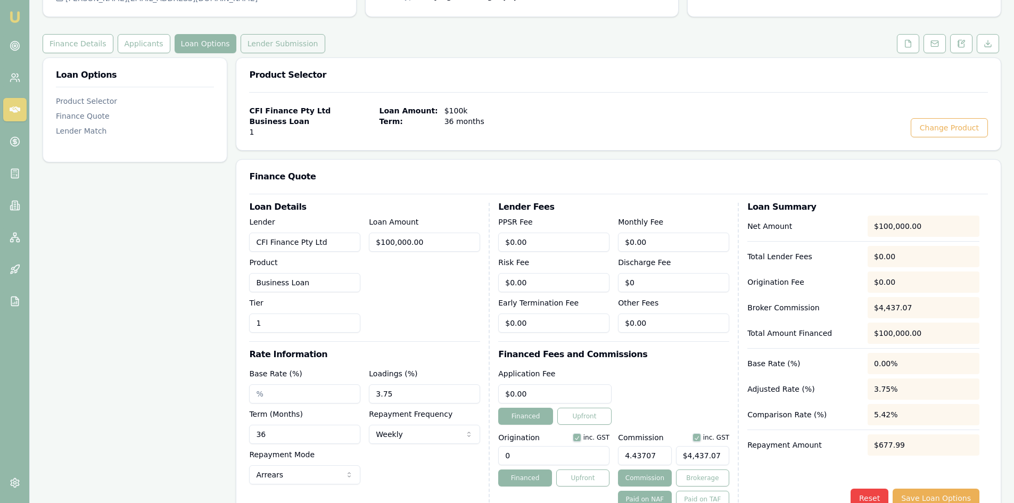
click at [264, 44] on button "Lender Submission" at bounding box center [283, 43] width 85 height 19
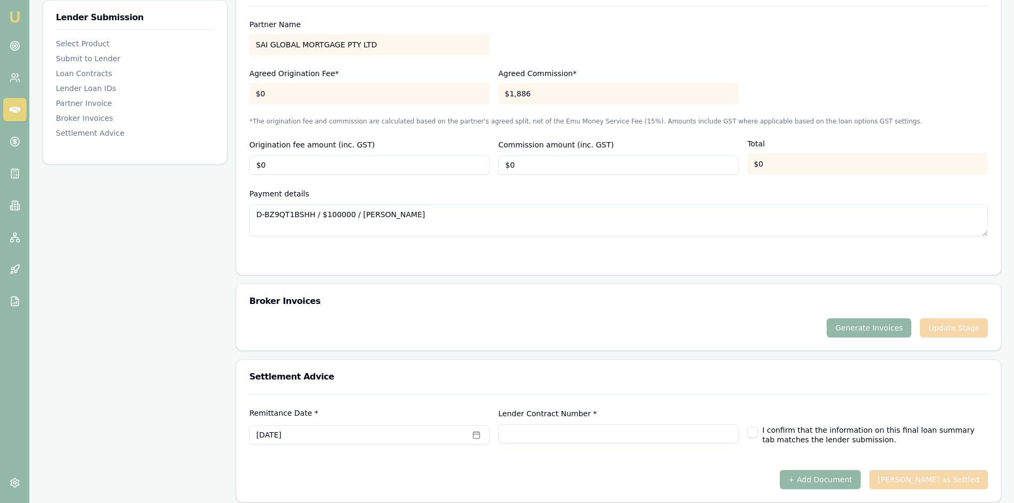
scroll to position [981, 0]
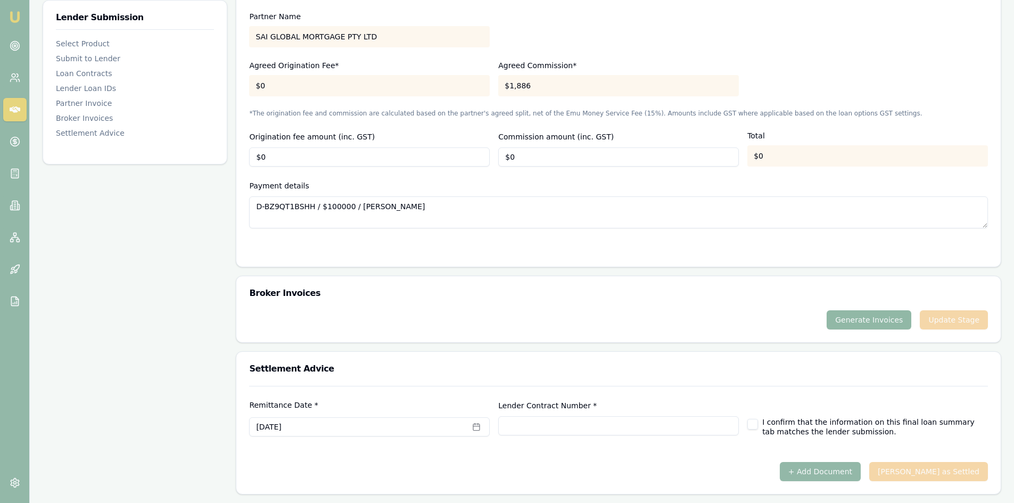
click at [809, 320] on button "Generate Invoices" at bounding box center [869, 319] width 85 height 19
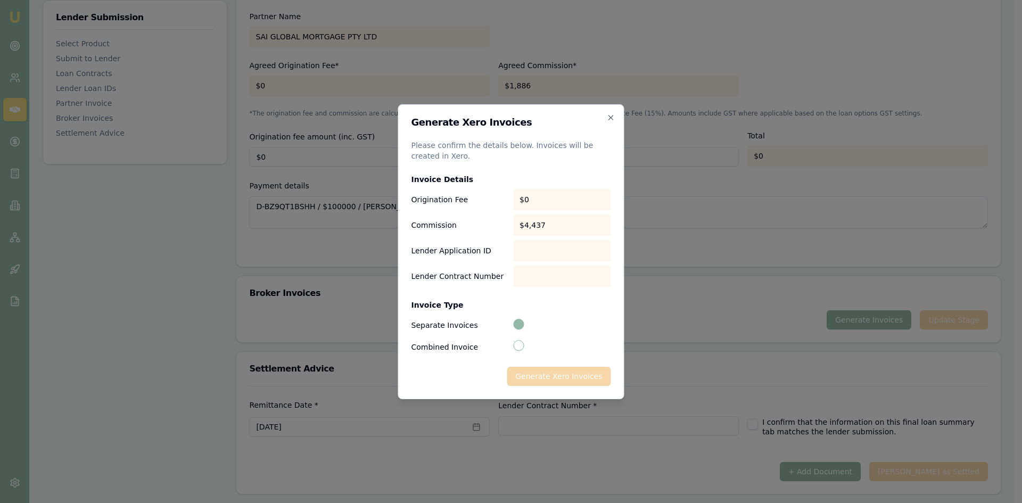
click at [531, 371] on div "Generate Xero Invoices" at bounding box center [511, 376] width 200 height 19
click at [532, 199] on div "$0" at bounding box center [562, 199] width 98 height 21
click at [559, 377] on div "Generate Xero Invoices" at bounding box center [511, 376] width 200 height 19
click at [552, 323] on div at bounding box center [561, 325] width 100 height 13
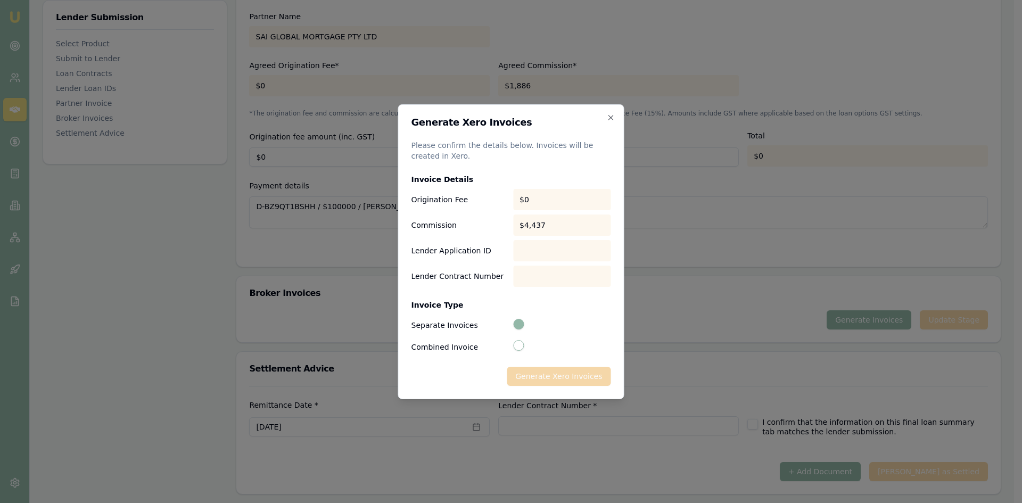
click at [534, 246] on div at bounding box center [562, 250] width 98 height 21
click at [530, 250] on div at bounding box center [562, 250] width 98 height 21
click at [528, 251] on div at bounding box center [562, 250] width 98 height 21
click at [527, 248] on div at bounding box center [562, 250] width 98 height 21
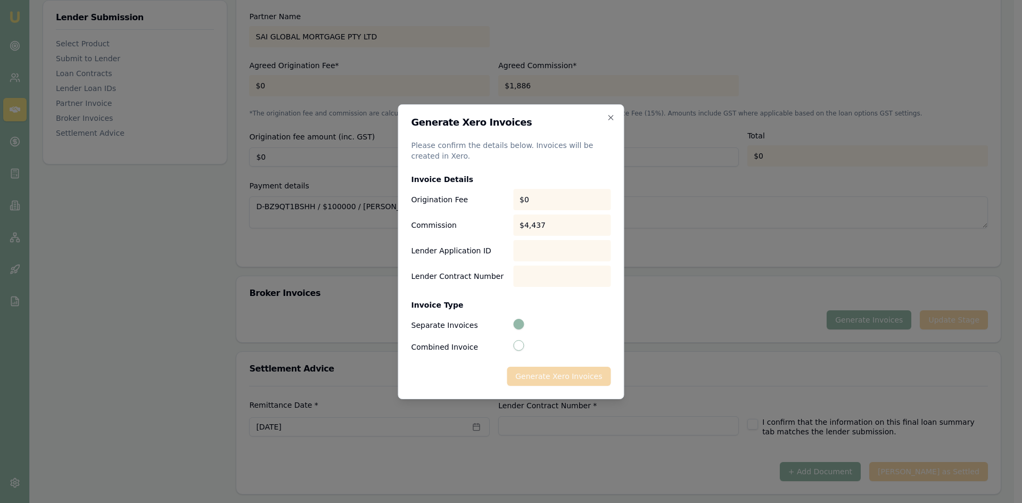
drag, startPoint x: 527, startPoint y: 202, endPoint x: 603, endPoint y: 261, distance: 95.9
click at [530, 207] on div "$0" at bounding box center [562, 199] width 98 height 21
click at [521, 256] on div at bounding box center [562, 250] width 98 height 21
drag, startPoint x: 521, startPoint y: 256, endPoint x: 518, endPoint y: 296, distance: 40.5
click at [521, 261] on div "Invoice Details Origination Fee $0 Commission $4,437 Lender Application ID Lend…" at bounding box center [511, 264] width 200 height 180
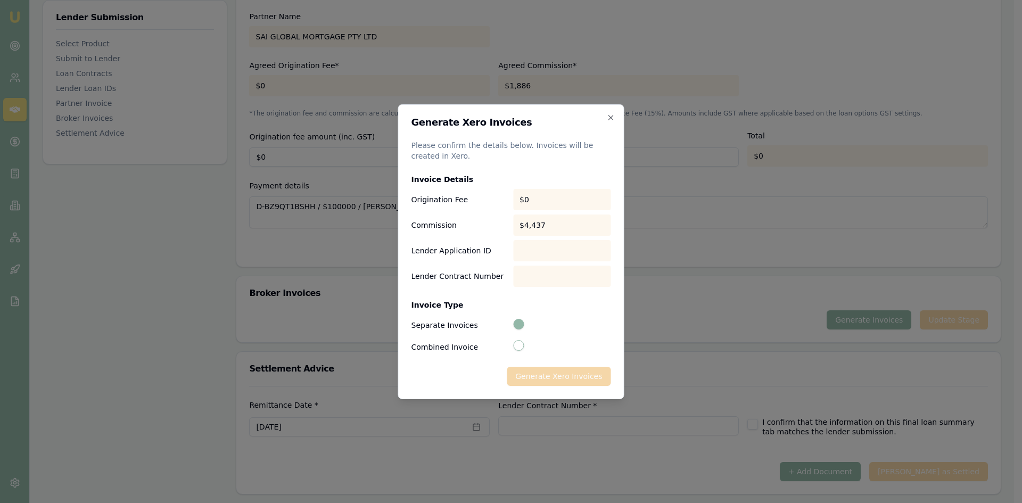
click at [518, 298] on div "Invoice Type Separate Invoices Combined Invoice" at bounding box center [511, 322] width 200 height 63
click at [611, 115] on icon "button" at bounding box center [611, 117] width 9 height 9
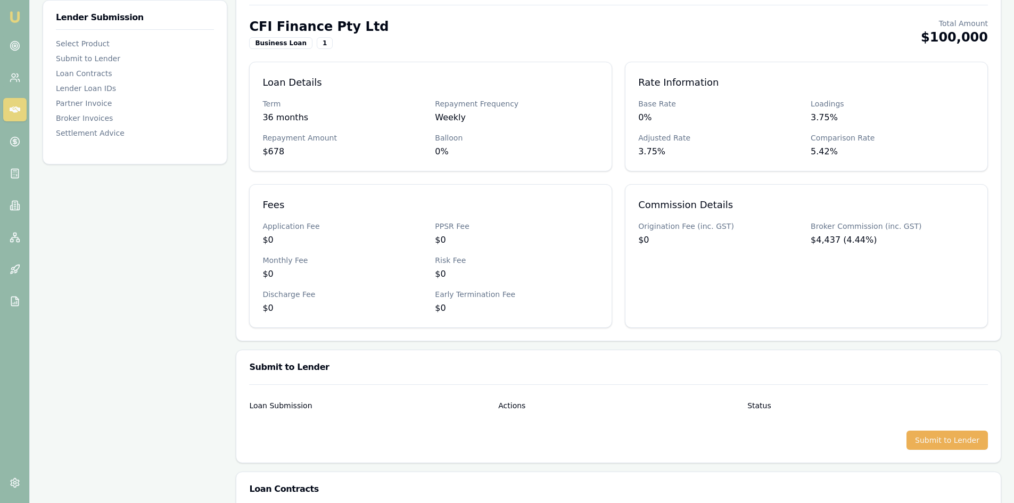
scroll to position [23, 0]
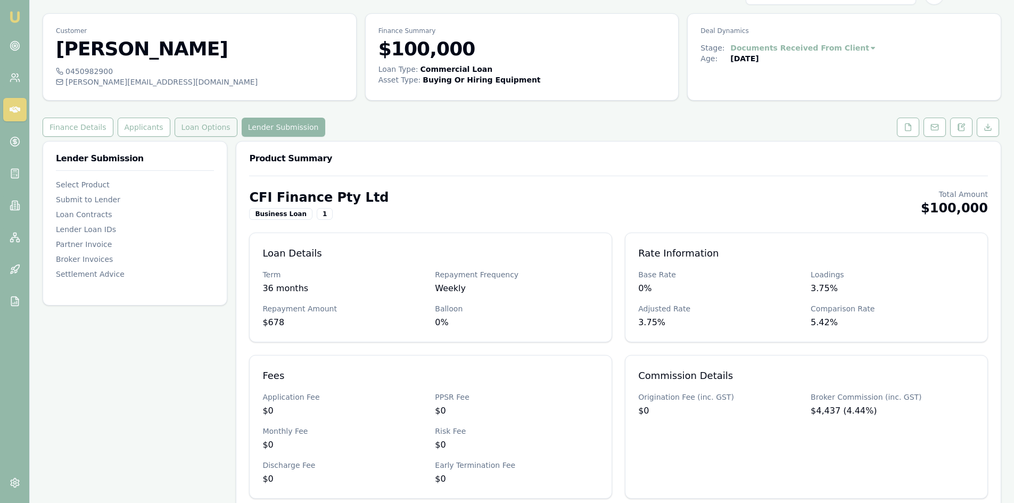
click at [175, 129] on button "Loan Options" at bounding box center [206, 127] width 63 height 19
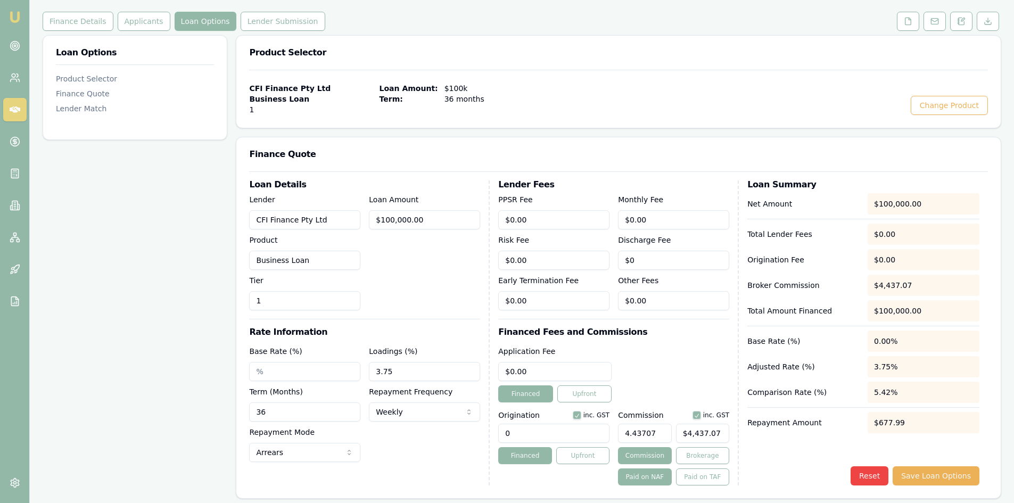
scroll to position [129, 0]
click at [319, 376] on input "Base Rate (%)" at bounding box center [304, 370] width 111 height 19
click at [307, 369] on input "Base Rate (%)" at bounding box center [304, 370] width 111 height 19
type input "1"
click at [130, 353] on div "Loan Options Product Selector Finance Quote Lender Match" at bounding box center [135, 421] width 185 height 773
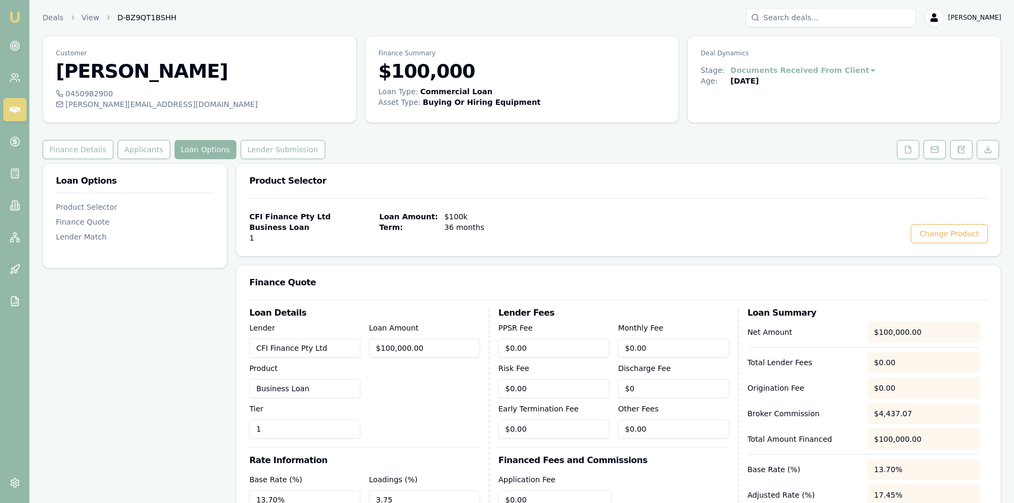
scroll to position [0, 0]
click at [203, 144] on button "Loan Options" at bounding box center [206, 150] width 62 height 19
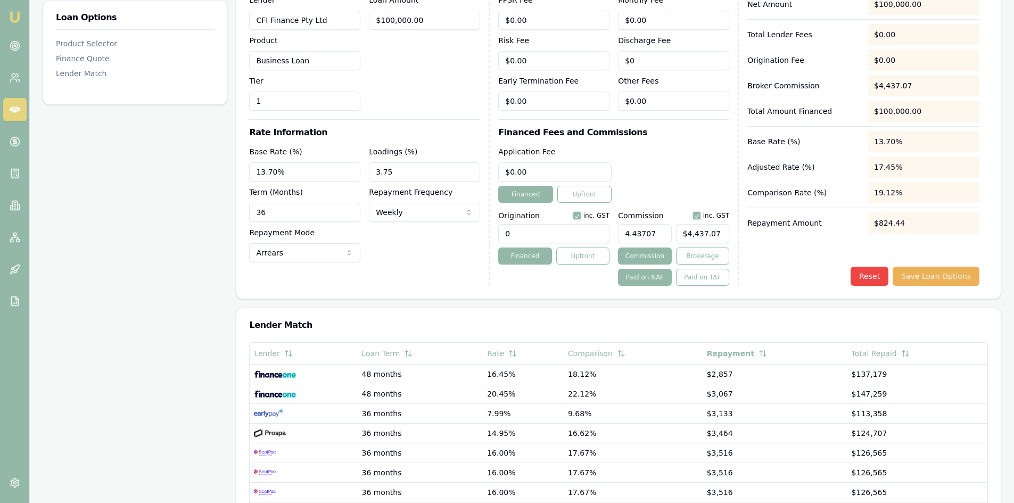
scroll to position [213, 0]
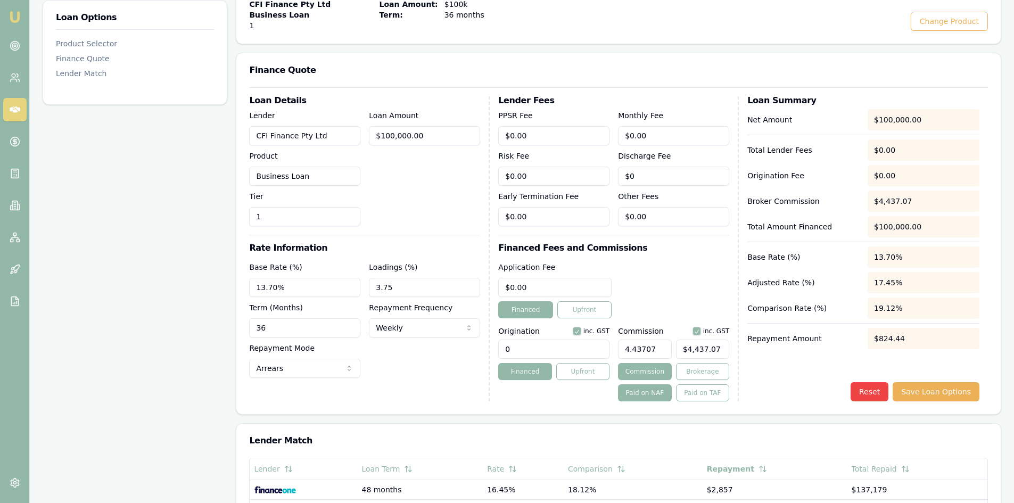
drag, startPoint x: 115, startPoint y: 369, endPoint x: 164, endPoint y: 374, distance: 49.2
click at [117, 370] on div "Loan Options Product Selector Finance Quote Lender Match" at bounding box center [135, 337] width 185 height 773
click at [809, 342] on div "$824.44" at bounding box center [924, 338] width 112 height 21
drag, startPoint x: 898, startPoint y: 339, endPoint x: 906, endPoint y: 338, distance: 8.0
click at [809, 338] on div "$824.44" at bounding box center [924, 338] width 112 height 21
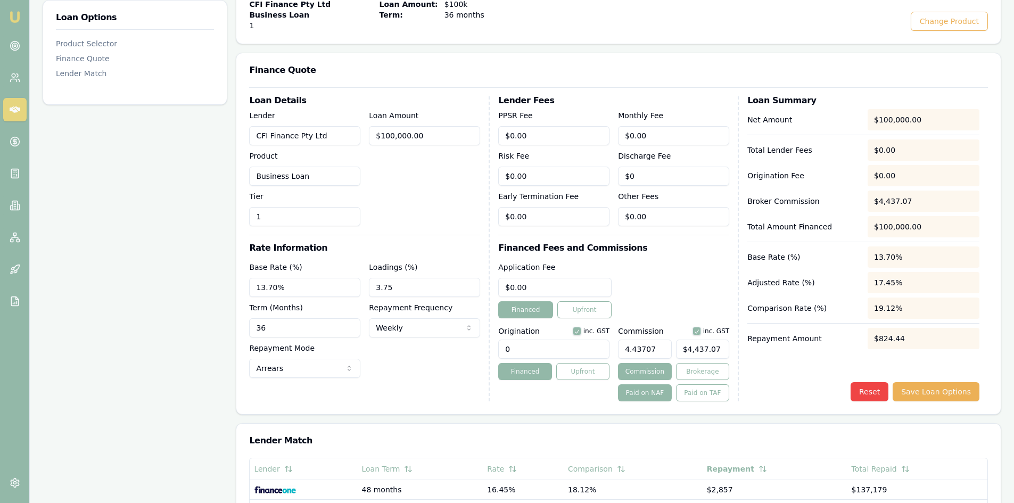
click at [287, 291] on input "13.70%" at bounding box center [304, 287] width 111 height 19
type input "1"
click at [418, 285] on input "3.75" at bounding box center [424, 287] width 111 height 19
type input "3"
type input "4.00%"
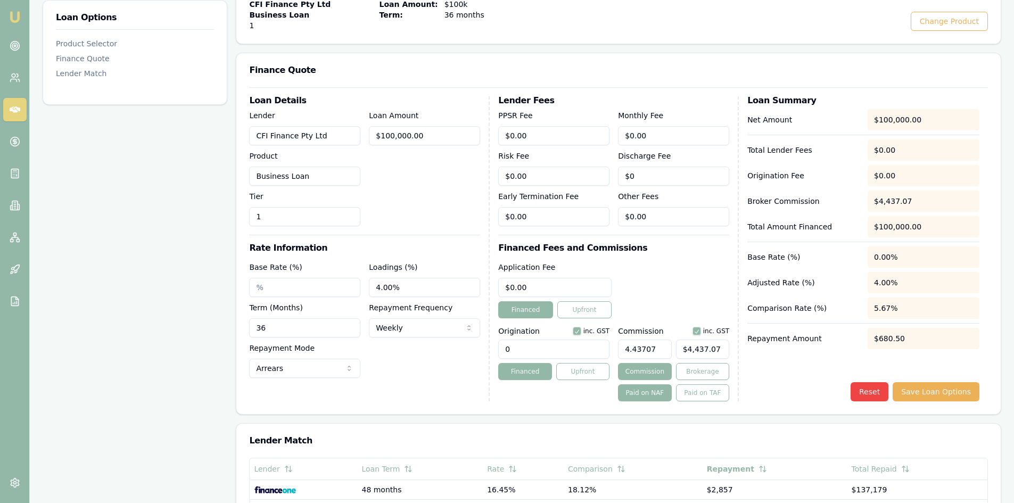
click at [406, 362] on div "Base Rate (%) Loadings (%) 4.00% Term (Months) 36 Repayment Frequency Weekly We…" at bounding box center [364, 319] width 231 height 117
click at [315, 290] on input "Base Rate (%)" at bounding box center [304, 287] width 111 height 19
type input "18.50%"
click at [393, 248] on h3 "Rate Information" at bounding box center [364, 248] width 231 height 9
click at [368, 379] on div "Loan Details Lender CFI Finance Pty Ltd Product Business Loan Tier 1 Loan Amoun…" at bounding box center [369, 248] width 241 height 305
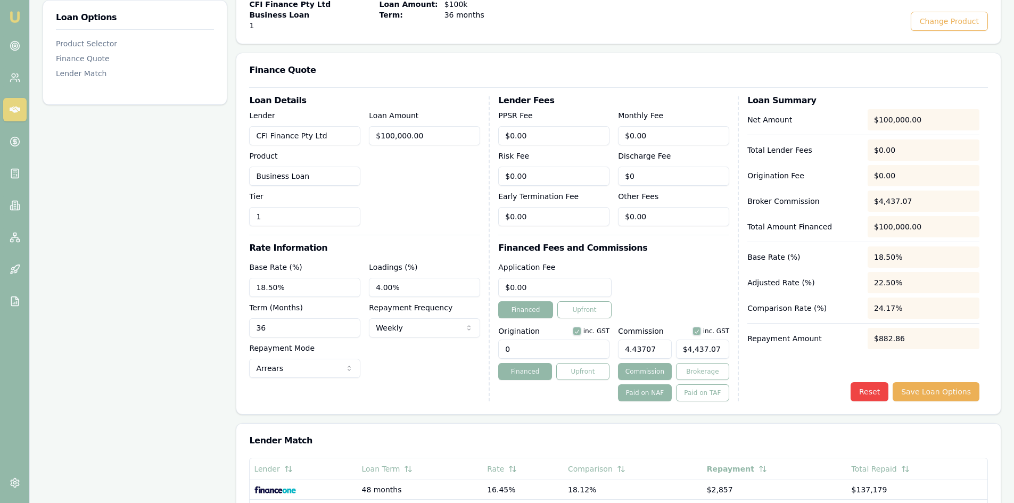
click at [809, 332] on div "$882.86" at bounding box center [924, 338] width 112 height 21
click at [809, 342] on div "$882.86" at bounding box center [924, 338] width 112 height 21
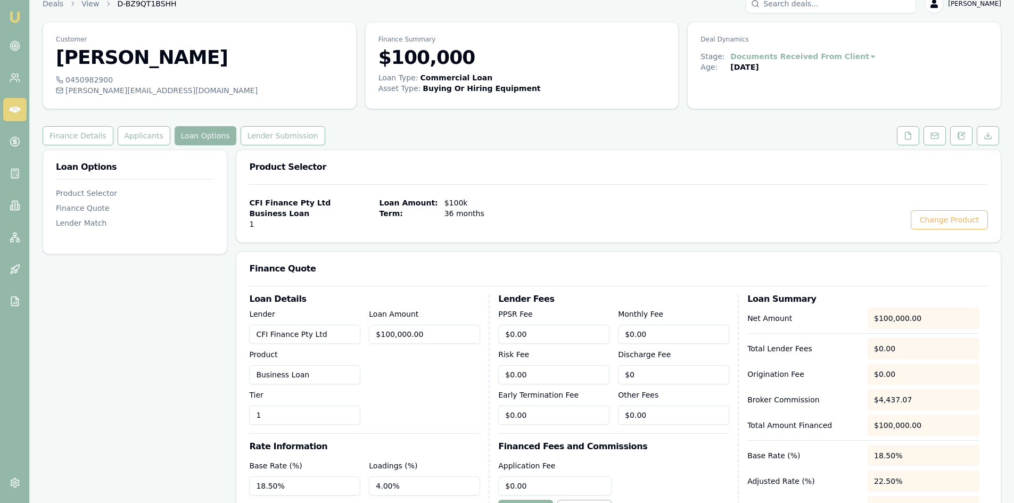
scroll to position [0, 0]
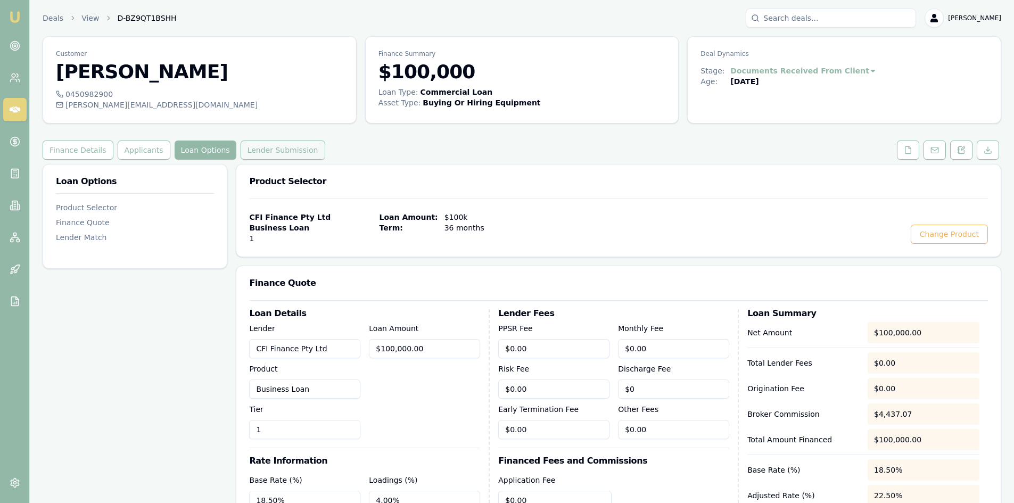
click at [262, 152] on button "Lender Submission" at bounding box center [283, 150] width 85 height 19
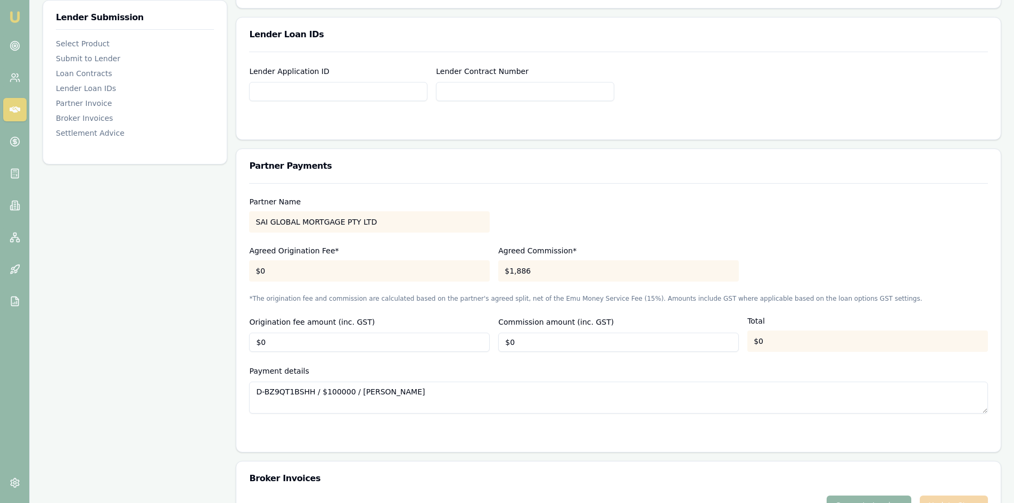
scroll to position [905, 0]
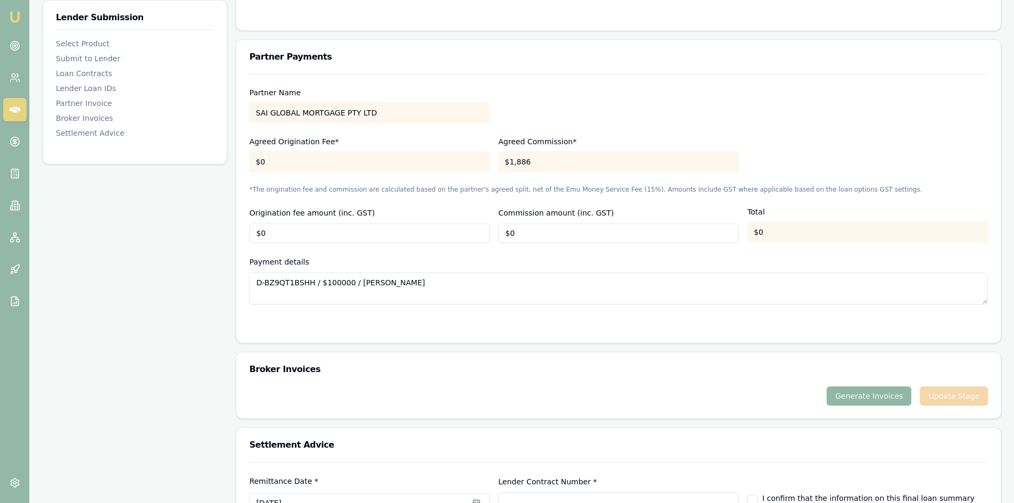
click at [809, 388] on button "Generate Invoices" at bounding box center [869, 395] width 85 height 19
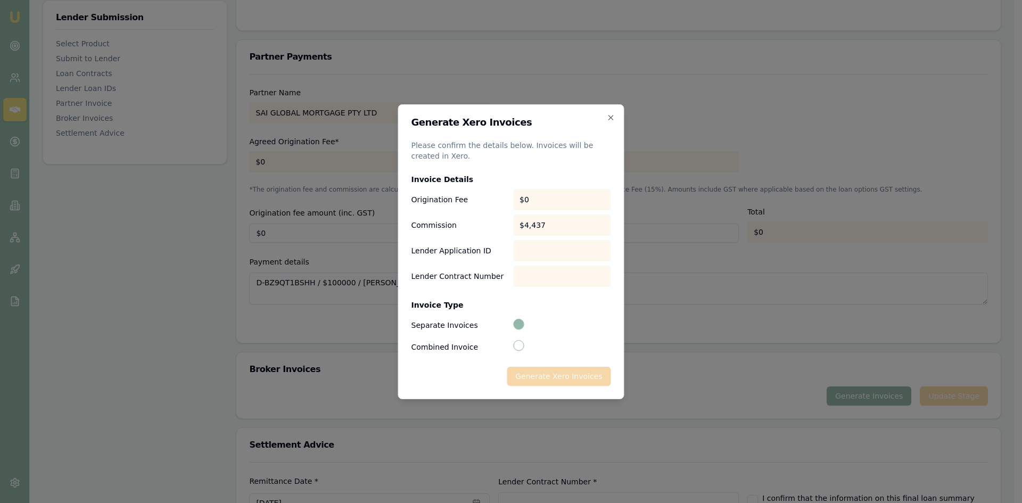
click at [566, 374] on div "Generate Xero Invoices" at bounding box center [511, 376] width 200 height 19
click at [532, 197] on div "$0" at bounding box center [562, 199] width 98 height 21
click at [523, 251] on div at bounding box center [562, 250] width 98 height 21
click at [517, 345] on button "Combined Invoice" at bounding box center [518, 345] width 11 height 11
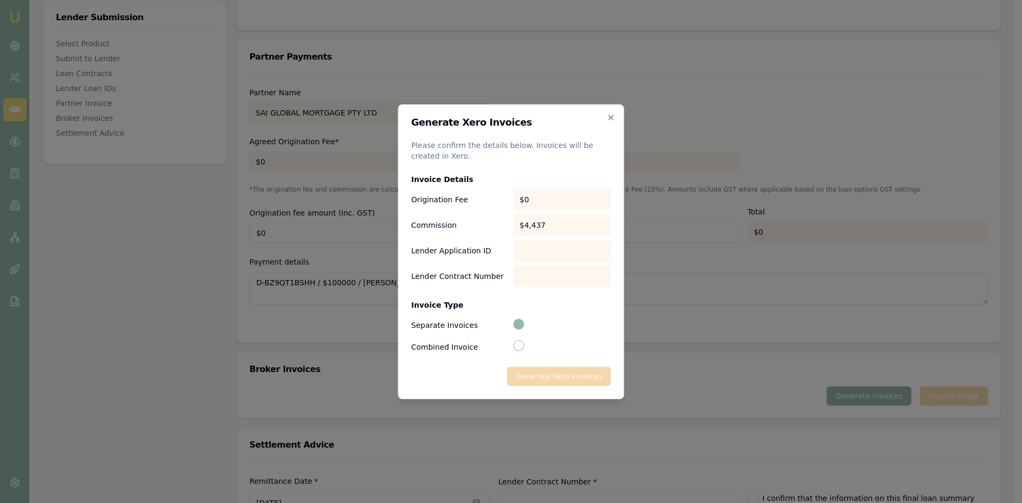
radio input "false"
radio input "true"
click at [519, 325] on button "Separate Invoices" at bounding box center [518, 324] width 11 height 11
radio input "true"
radio input "false"
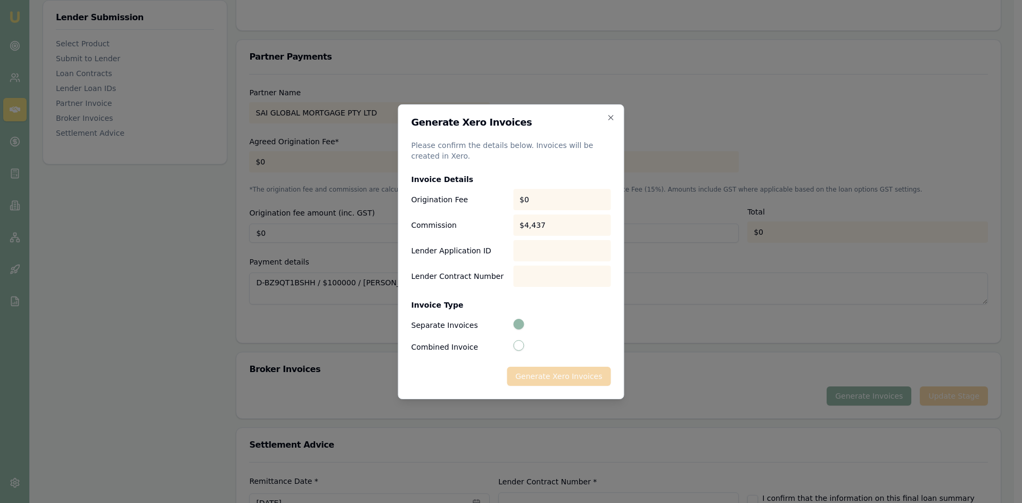
click at [516, 347] on button "Combined Invoice" at bounding box center [518, 345] width 11 height 11
radio input "false"
radio input "true"
click at [529, 379] on div "Generate Xero Invoice" at bounding box center [511, 376] width 200 height 19
click at [520, 325] on button "Separate Invoices" at bounding box center [518, 324] width 11 height 11
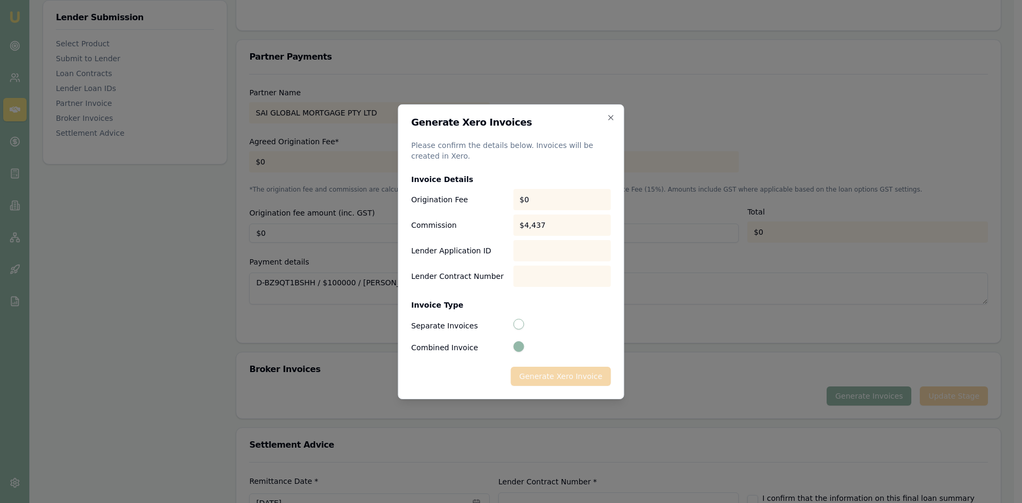
radio input "true"
radio input "false"
click at [544, 375] on div "Generate Xero Invoices" at bounding box center [511, 376] width 200 height 19
click at [541, 252] on div at bounding box center [562, 250] width 98 height 21
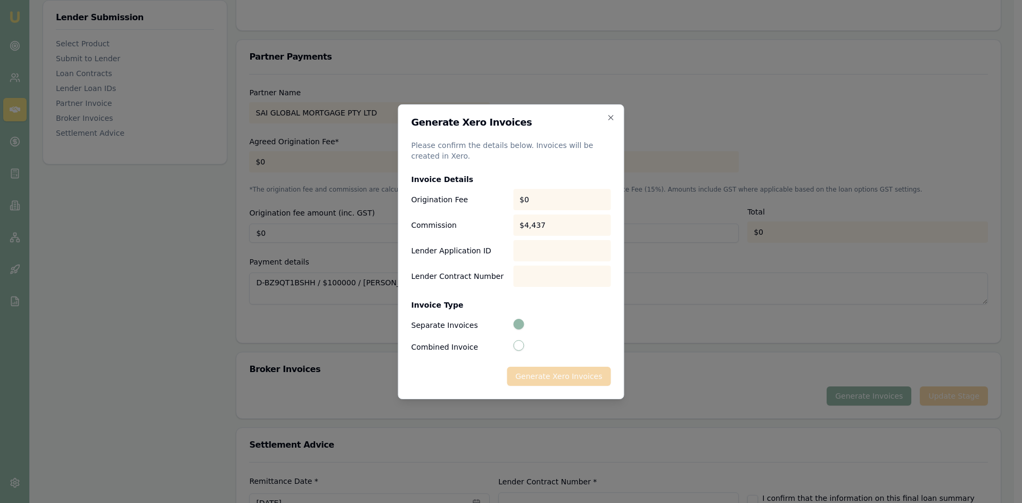
click at [533, 249] on div at bounding box center [562, 250] width 98 height 21
drag, startPoint x: 533, startPoint y: 249, endPoint x: 518, endPoint y: 283, distance: 37.5
click at [532, 253] on div at bounding box center [562, 250] width 98 height 21
click at [518, 283] on div at bounding box center [562, 276] width 98 height 21
drag, startPoint x: 518, startPoint y: 283, endPoint x: 518, endPoint y: 277, distance: 5.3
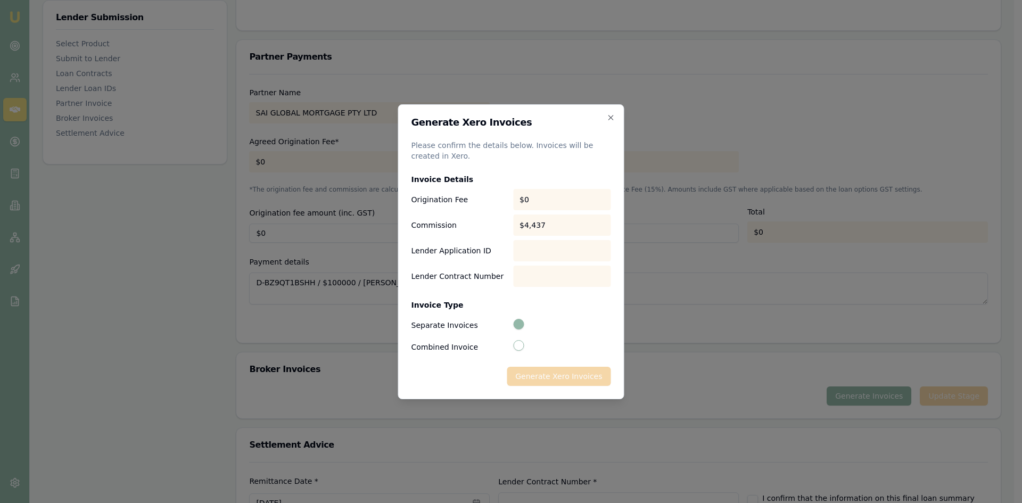
click at [518, 281] on div at bounding box center [562, 276] width 98 height 21
click at [610, 113] on div "Generate Xero Invoices Please confirm the details below. Invoices will be creat…" at bounding box center [511, 251] width 226 height 295
click at [613, 117] on icon "button" at bounding box center [611, 117] width 9 height 9
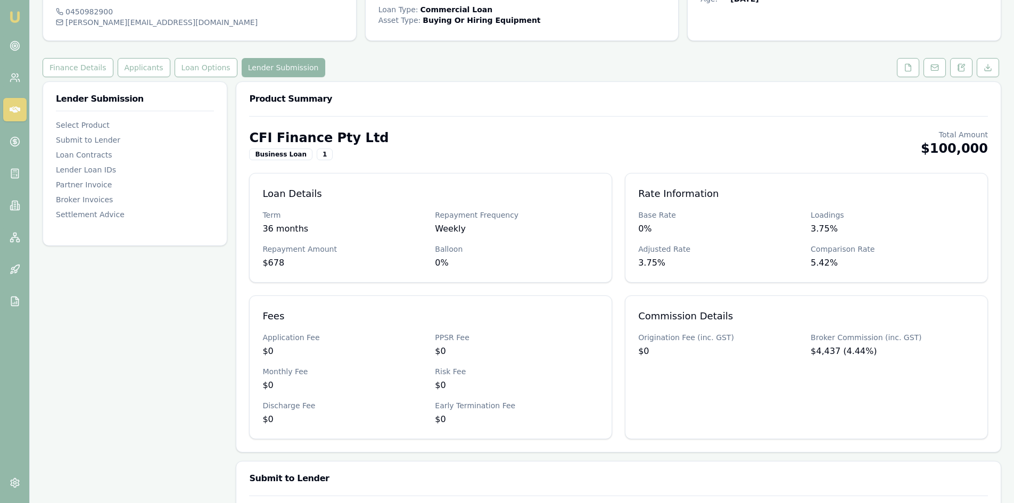
scroll to position [0, 0]
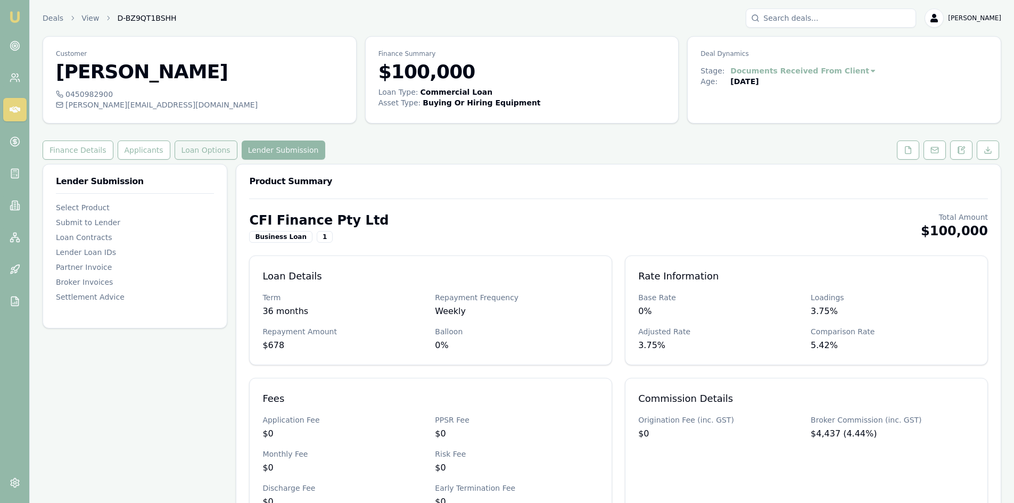
click at [186, 154] on button "Loan Options" at bounding box center [206, 150] width 63 height 19
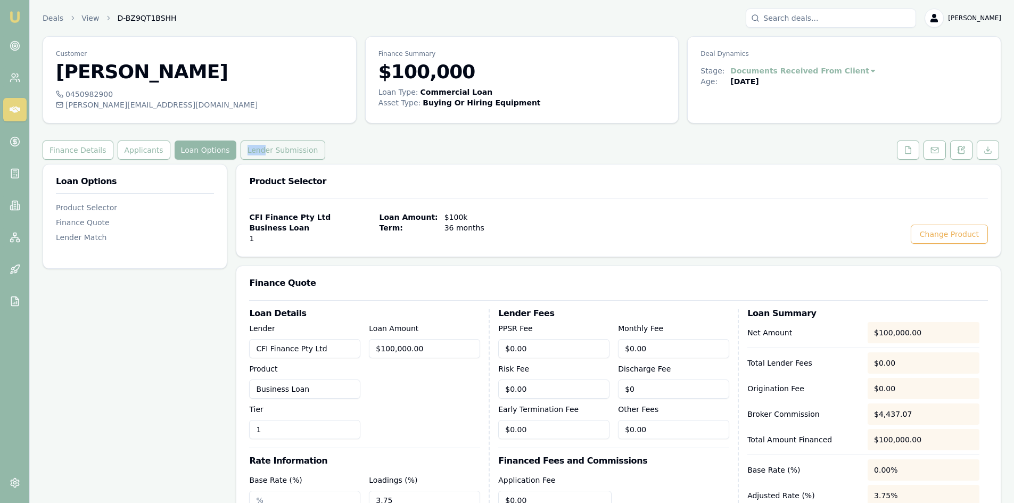
click at [250, 147] on div "Customer Roshani Patel 0450982900 roshani.patel9063@gmail.com Finance Summary $…" at bounding box center [522, 486] width 959 height 901
click at [250, 151] on button "Lender Submission" at bounding box center [283, 150] width 85 height 19
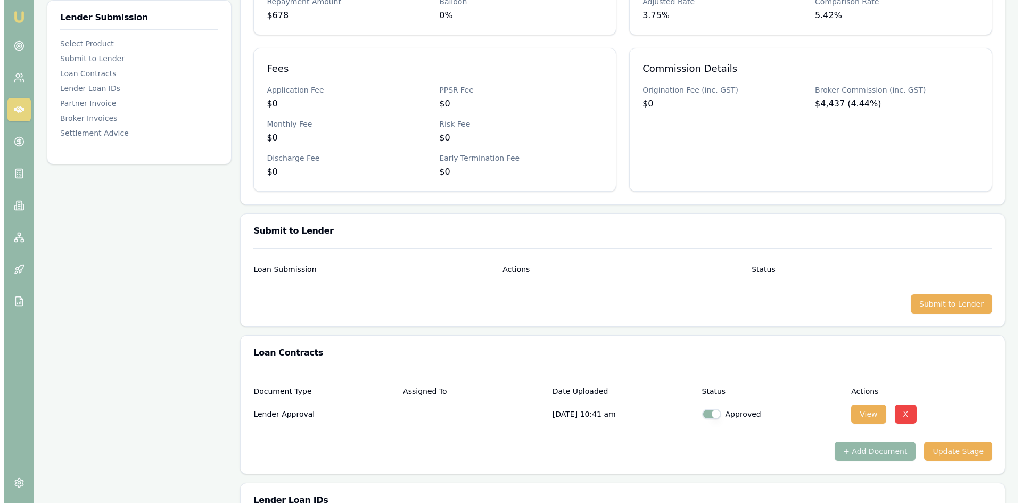
scroll to position [426, 0]
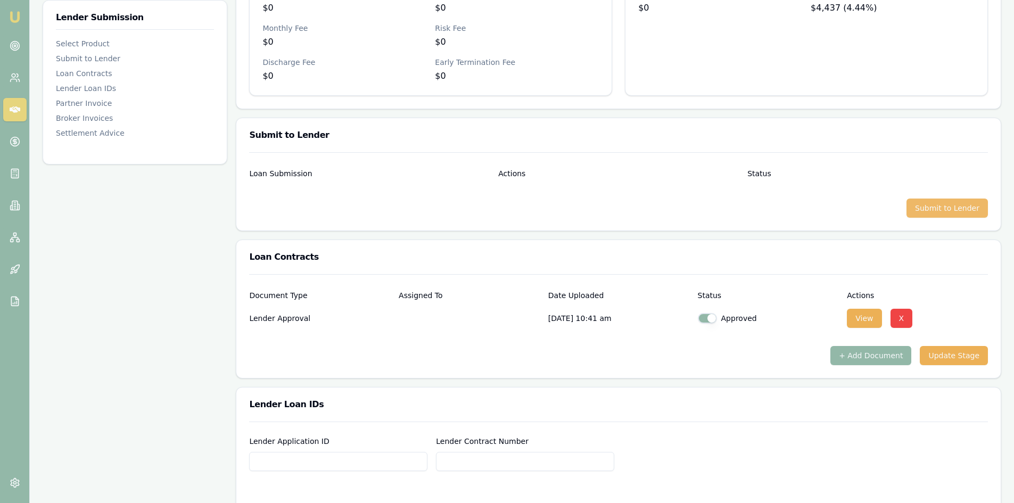
click at [809, 204] on button "Submit to Lender" at bounding box center [947, 208] width 81 height 19
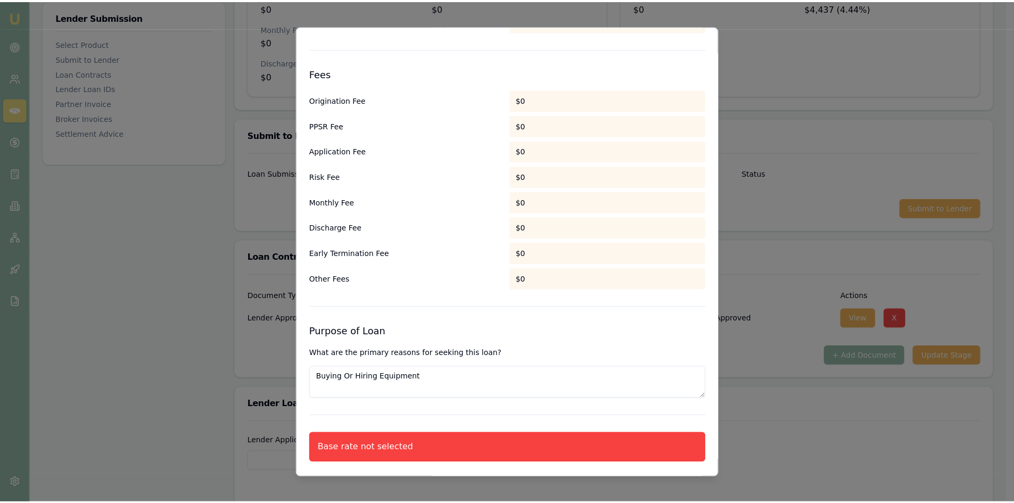
scroll to position [554, 0]
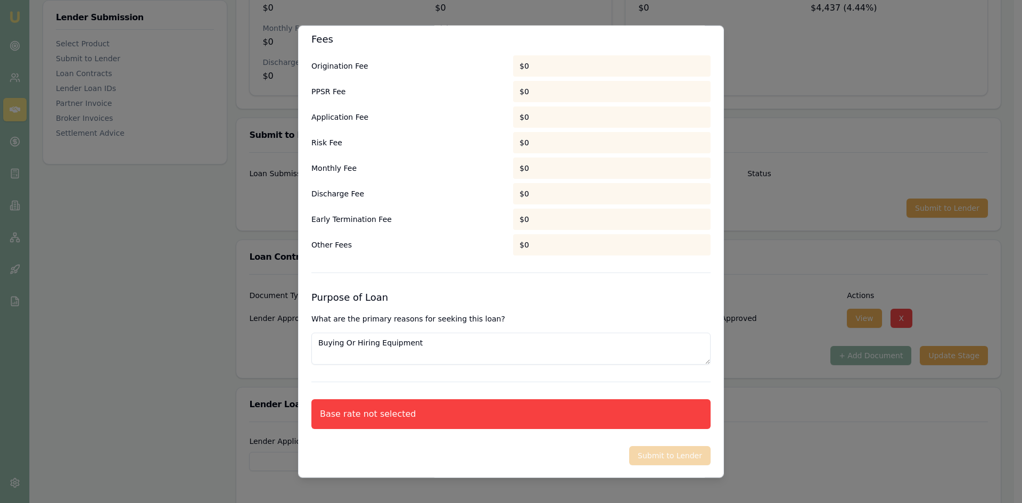
drag, startPoint x: 474, startPoint y: 409, endPoint x: 578, endPoint y: 440, distance: 108.3
click at [474, 388] on div "Base rate not selected" at bounding box center [510, 414] width 399 height 30
drag, startPoint x: 525, startPoint y: 440, endPoint x: 707, endPoint y: 411, distance: 184.3
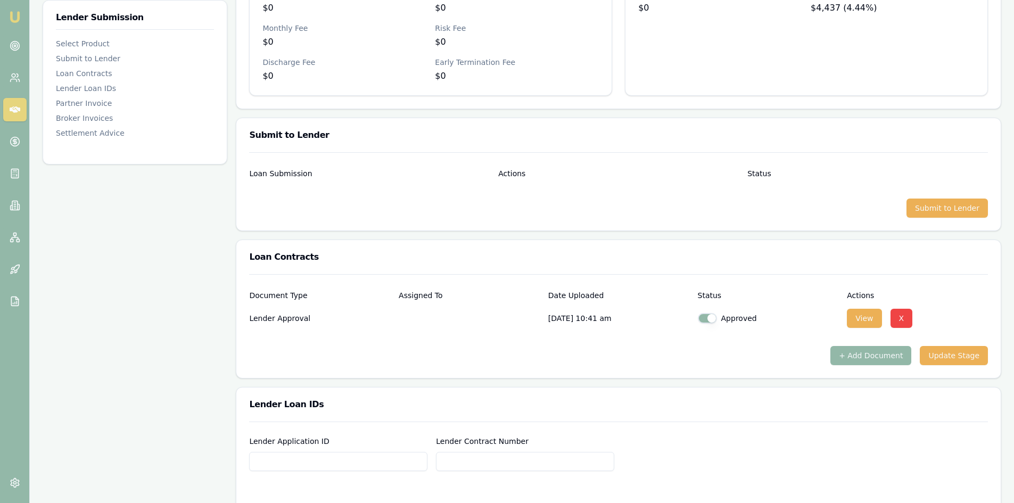
drag, startPoint x: 799, startPoint y: 400, endPoint x: 787, endPoint y: 400, distance: 11.7
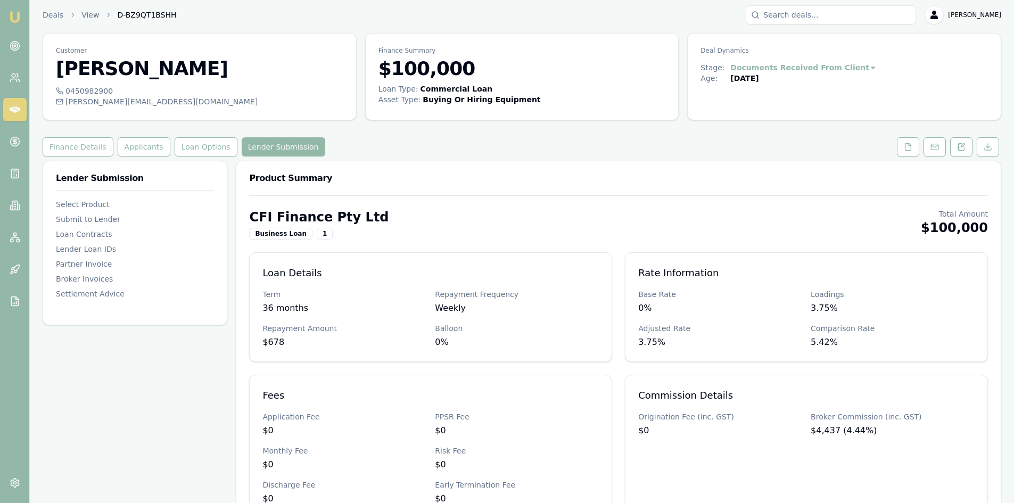
scroll to position [0, 0]
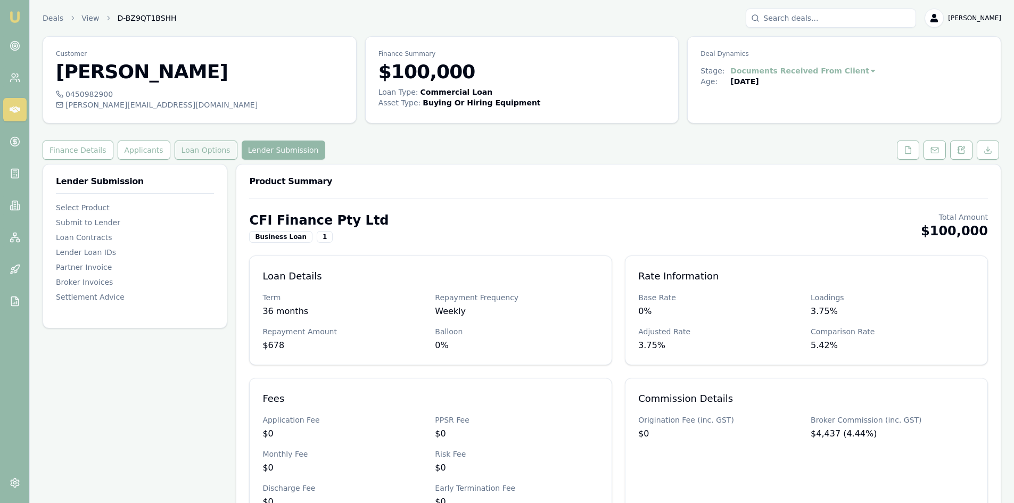
click at [176, 151] on button "Loan Options" at bounding box center [206, 150] width 63 height 19
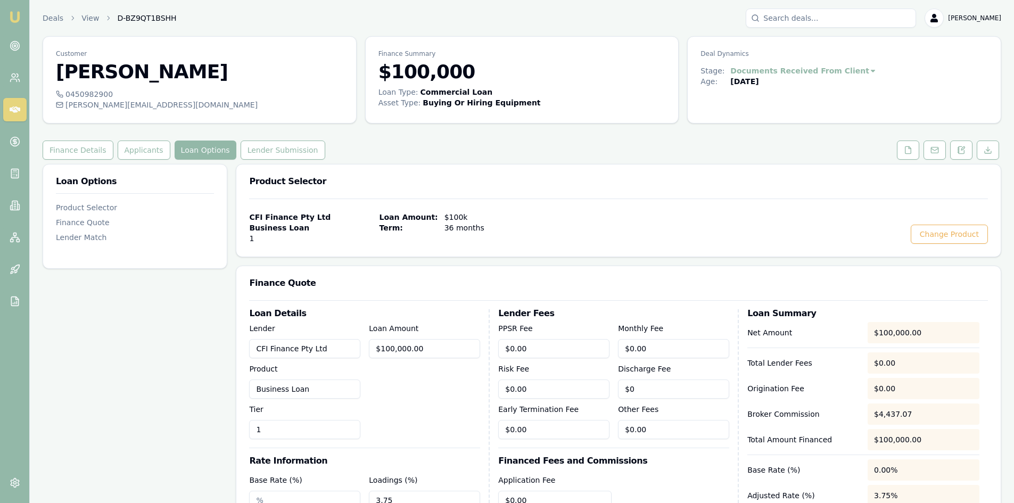
scroll to position [213, 0]
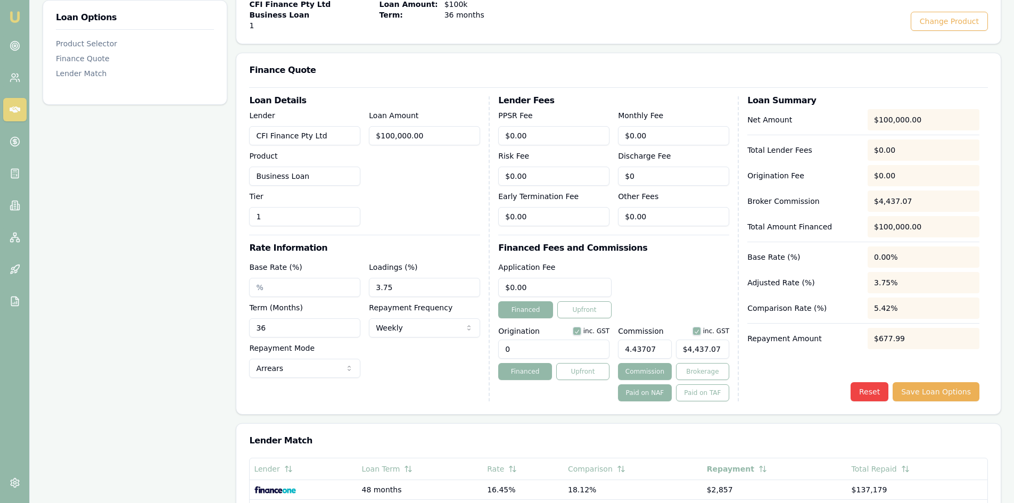
click at [289, 289] on input "Base Rate (%)" at bounding box center [304, 287] width 111 height 19
type input "18.50%"
drag, startPoint x: 410, startPoint y: 286, endPoint x: 405, endPoint y: 287, distance: 5.4
click at [410, 287] on input "3.75" at bounding box center [424, 287] width 111 height 19
type input "3"
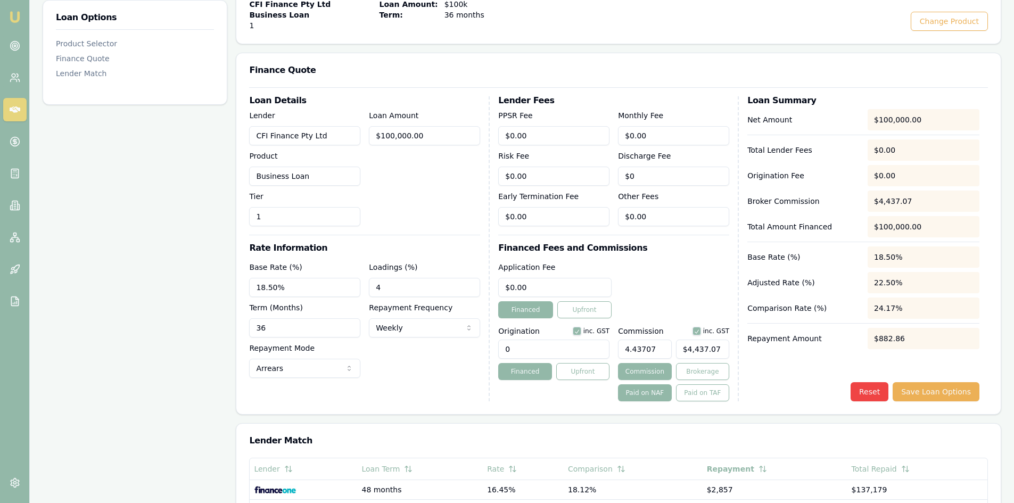
type input "4.00%"
click at [386, 388] on div "Loan Details Lender CFI Finance Pty Ltd Product Business Loan Tier 1 Loan Amoun…" at bounding box center [369, 248] width 241 height 305
click at [809, 388] on button "Save Loan Options" at bounding box center [936, 391] width 87 height 19
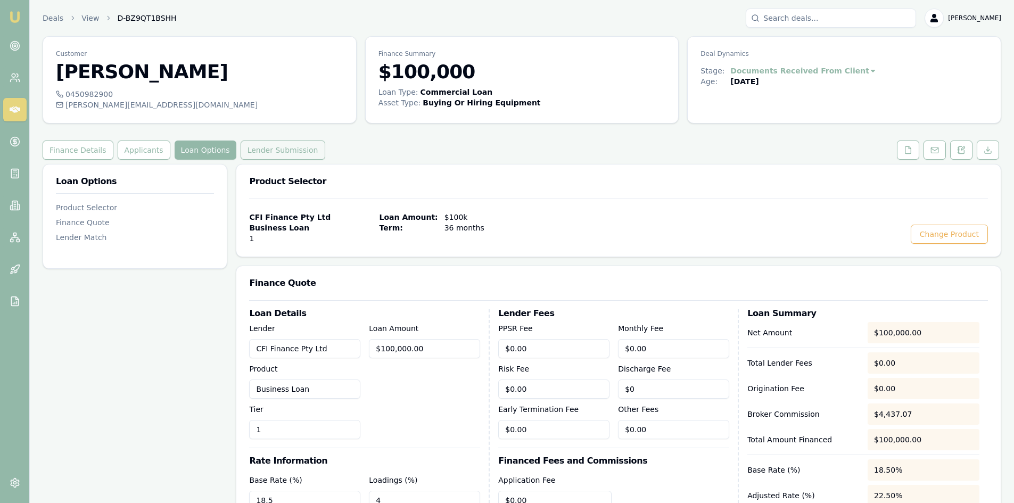
click at [291, 151] on button "Lender Submission" at bounding box center [283, 150] width 85 height 19
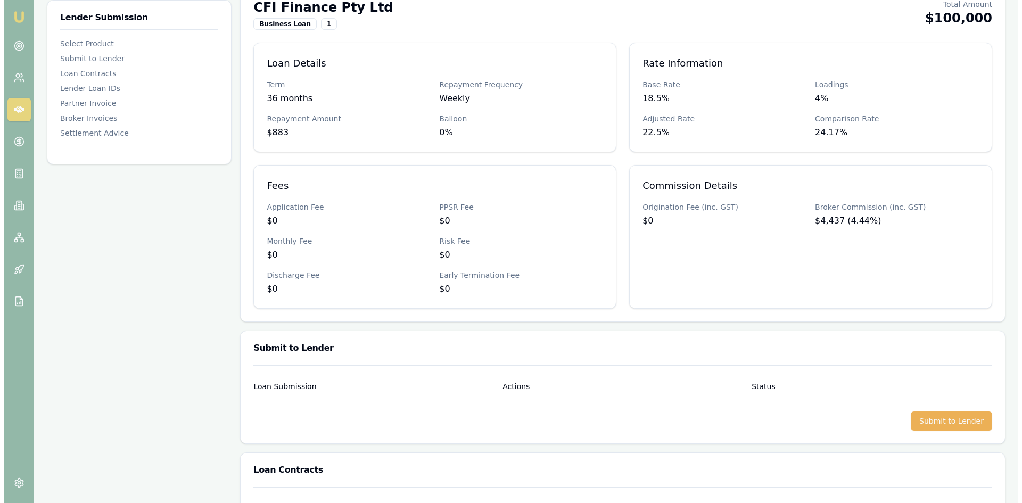
scroll to position [426, 0]
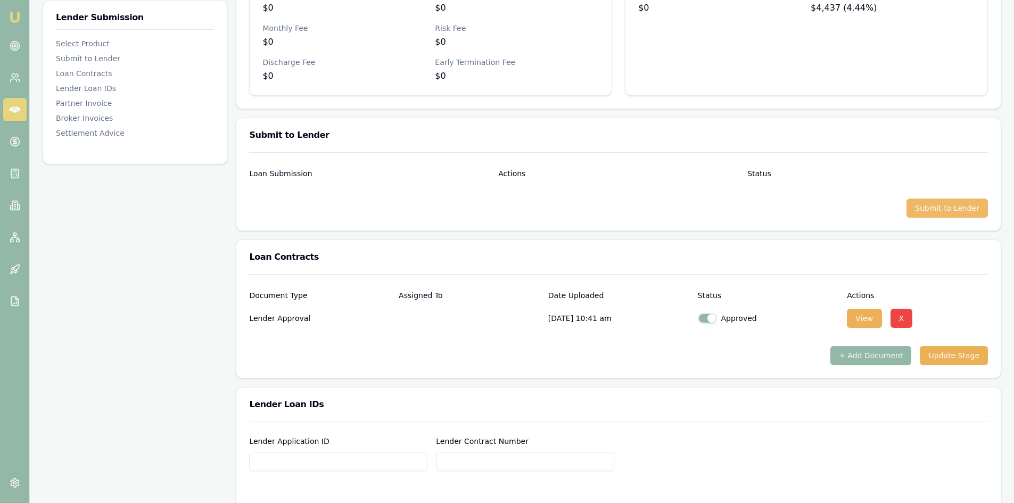
click at [809, 204] on button "Submit to Lender" at bounding box center [947, 208] width 81 height 19
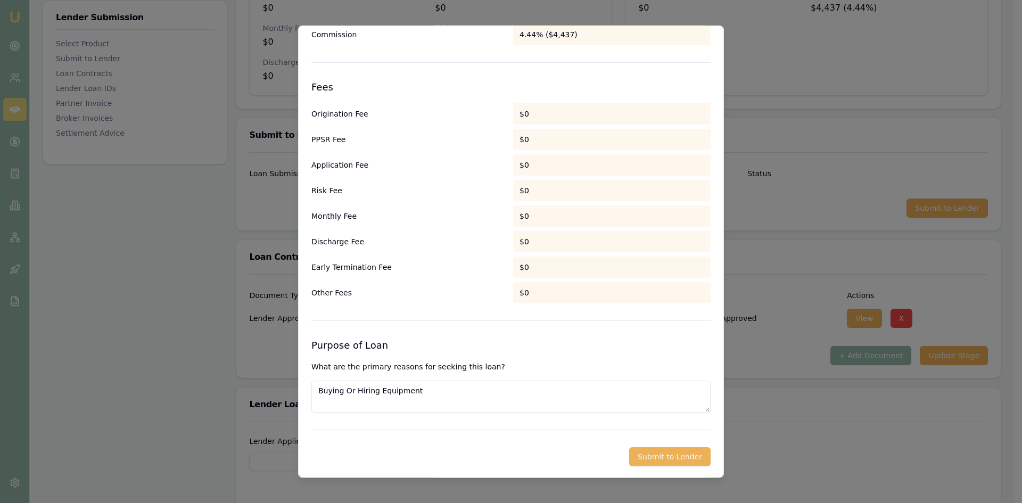
scroll to position [507, 0]
click at [640, 388] on button "Submit to Lender" at bounding box center [669, 455] width 81 height 19
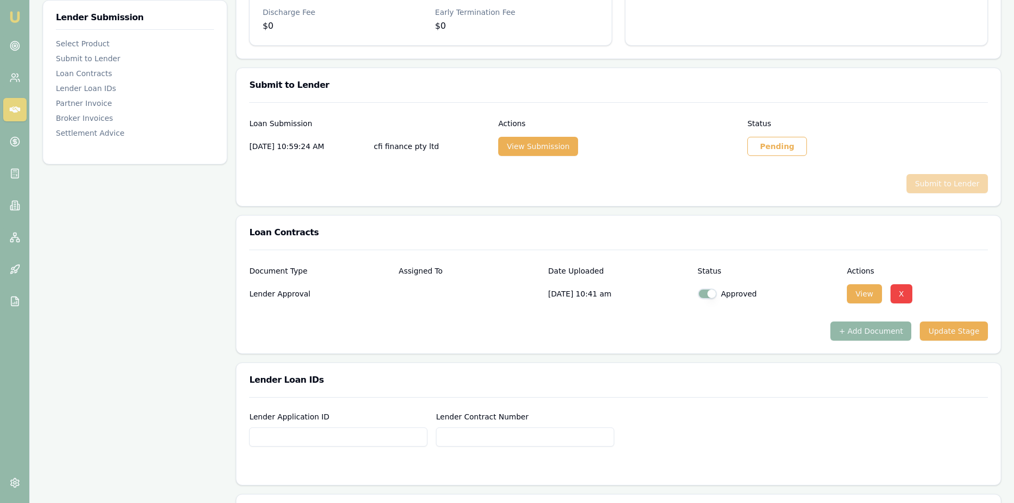
scroll to position [479, 0]
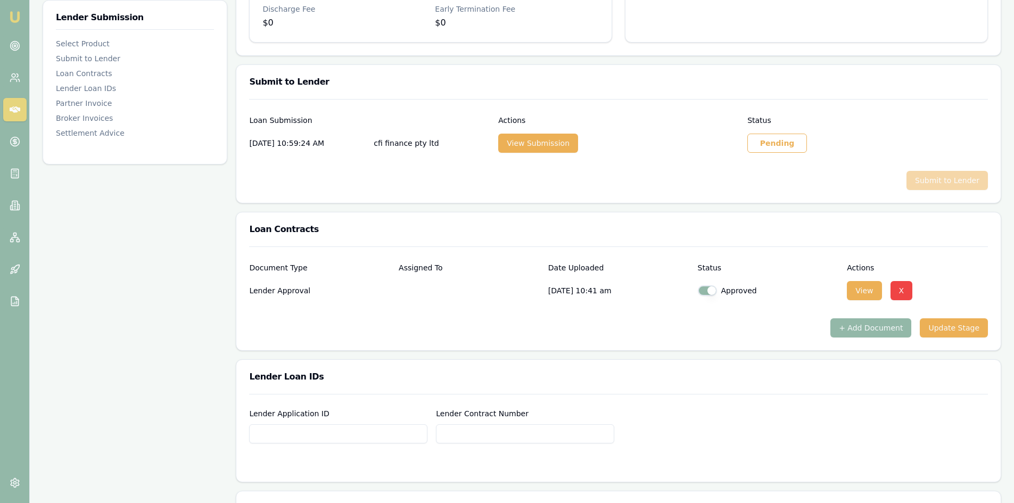
click at [769, 146] on div "Pending" at bounding box center [777, 143] width 60 height 19
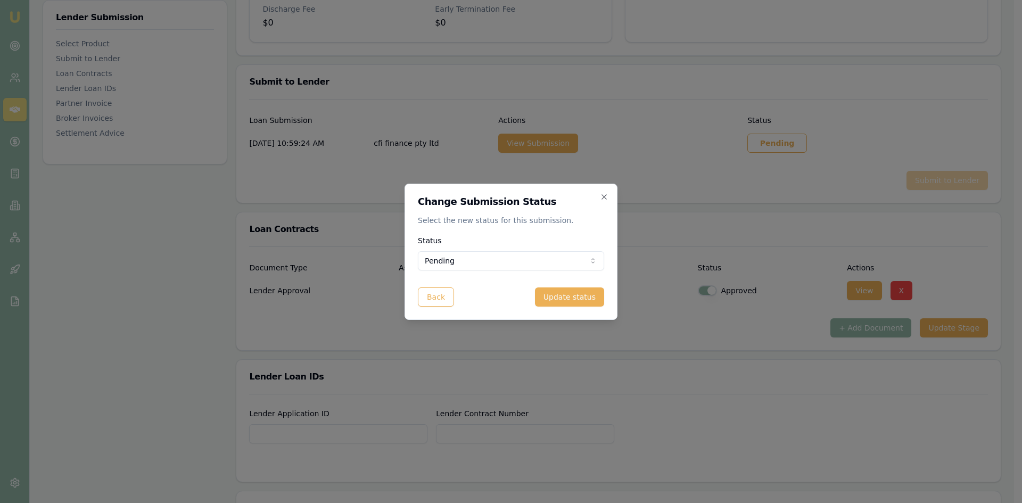
select select "APPROVED"
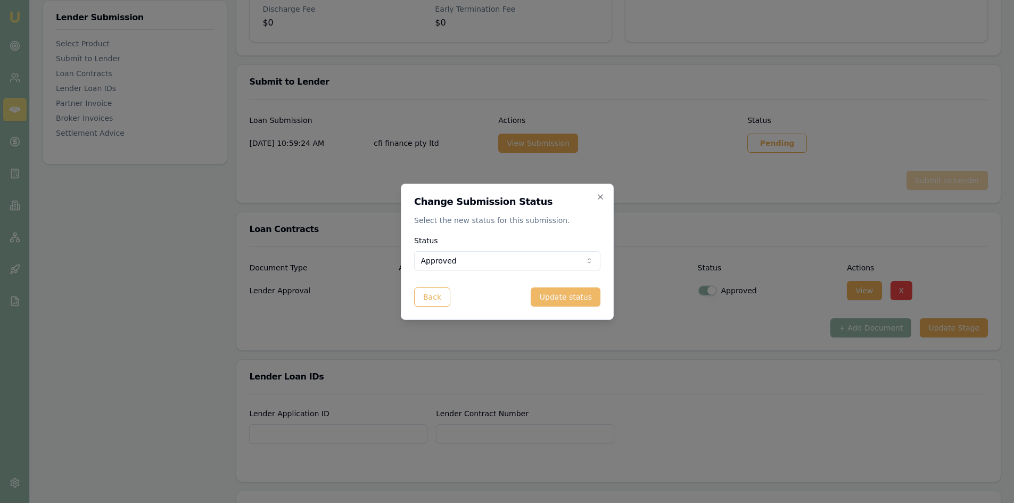
click at [545, 298] on button "Update status" at bounding box center [565, 296] width 69 height 19
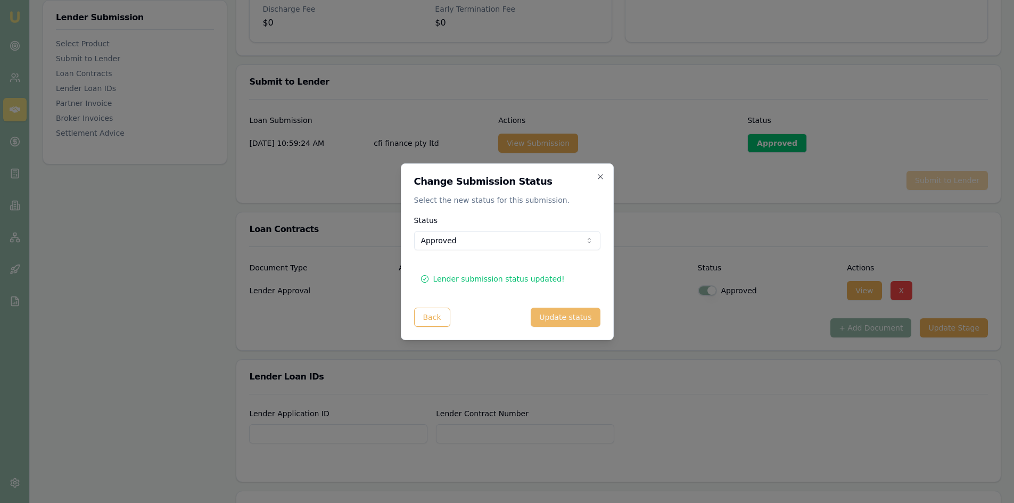
click at [552, 317] on div at bounding box center [618, 309] width 739 height 17
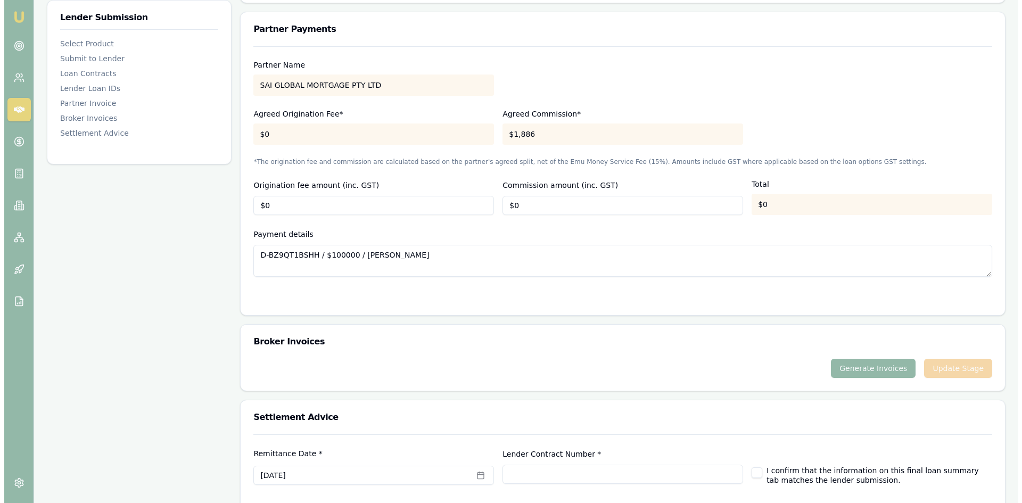
scroll to position [1007, 0]
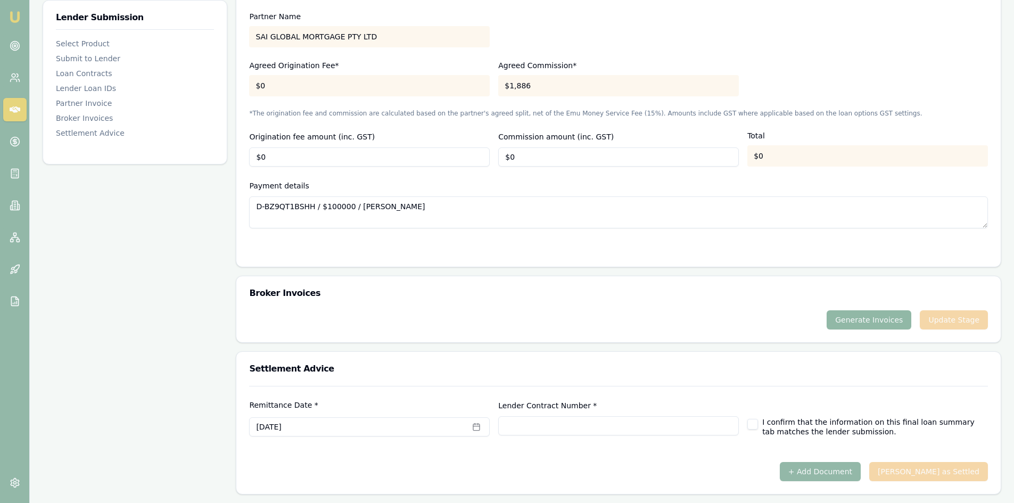
click at [844, 319] on button "Generate Invoices" at bounding box center [869, 319] width 85 height 19
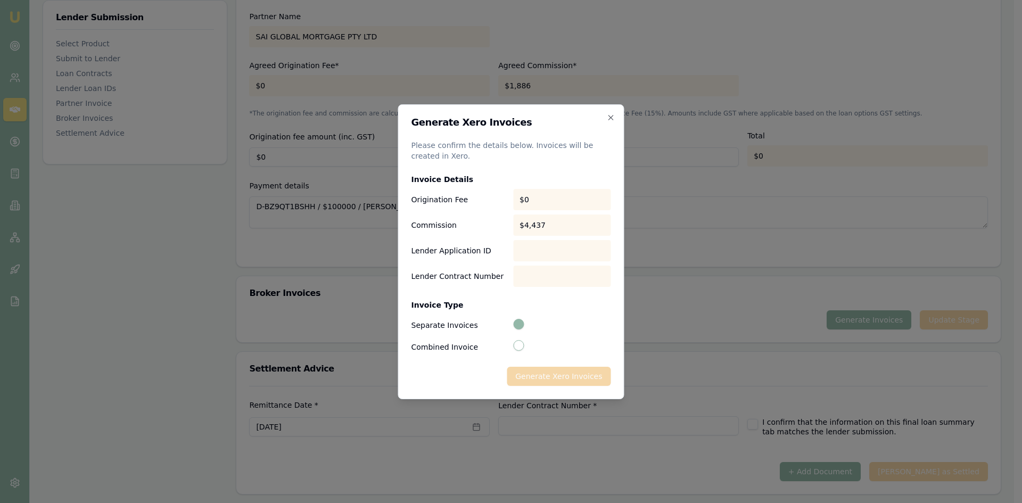
click at [531, 369] on div "Generate Xero Invoices" at bounding box center [511, 376] width 200 height 19
click at [522, 346] on button "Combined Invoice" at bounding box center [518, 345] width 11 height 11
radio input "false"
radio input "true"
drag, startPoint x: 532, startPoint y: 374, endPoint x: 518, endPoint y: 325, distance: 51.0
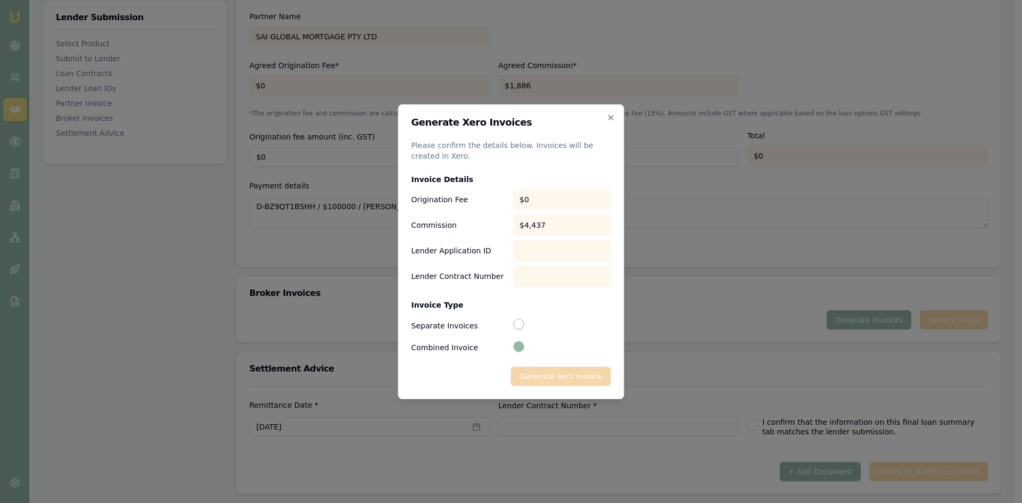
click at [532, 373] on div "Generate Xero Invoice" at bounding box center [511, 376] width 200 height 19
click at [520, 325] on button "Separate Invoices" at bounding box center [518, 324] width 11 height 11
radio input "true"
radio input "false"
click at [532, 204] on div "$0" at bounding box center [562, 199] width 98 height 21
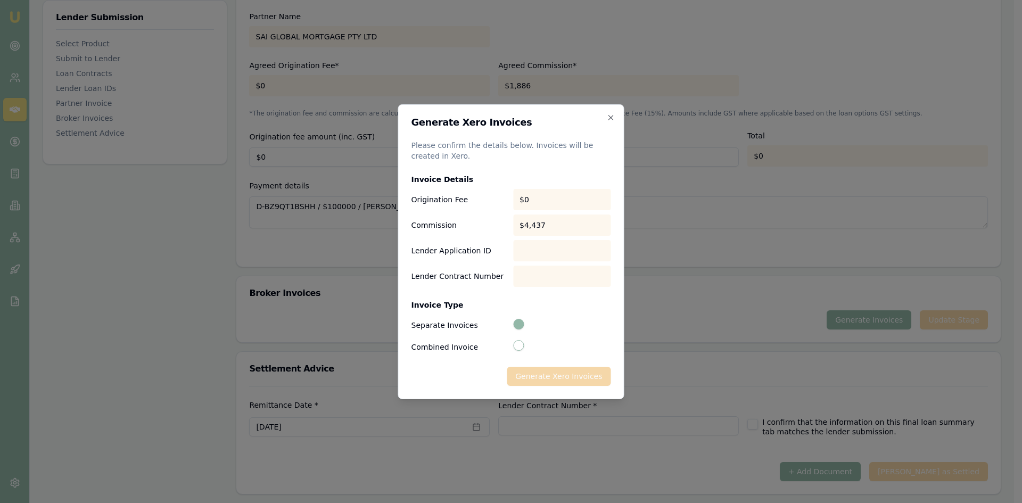
click at [548, 289] on div "Invoice Details Origination Fee $0 Commission $4,437 Lender Application ID Lend…" at bounding box center [511, 264] width 200 height 180
click at [609, 115] on icon "button" at bounding box center [611, 117] width 9 height 9
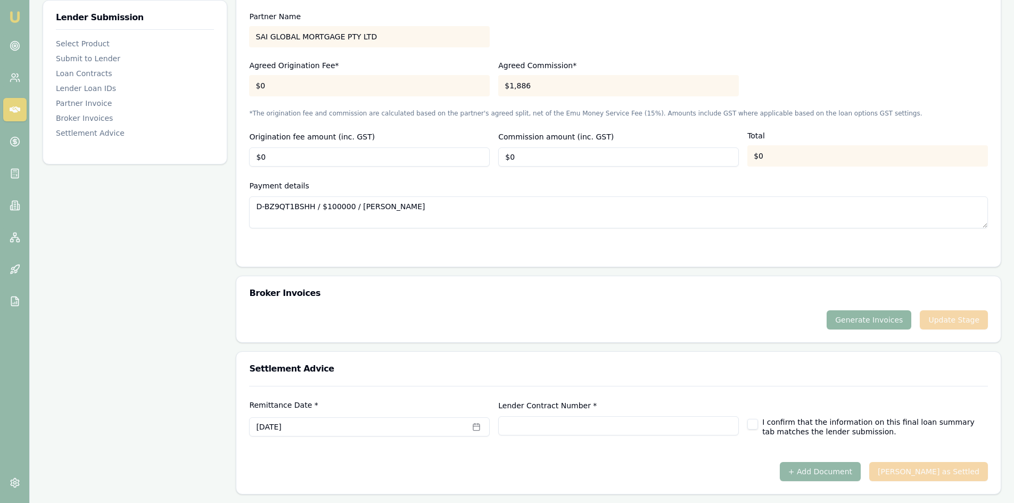
click at [881, 322] on button "Generate Invoices" at bounding box center [869, 319] width 85 height 19
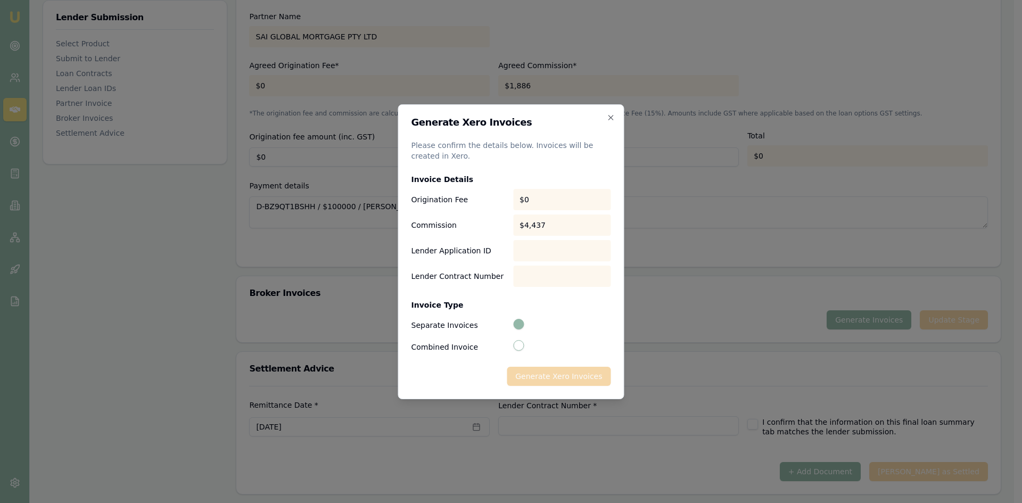
click at [552, 375] on div "Generate Xero Invoices" at bounding box center [511, 376] width 200 height 19
click at [553, 378] on div "Generate Xero Invoices" at bounding box center [511, 376] width 200 height 19
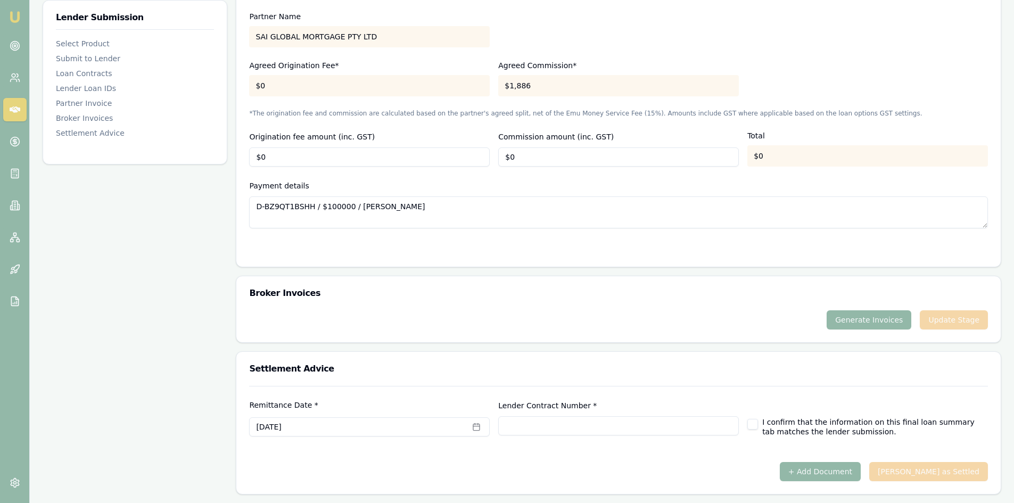
click at [752, 422] on button "button" at bounding box center [752, 424] width 11 height 11
checkbox input "true"
click at [554, 423] on input "Lender Contract Number *" at bounding box center [618, 425] width 241 height 19
click at [527, 425] on input "Lender Contract Number *" at bounding box center [618, 425] width 241 height 19
click at [545, 430] on input "Lender Contract Number *" at bounding box center [618, 425] width 241 height 19
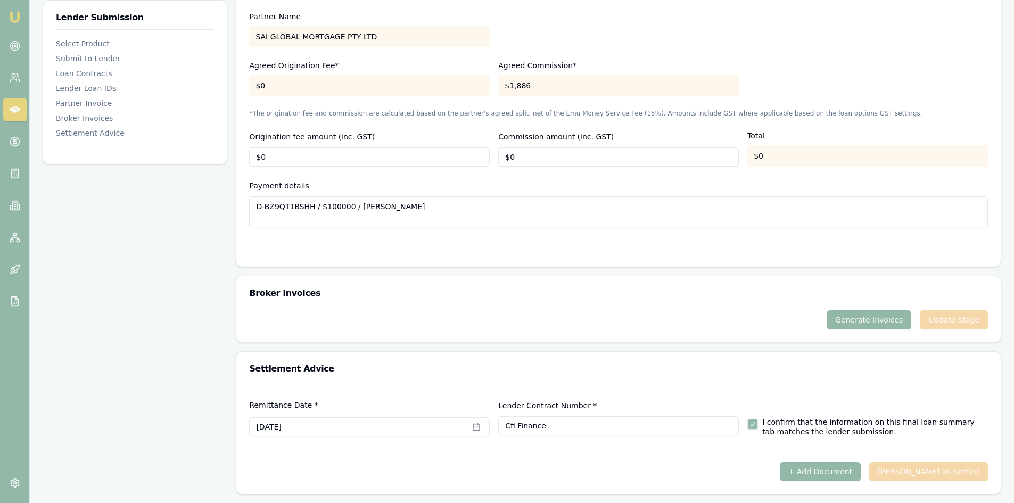
type input "Cfi Finance"
click at [578, 480] on div "+ Add Document Mark Deal as Settled" at bounding box center [618, 471] width 739 height 19
click at [583, 445] on form "Remittance Date * August 5th, 2025 Lender Contract Number * Cfi Finance I confi…" at bounding box center [618, 424] width 739 height 76
type input "Cfi Finance"
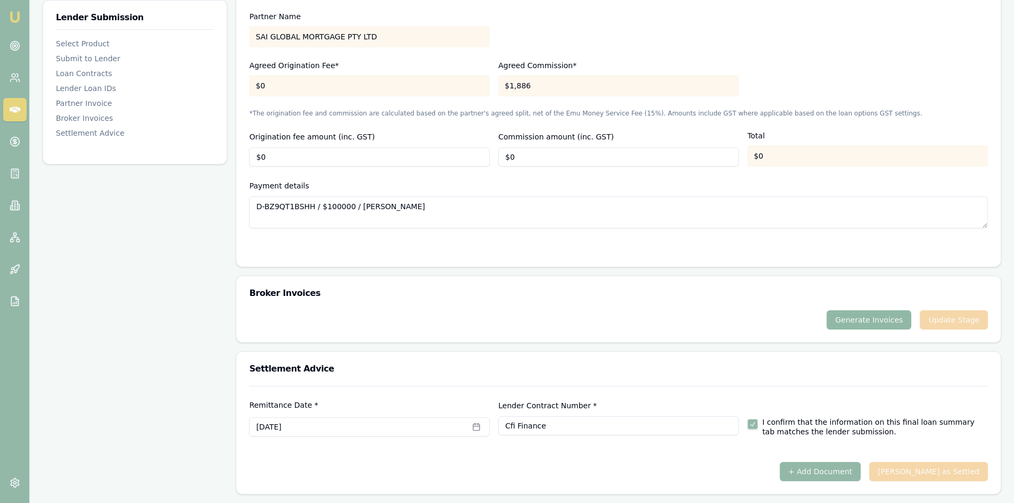
click at [854, 319] on button "Generate Invoices" at bounding box center [869, 319] width 85 height 19
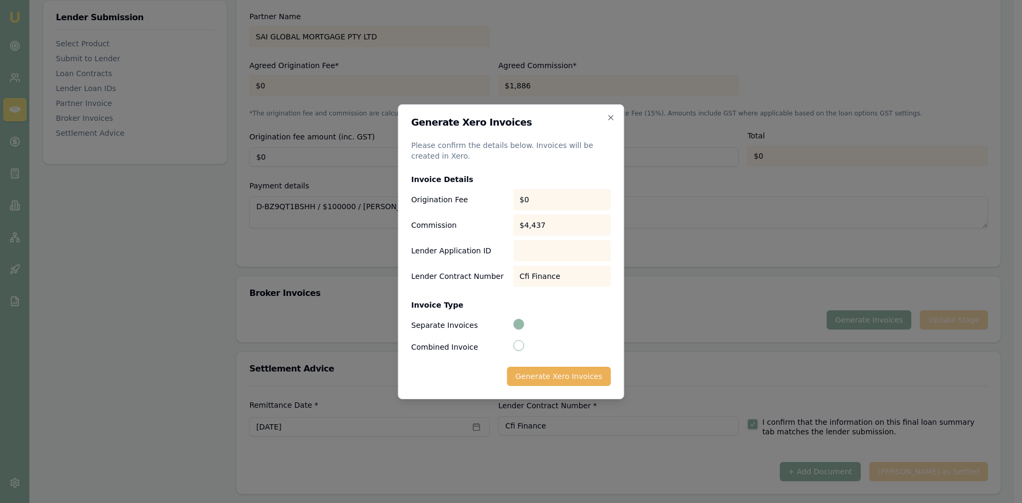
click at [525, 252] on div at bounding box center [562, 250] width 98 height 21
click at [533, 281] on div "Cfi Finance" at bounding box center [562, 276] width 98 height 21
click at [515, 341] on button "Combined Invoice" at bounding box center [518, 345] width 11 height 11
radio input "false"
radio input "true"
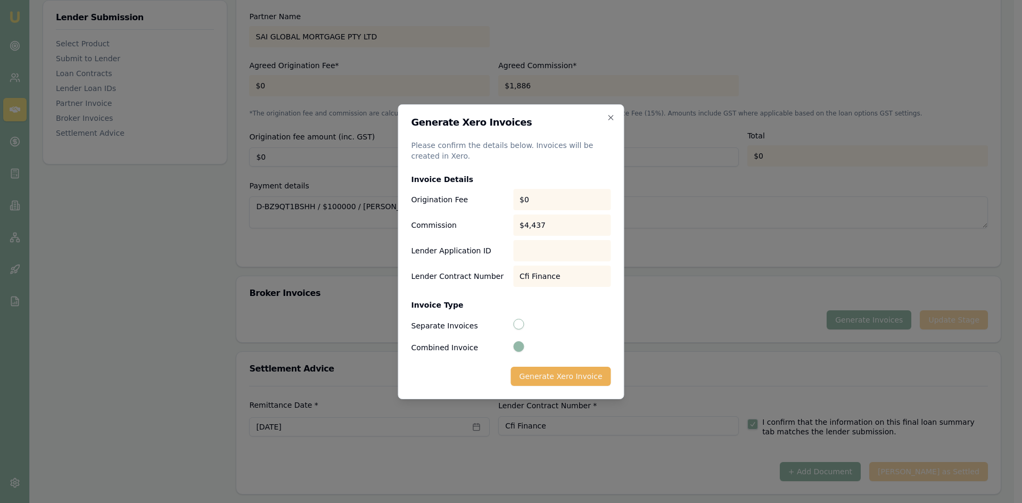
click at [518, 325] on button "Separate Invoices" at bounding box center [518, 324] width 11 height 11
radio input "true"
radio input "false"
click at [541, 372] on button "Generate Xero Invoices" at bounding box center [559, 376] width 104 height 19
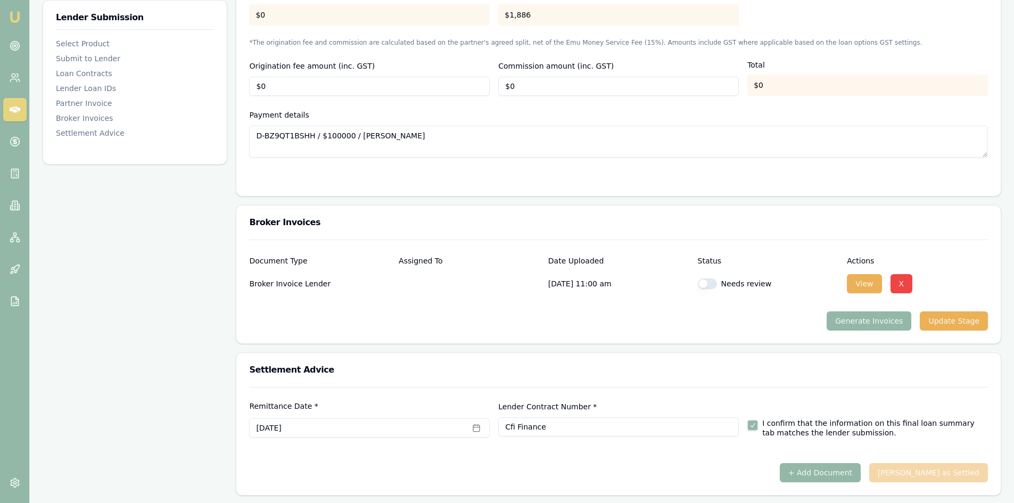
scroll to position [1079, 0]
click at [712, 282] on button "button" at bounding box center [707, 282] width 19 height 11
checkbox input "true"
click at [869, 282] on button "View" at bounding box center [864, 282] width 35 height 19
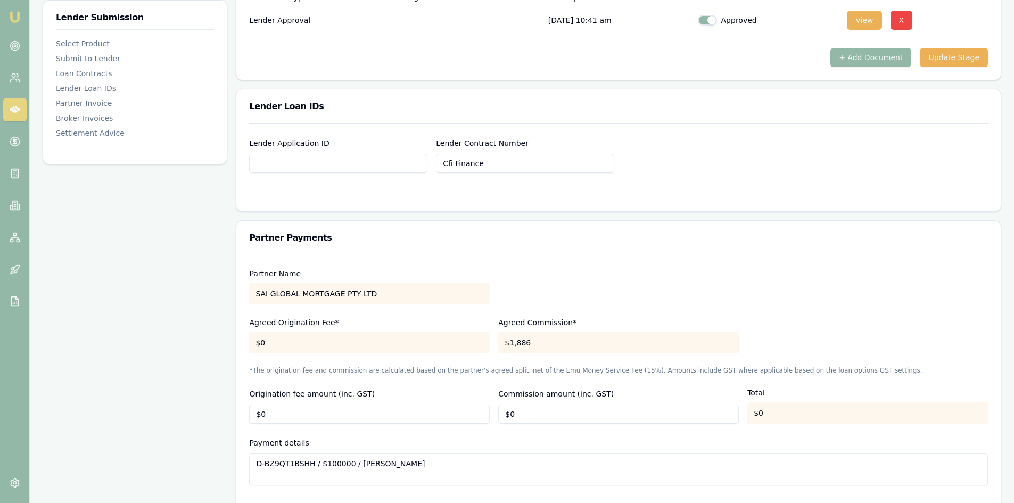
scroll to position [759, 0]
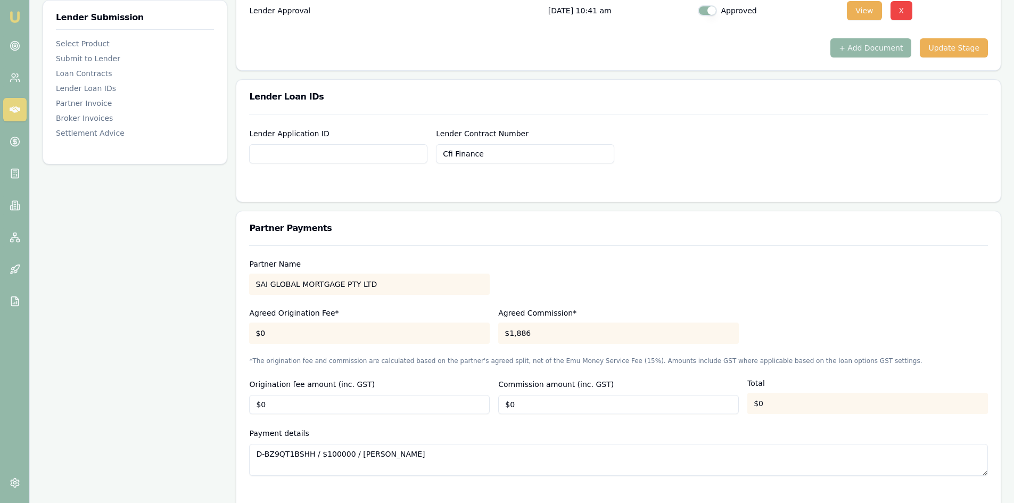
click at [558, 332] on div "$1,886" at bounding box center [618, 333] width 241 height 21
